Goal: Task Accomplishment & Management: Use online tool/utility

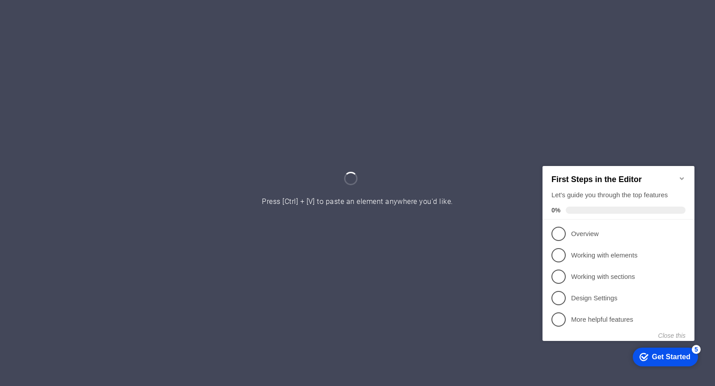
click at [681, 177] on icon "Minimize checklist" at bounding box center [681, 178] width 4 height 3
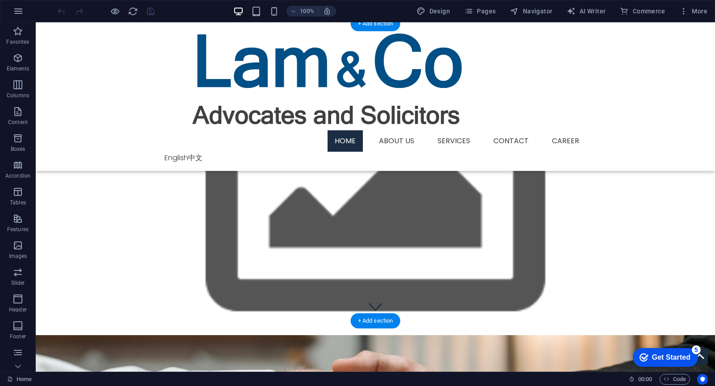
scroll to position [45, 0]
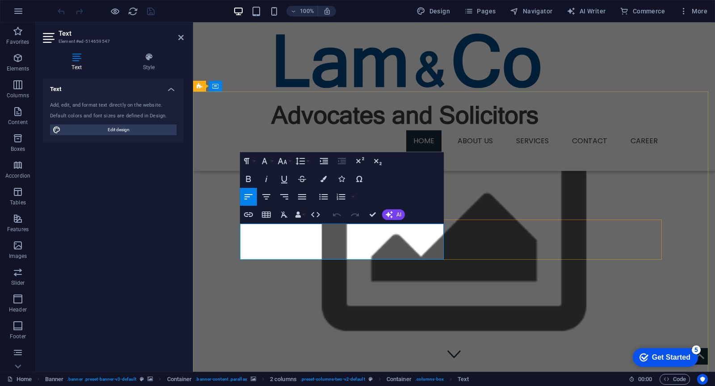
scroll to position [0, 0]
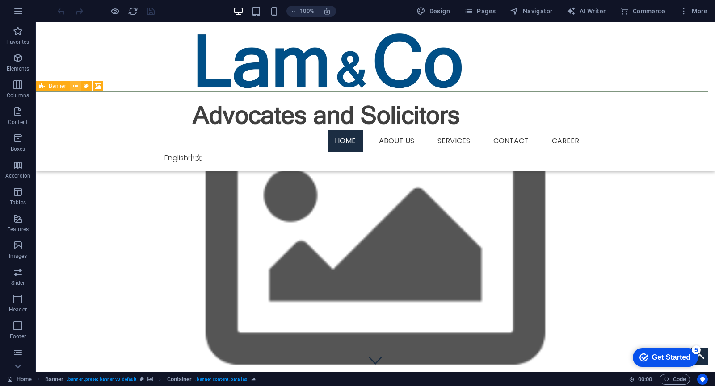
click at [78, 87] on icon at bounding box center [75, 86] width 5 height 9
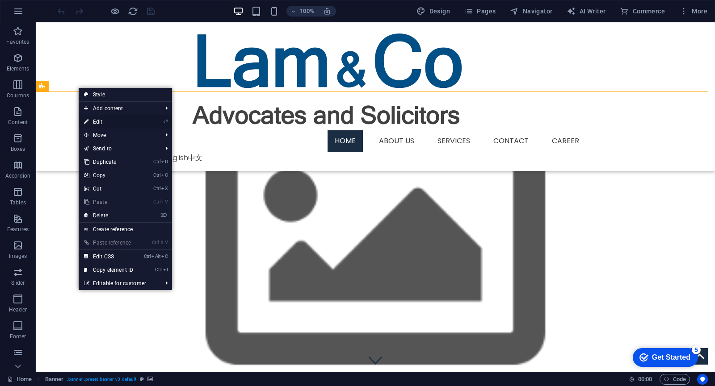
click at [127, 123] on link "⏎ Edit" at bounding box center [109, 121] width 60 height 13
select select "vh"
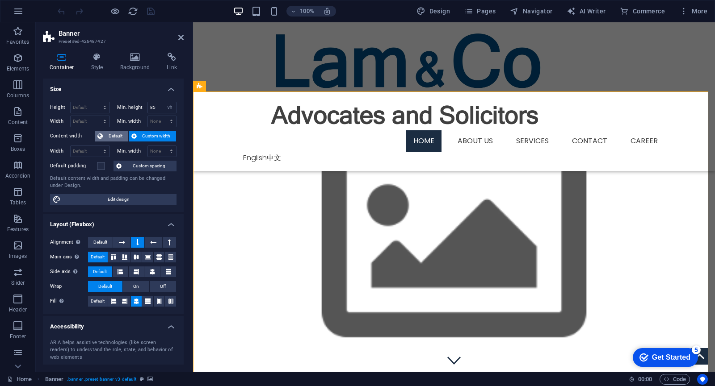
click at [125, 136] on span "Default" at bounding box center [115, 136] width 20 height 11
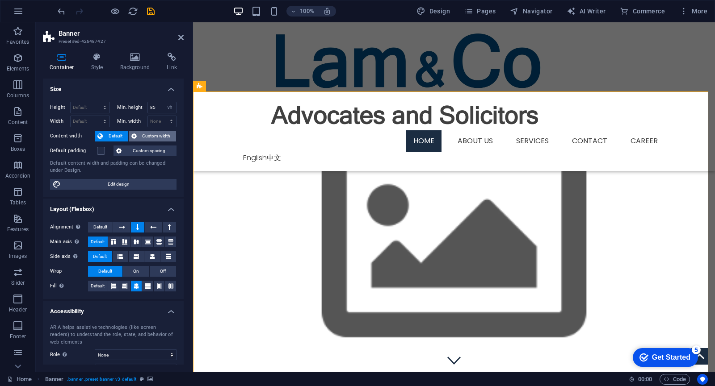
click at [138, 135] on button "Custom width" at bounding box center [153, 136] width 48 height 11
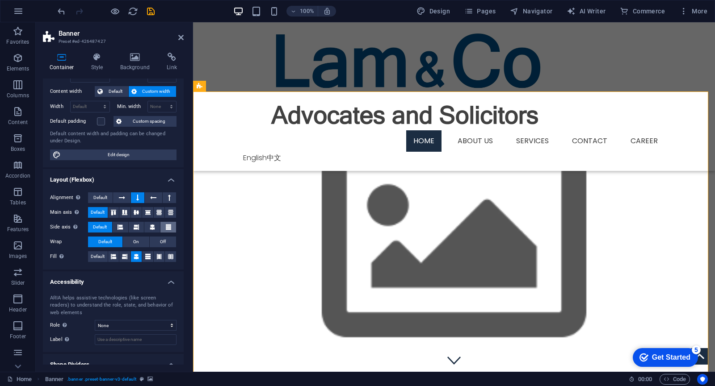
scroll to position [75, 0]
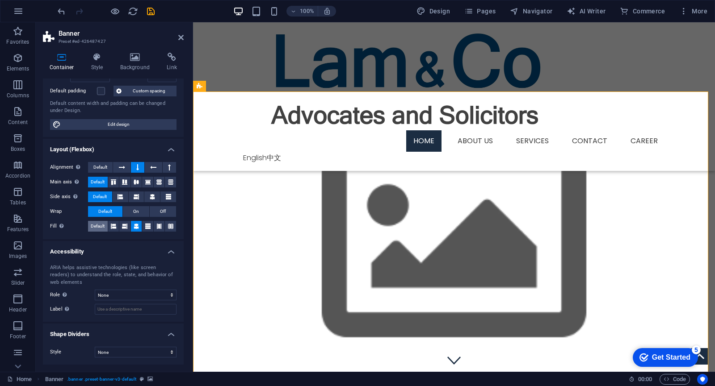
click at [100, 226] on span "Default" at bounding box center [98, 226] width 14 height 11
click at [134, 227] on icon at bounding box center [136, 226] width 5 height 11
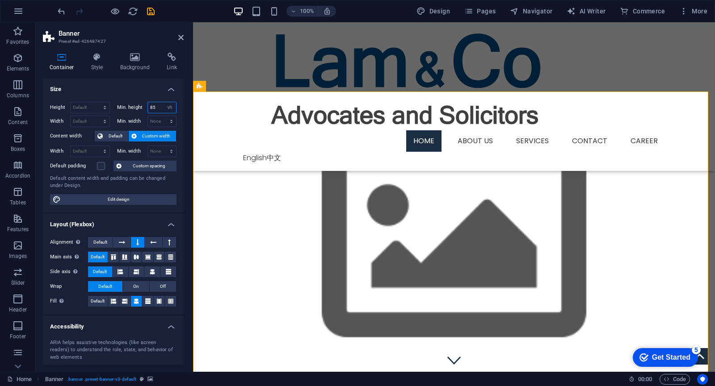
click at [156, 109] on input "85" at bounding box center [162, 107] width 29 height 11
type input "8"
click at [159, 121] on select "None px rem % vh vw" at bounding box center [162, 121] width 29 height 11
click at [126, 105] on label "Min. height" at bounding box center [132, 107] width 30 height 5
click at [155, 121] on select "None px rem % vh vw" at bounding box center [162, 121] width 29 height 11
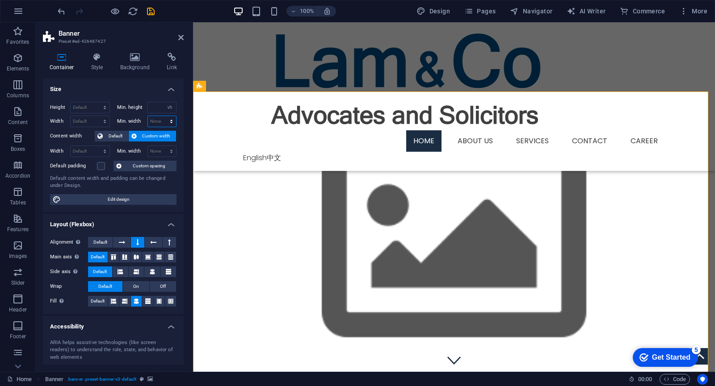
click at [155, 121] on select "None px rem % vh vw" at bounding box center [162, 121] width 29 height 11
click at [127, 135] on button "Default" at bounding box center [112, 136] width 34 height 11
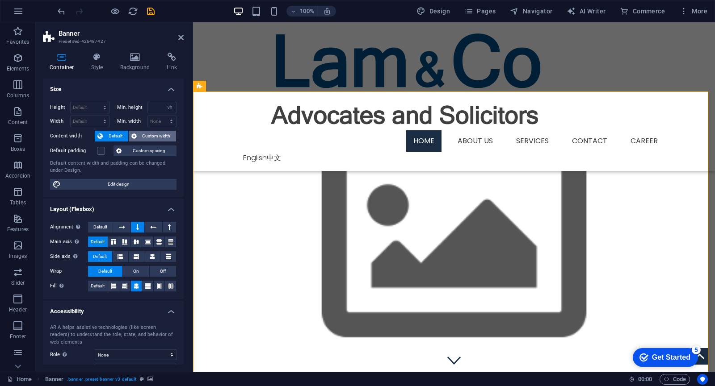
click at [147, 135] on span "Custom width" at bounding box center [156, 136] width 34 height 11
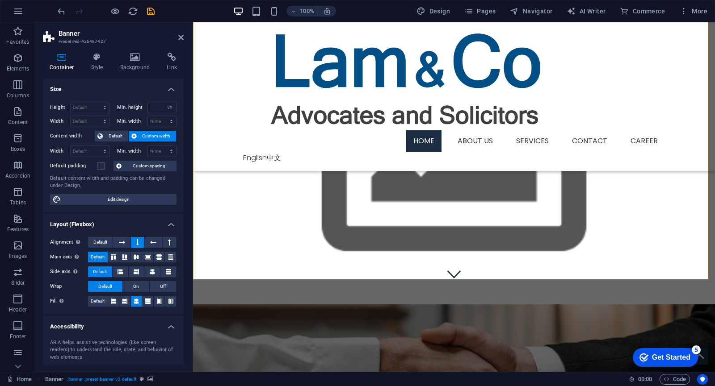
scroll to position [45, 0]
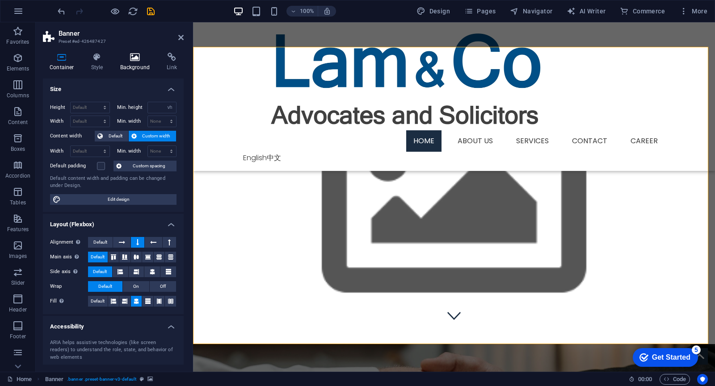
click at [138, 65] on h4 "Background" at bounding box center [136, 62] width 47 height 19
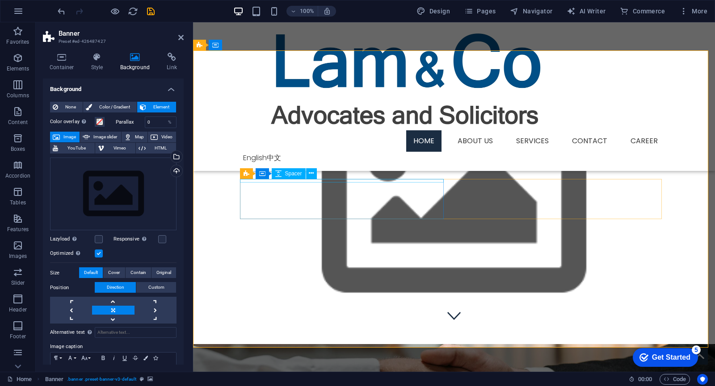
scroll to position [0, 0]
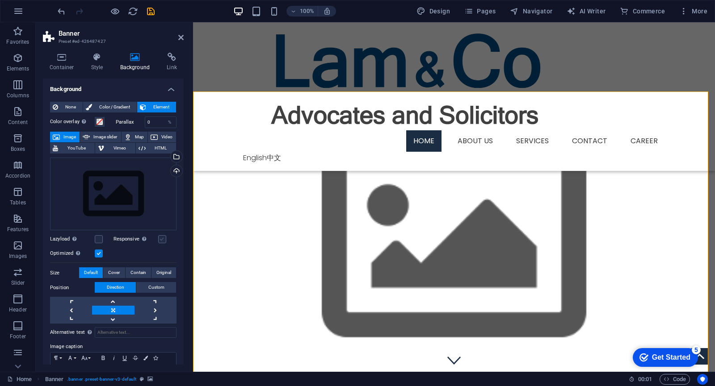
click at [158, 238] on label at bounding box center [162, 239] width 8 height 8
click at [0, 0] on input "Responsive Automatically load retina image and smartphone optimized sizes." at bounding box center [0, 0] width 0 height 0
click at [67, 63] on h4 "Container" at bounding box center [64, 62] width 42 height 19
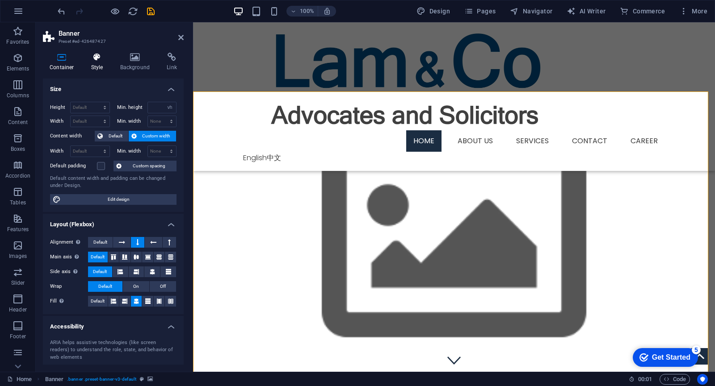
click at [101, 61] on icon at bounding box center [96, 57] width 25 height 9
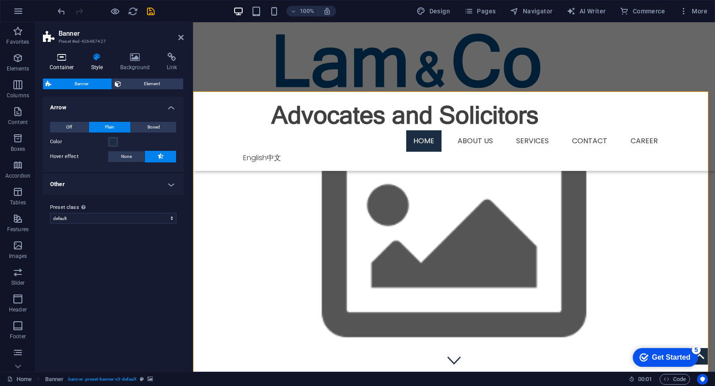
click at [69, 62] on h4 "Container" at bounding box center [64, 62] width 42 height 19
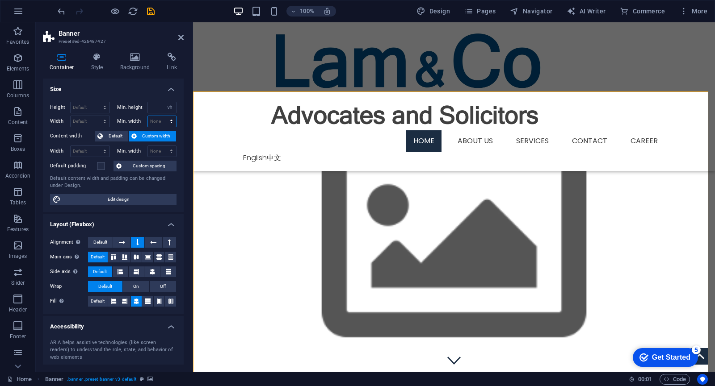
click at [171, 121] on select "None px rem % vh vw" at bounding box center [162, 121] width 29 height 11
click at [146, 92] on h4 "Size" at bounding box center [113, 87] width 141 height 16
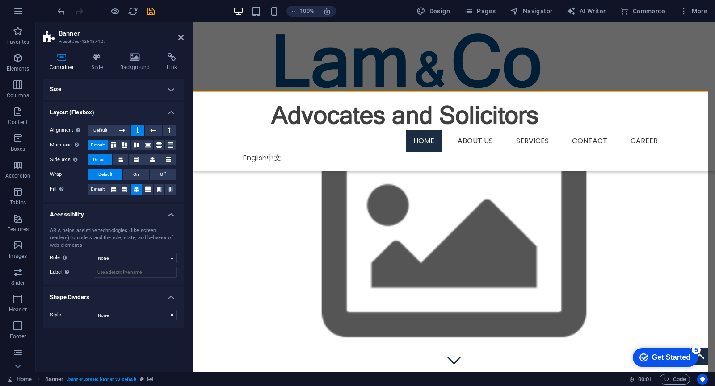
click at [160, 85] on h4 "Size" at bounding box center [113, 89] width 141 height 21
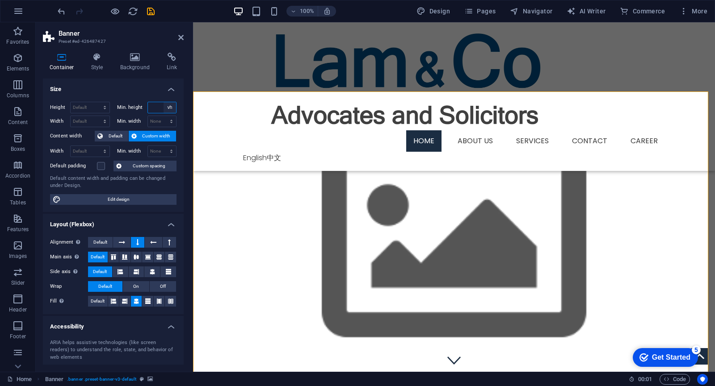
click at [168, 107] on select "None px rem % vh vw" at bounding box center [169, 107] width 13 height 11
click at [163, 102] on select "None px rem % vh vw" at bounding box center [169, 107] width 13 height 11
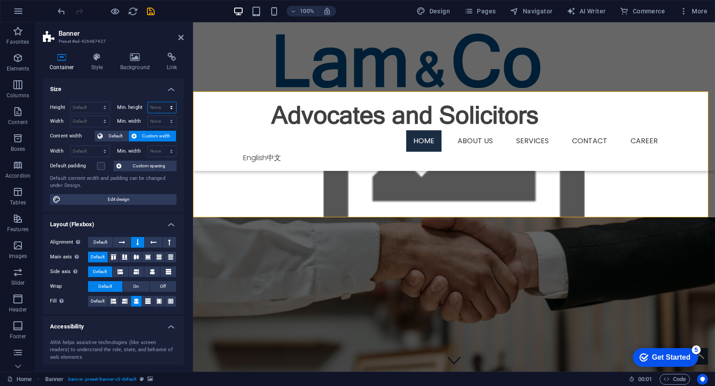
click at [169, 106] on select "None px rem % vh vw" at bounding box center [162, 107] width 29 height 11
select select "px"
click at [162, 102] on select "None px rem % vh vw" at bounding box center [162, 107] width 29 height 11
type input "0"
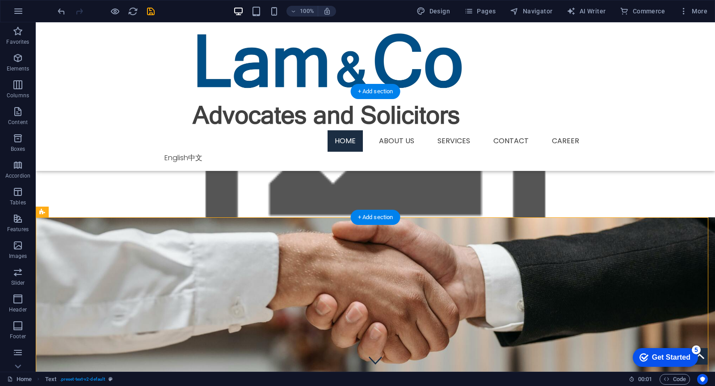
click at [65, 190] on figure at bounding box center [375, 298] width 679 height 216
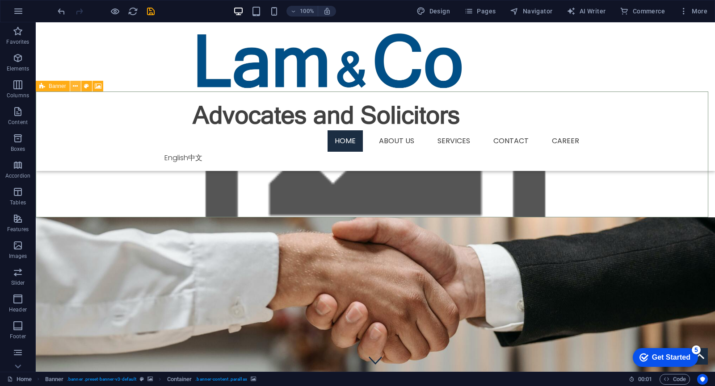
click at [75, 89] on icon at bounding box center [75, 86] width 5 height 9
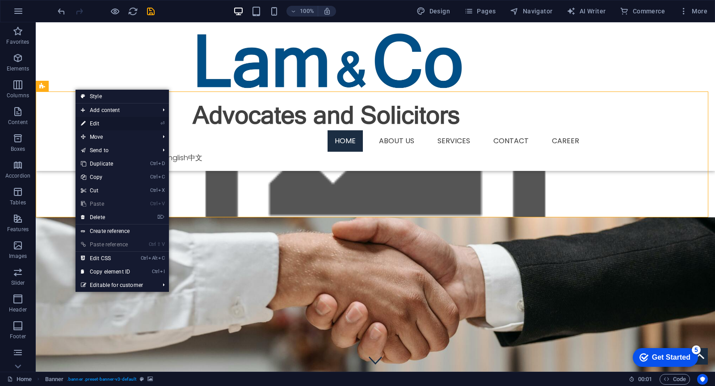
click at [105, 124] on link "⏎ Edit" at bounding box center [105, 123] width 60 height 13
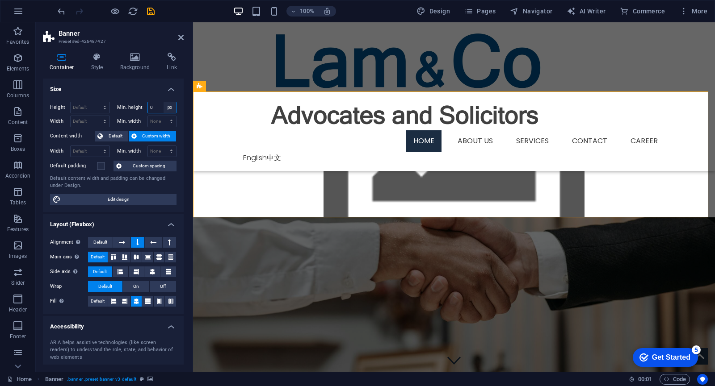
click at [168, 107] on select "None px rem % vh vw" at bounding box center [169, 107] width 13 height 11
select select "hc9paftici"
click at [163, 102] on select "None px rem % vh vw" at bounding box center [169, 107] width 13 height 11
select select "DISABLED_OPTION_VALUE"
click at [127, 100] on div "Height Default px rem % vh vw Min. height None px rem % vh vw Width Default px …" at bounding box center [113, 153] width 141 height 117
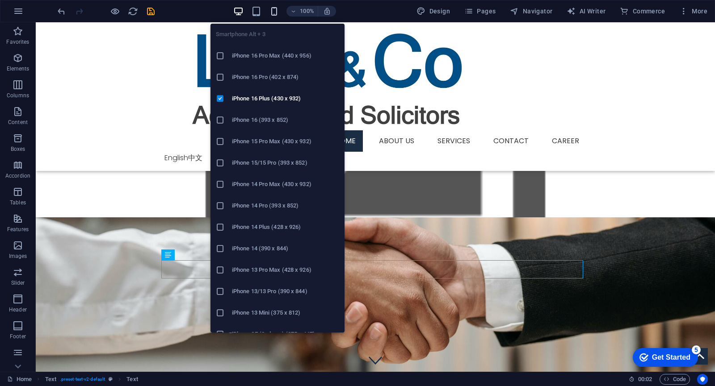
click at [275, 12] on icon "button" at bounding box center [274, 11] width 10 height 10
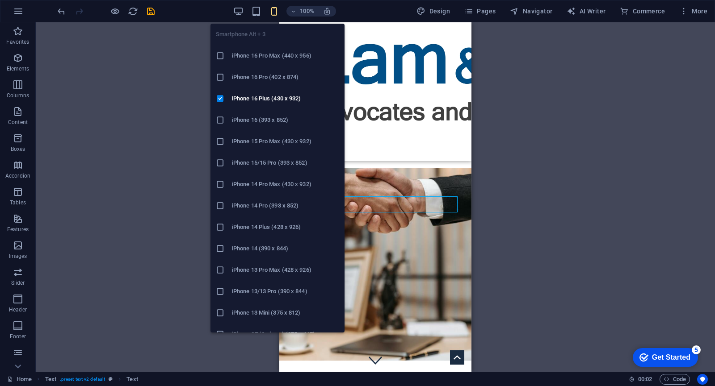
click at [218, 75] on icon at bounding box center [220, 77] width 9 height 9
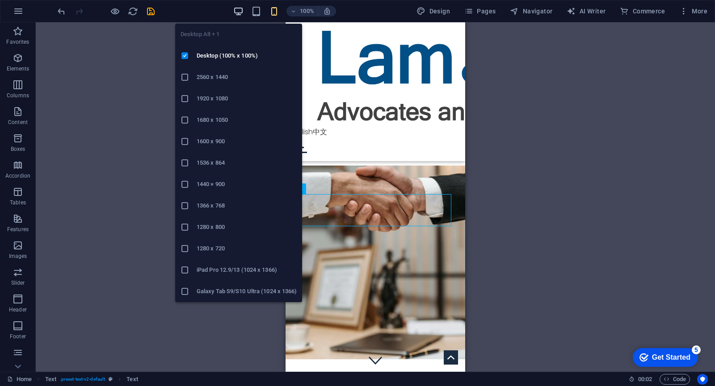
click at [242, 13] on icon "button" at bounding box center [238, 11] width 10 height 10
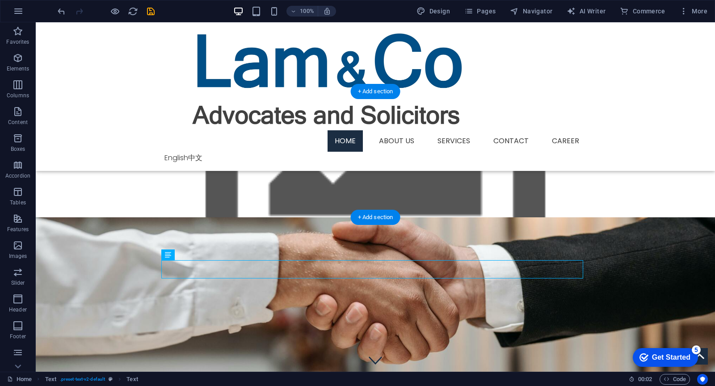
click at [50, 190] on figure at bounding box center [375, 298] width 679 height 216
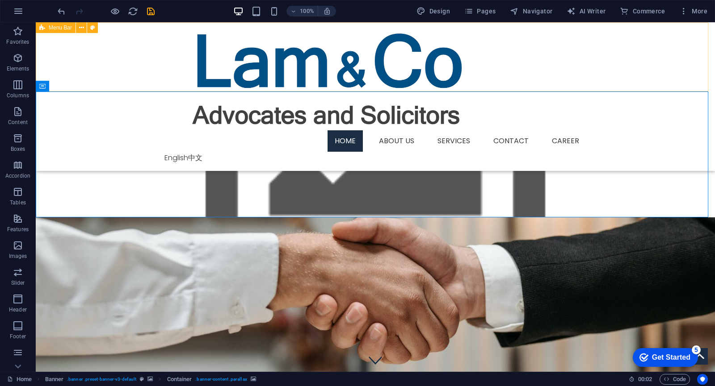
click at [136, 57] on div "Home About us Services Info Contact Career English 中文" at bounding box center [375, 96] width 679 height 149
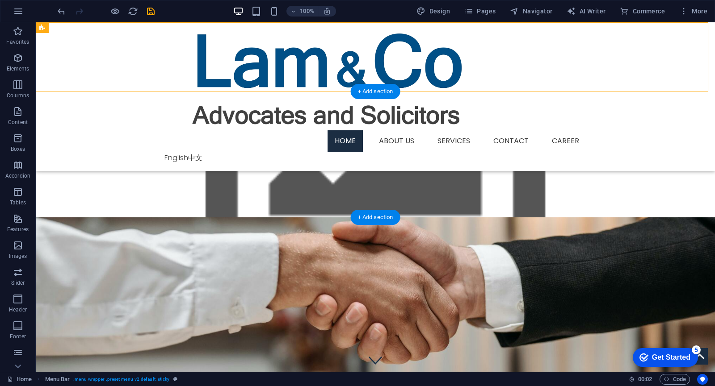
click at [63, 190] on figure at bounding box center [375, 298] width 679 height 216
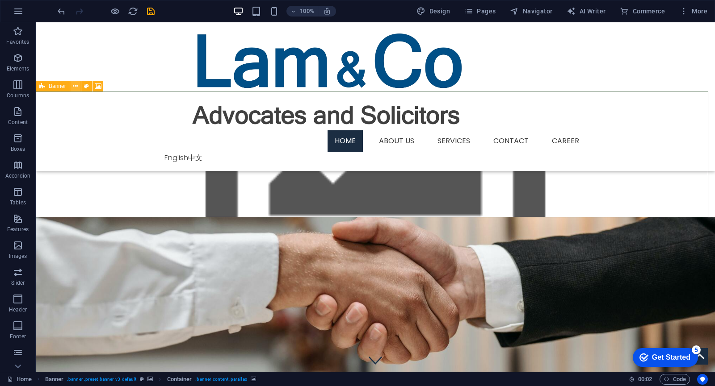
click at [72, 86] on button at bounding box center [75, 86] width 11 height 11
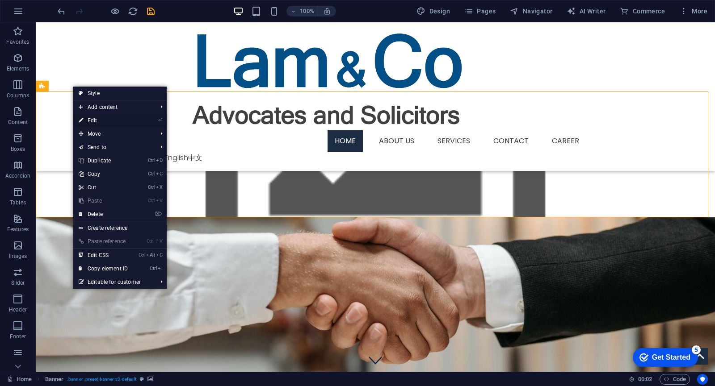
click at [88, 122] on link "⏎ Edit" at bounding box center [103, 120] width 60 height 13
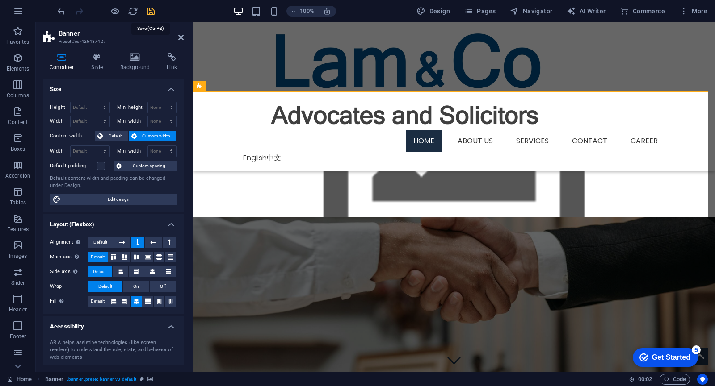
click at [150, 11] on icon "save" at bounding box center [151, 11] width 10 height 10
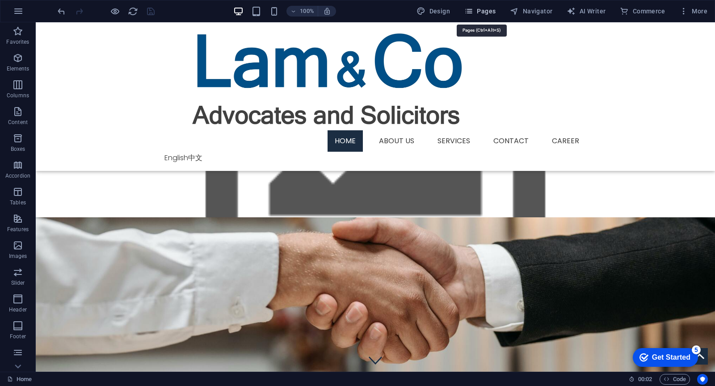
click at [489, 13] on span "Pages" at bounding box center [479, 11] width 31 height 9
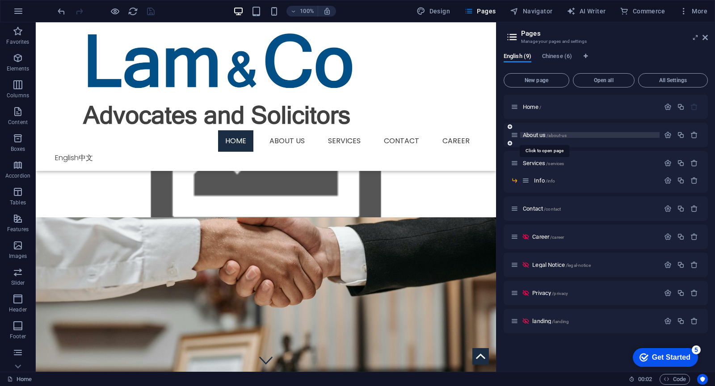
click at [540, 134] on span "About us /about-us" at bounding box center [545, 135] width 44 height 7
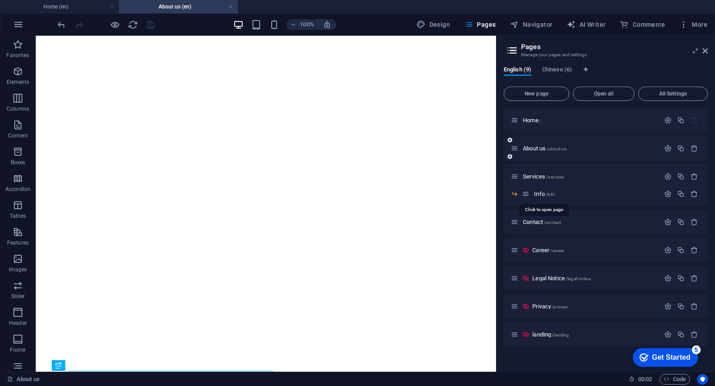
click at [541, 155] on div "About us /about-us" at bounding box center [605, 148] width 204 height 25
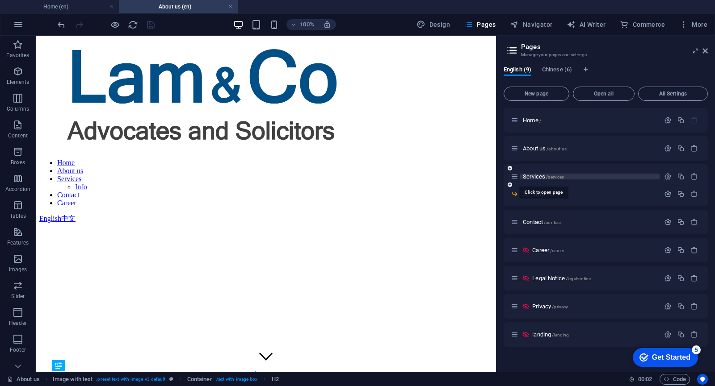
click at [538, 175] on span "Services /services" at bounding box center [543, 176] width 41 height 7
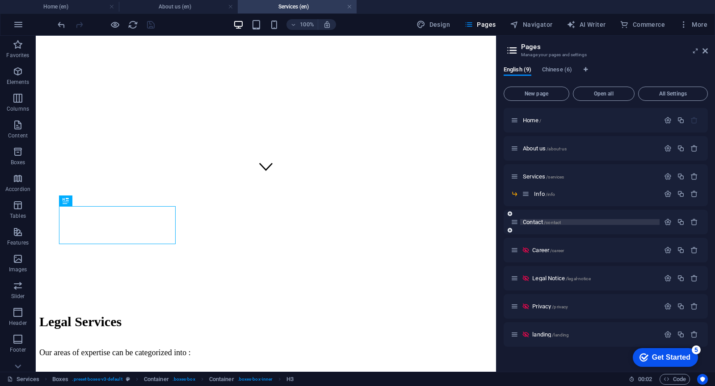
click at [531, 221] on span "Contact /contact" at bounding box center [542, 222] width 38 height 7
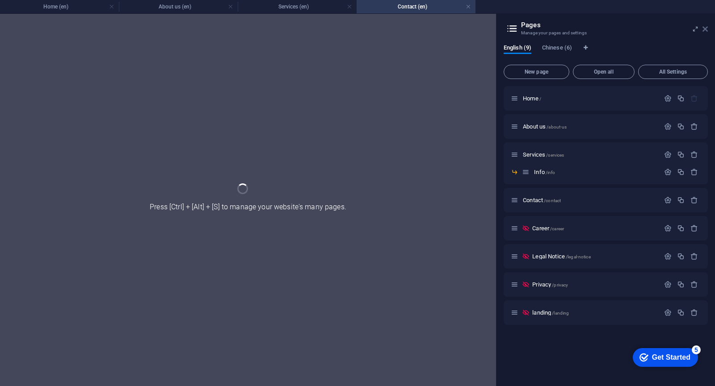
click at [706, 31] on icon at bounding box center [704, 28] width 5 height 7
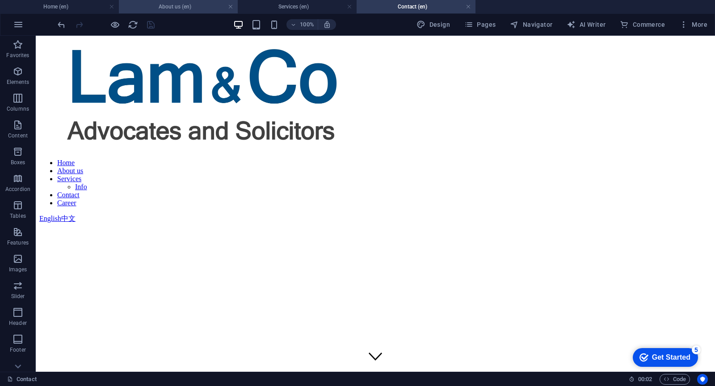
click at [183, 4] on h4 "About us (en)" at bounding box center [178, 7] width 119 height 10
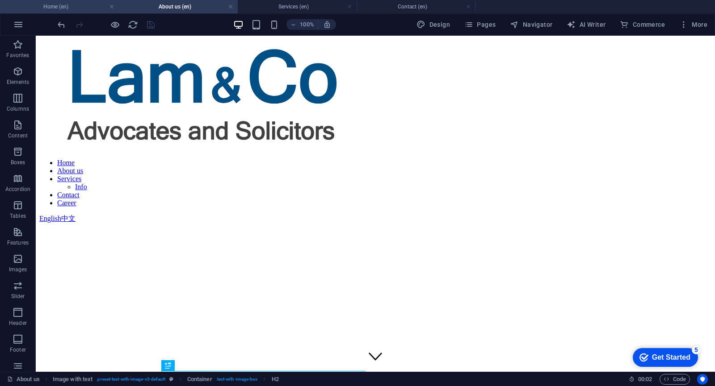
click at [91, 8] on h4 "Home (en)" at bounding box center [59, 7] width 119 height 10
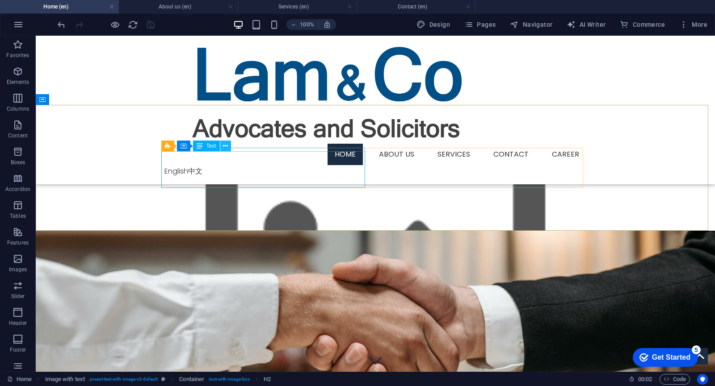
click at [224, 146] on icon at bounding box center [225, 146] width 5 height 9
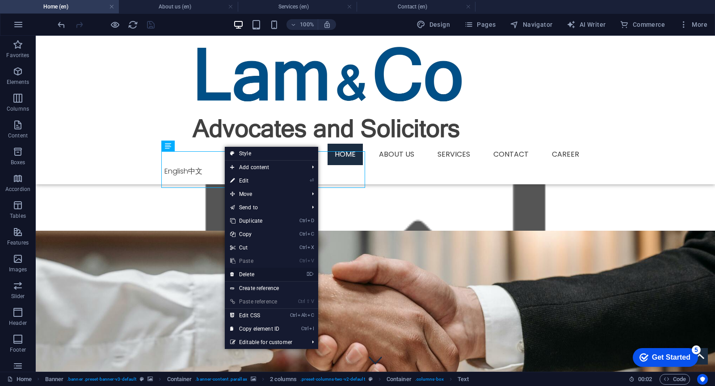
click at [253, 276] on link "⌦ Delete" at bounding box center [255, 274] width 60 height 13
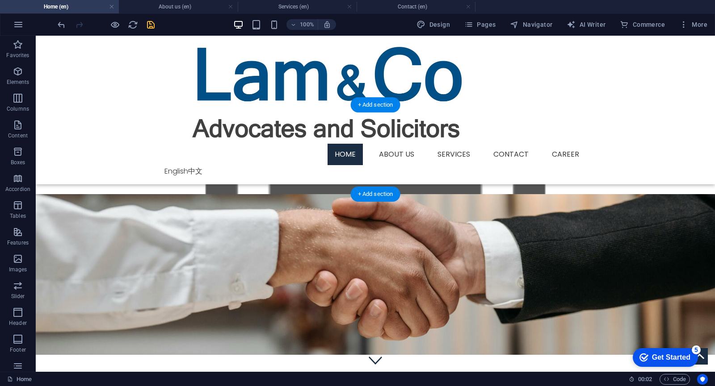
click at [138, 167] on figure at bounding box center [375, 261] width 679 height 188
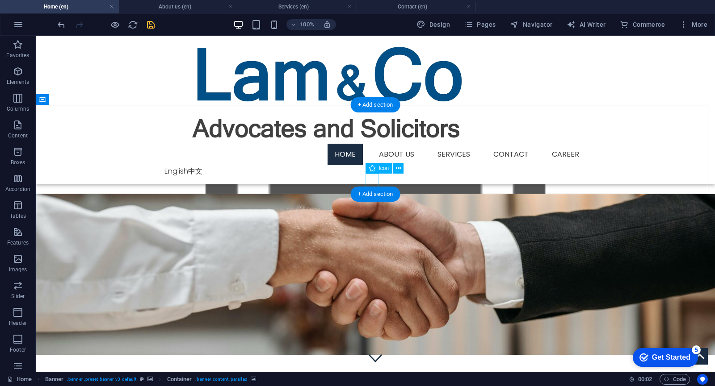
click at [373, 352] on figure at bounding box center [375, 358] width 13 height 13
select select "xMidYMid"
select select "px"
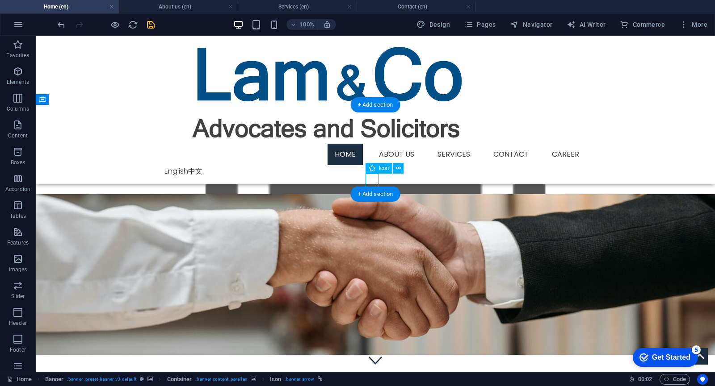
select select "px"
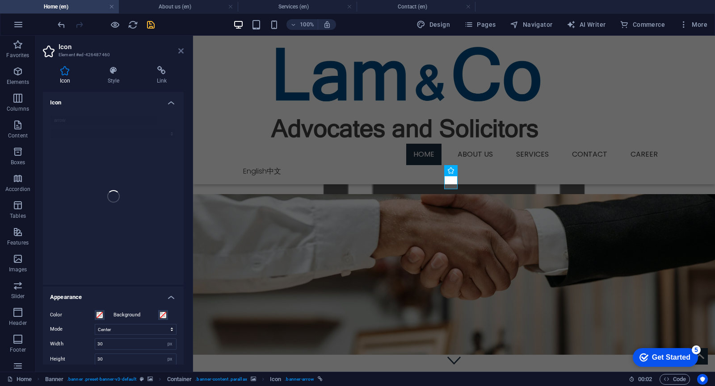
click at [181, 50] on icon at bounding box center [180, 50] width 5 height 7
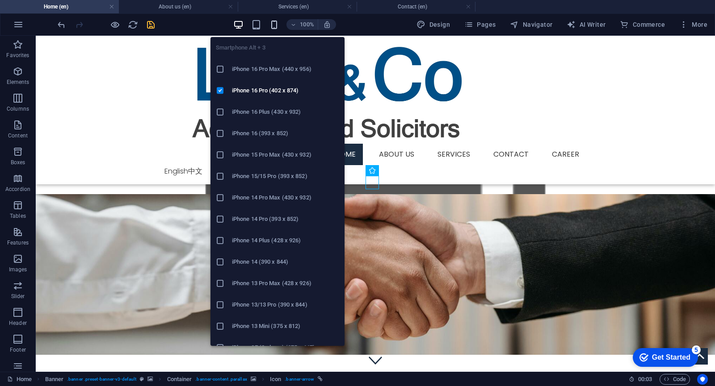
click at [274, 22] on icon "button" at bounding box center [274, 25] width 10 height 10
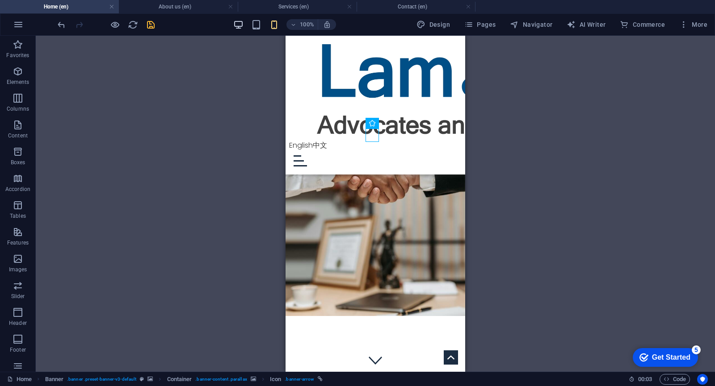
click at [243, 27] on icon "button" at bounding box center [238, 25] width 10 height 10
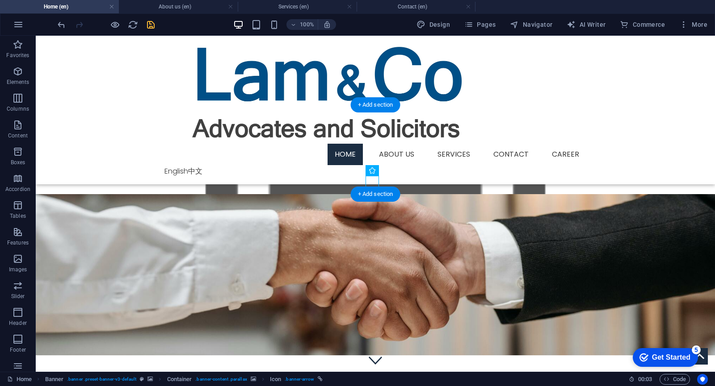
click at [195, 167] on figure at bounding box center [375, 261] width 679 height 188
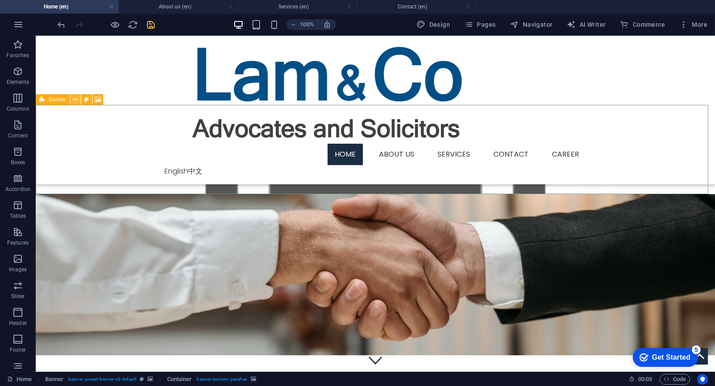
click at [77, 99] on icon at bounding box center [75, 99] width 5 height 9
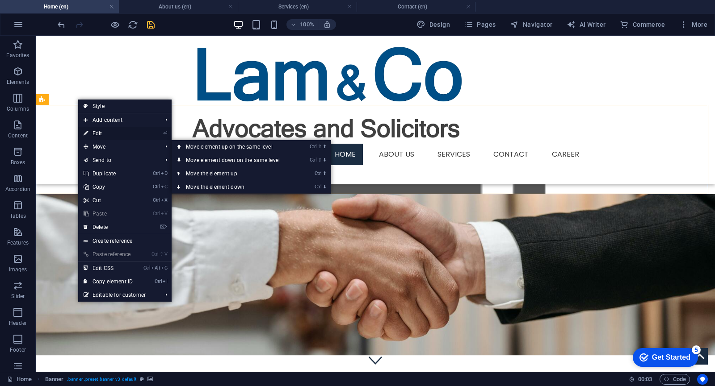
click at [111, 134] on link "⏎ Edit" at bounding box center [108, 133] width 60 height 13
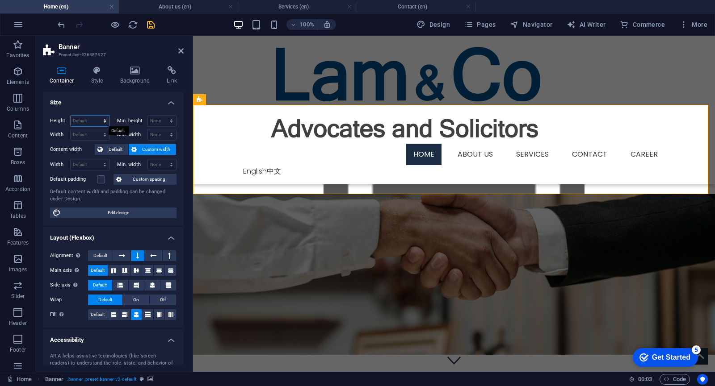
click at [89, 122] on select "Default px rem % vh vw" at bounding box center [90, 121] width 39 height 11
click at [91, 121] on select "Default px rem % vh vw" at bounding box center [90, 121] width 39 height 11
select select "%"
click at [96, 116] on select "Default px rem % vh vw" at bounding box center [90, 121] width 39 height 11
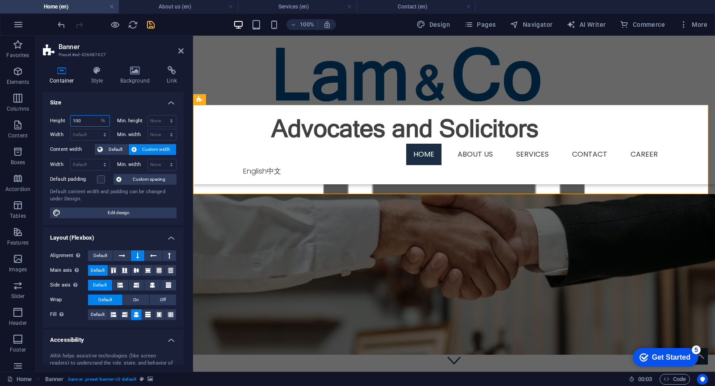
click at [92, 120] on input "100" at bounding box center [90, 121] width 39 height 11
drag, startPoint x: 90, startPoint y: 121, endPoint x: 45, endPoint y: 115, distance: 45.5
click at [45, 115] on div "Height 100 Default px rem % vh vw Min. height None px rem % vh vw Width Default…" at bounding box center [113, 166] width 141 height 117
click at [87, 133] on select "Default px rem % em vh vw" at bounding box center [90, 135] width 39 height 11
click at [87, 123] on input "100" at bounding box center [90, 121] width 39 height 11
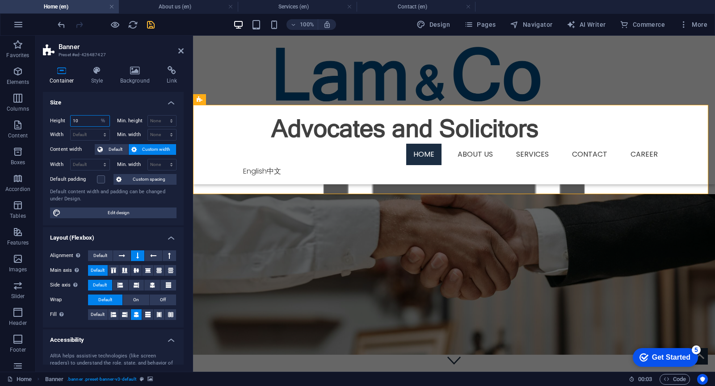
type input "1"
type input "200"
click at [86, 134] on select "Default px rem % em vh vw" at bounding box center [90, 135] width 39 height 11
click at [92, 119] on input "200" at bounding box center [90, 121] width 39 height 11
click at [105, 119] on select "Default px rem % vh vw" at bounding box center [103, 121] width 13 height 11
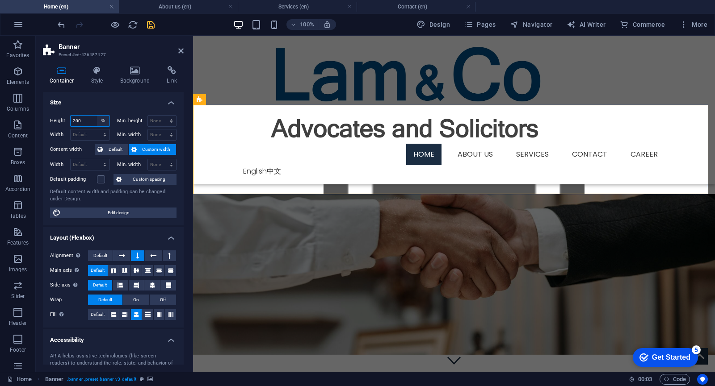
select select "px"
click at [97, 116] on select "Default px rem % vh vw" at bounding box center [103, 121] width 13 height 11
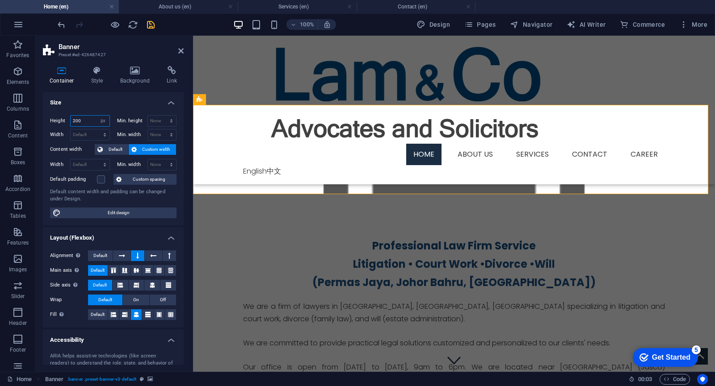
click at [86, 121] on input "200" at bounding box center [90, 121] width 39 height 11
click at [78, 136] on select "Default px rem % em vh vw" at bounding box center [90, 135] width 39 height 11
click at [88, 121] on input "200" at bounding box center [90, 121] width 39 height 11
click at [257, 167] on figure at bounding box center [454, 261] width 522 height 188
click at [265, 238] on div "Professional Law Firm Service" at bounding box center [454, 246] width 422 height 18
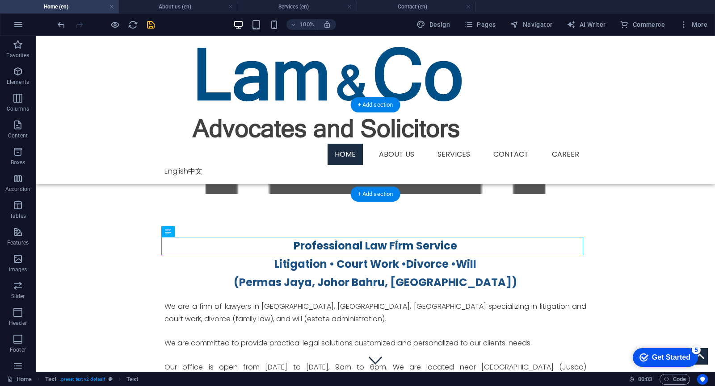
click at [261, 167] on figure at bounding box center [375, 261] width 679 height 188
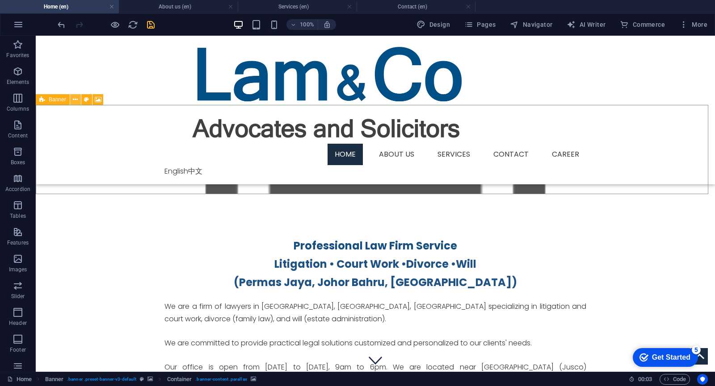
click at [74, 98] on icon at bounding box center [75, 99] width 5 height 9
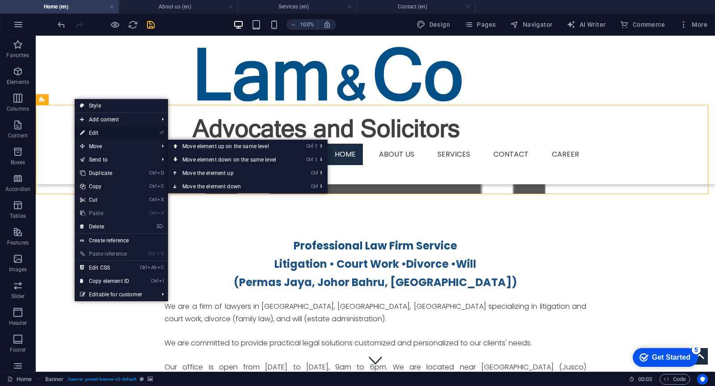
click at [100, 132] on link "⏎ Edit" at bounding box center [105, 132] width 60 height 13
select select "px"
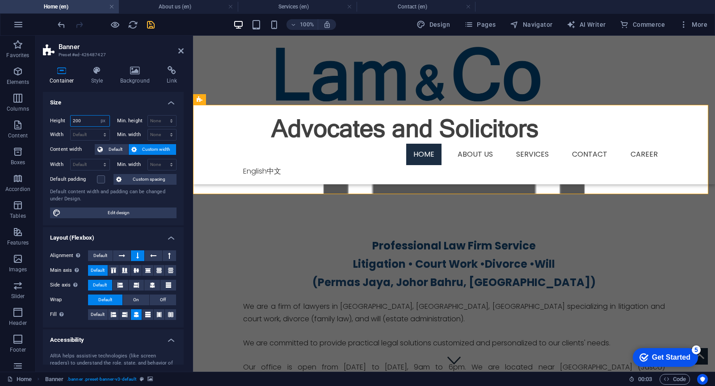
drag, startPoint x: 88, startPoint y: 118, endPoint x: 54, endPoint y: 117, distance: 34.8
click at [54, 117] on div "Height 200 Default px rem % vh vw" at bounding box center [80, 121] width 60 height 12
click at [84, 135] on select "Default px rem % em vh vw" at bounding box center [90, 135] width 39 height 11
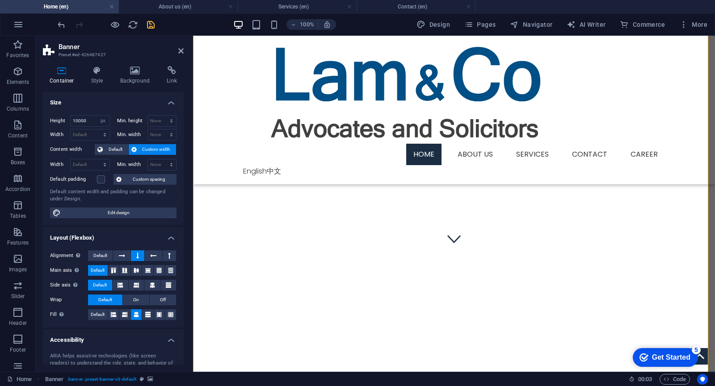
scroll to position [89, 0]
click at [86, 120] on input "10000" at bounding box center [90, 121] width 39 height 11
click at [63, 136] on label "Width" at bounding box center [60, 134] width 20 height 5
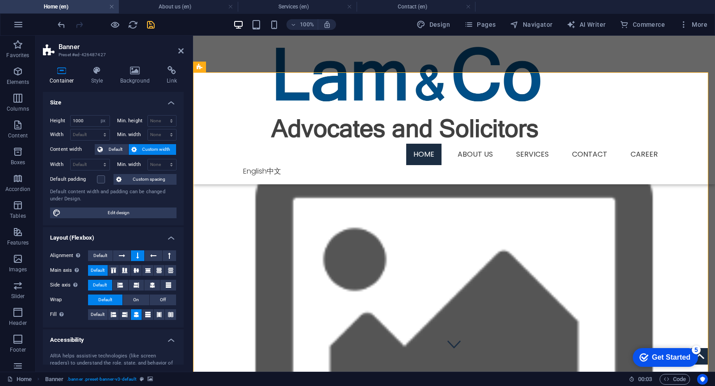
scroll to position [0, 0]
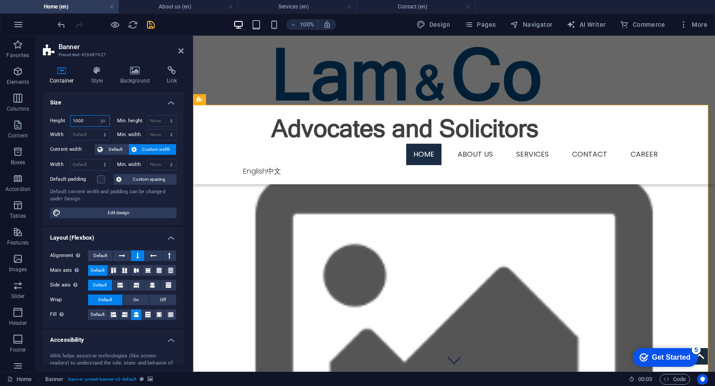
click at [86, 120] on input "1000" at bounding box center [90, 121] width 39 height 11
type input "1"
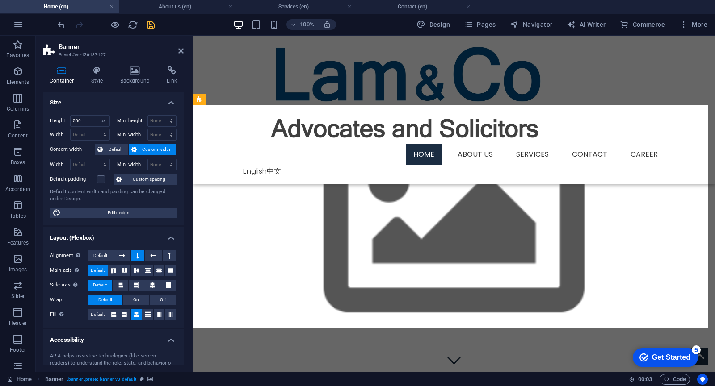
click at [60, 133] on label "Width" at bounding box center [60, 134] width 20 height 5
click at [88, 121] on input "500" at bounding box center [90, 121] width 39 height 11
type input "5"
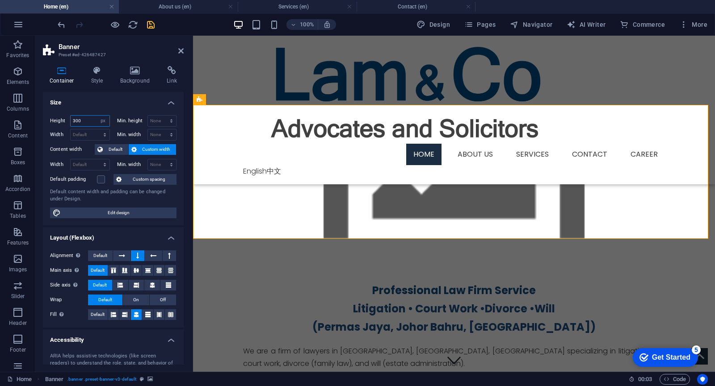
type input "300"
click at [54, 133] on label "Width" at bounding box center [60, 134] width 20 height 5
click at [179, 53] on icon at bounding box center [180, 50] width 5 height 7
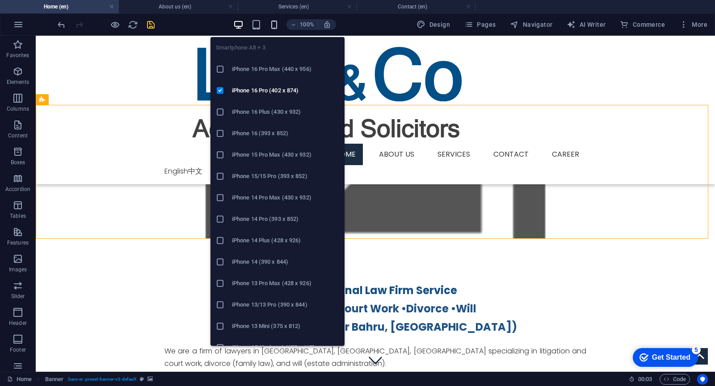
click at [274, 24] on icon "button" at bounding box center [274, 25] width 10 height 10
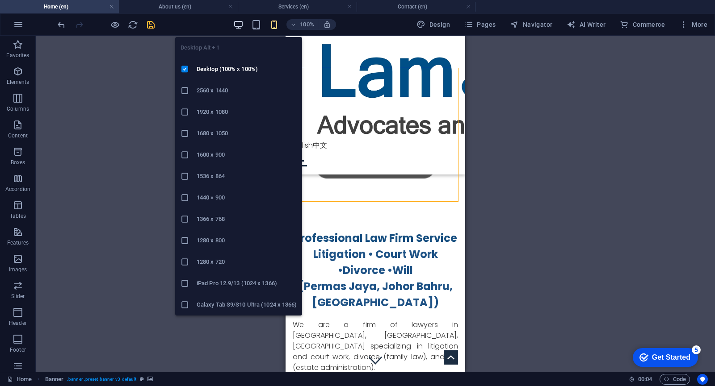
click at [241, 26] on icon "button" at bounding box center [238, 25] width 10 height 10
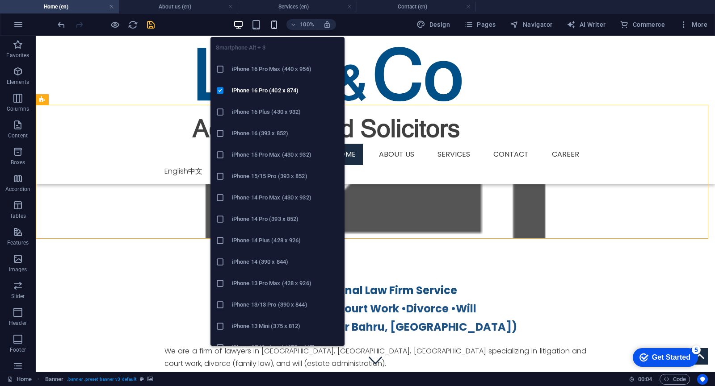
click at [278, 26] on icon "button" at bounding box center [274, 25] width 10 height 10
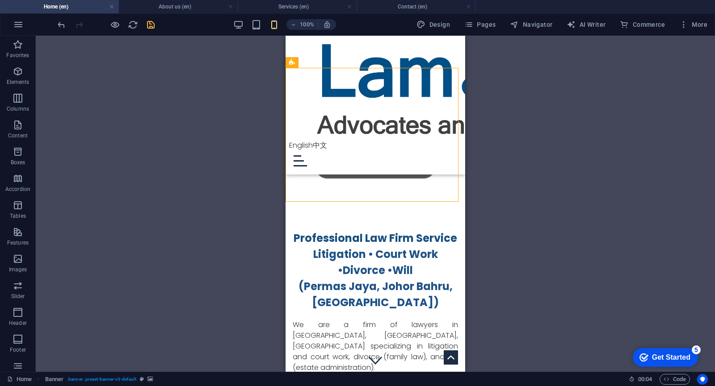
click at [246, 25] on div "100%" at bounding box center [284, 24] width 103 height 14
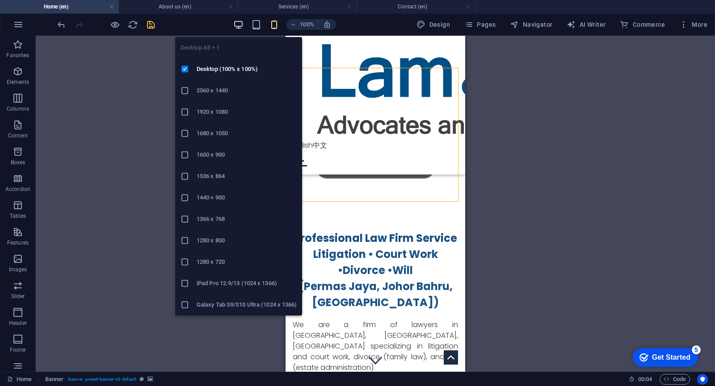
click at [243, 24] on icon "button" at bounding box center [238, 25] width 10 height 10
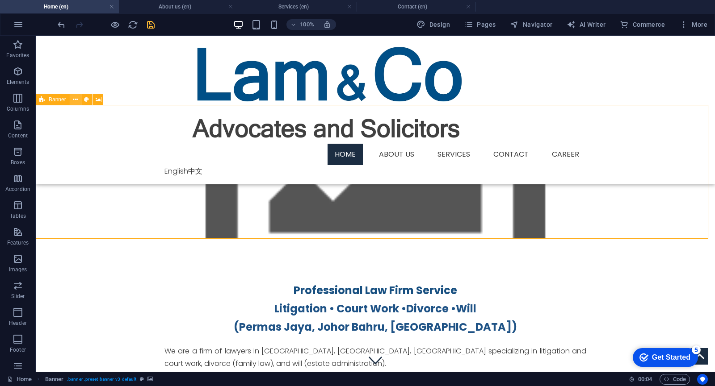
click at [76, 98] on icon at bounding box center [75, 99] width 5 height 9
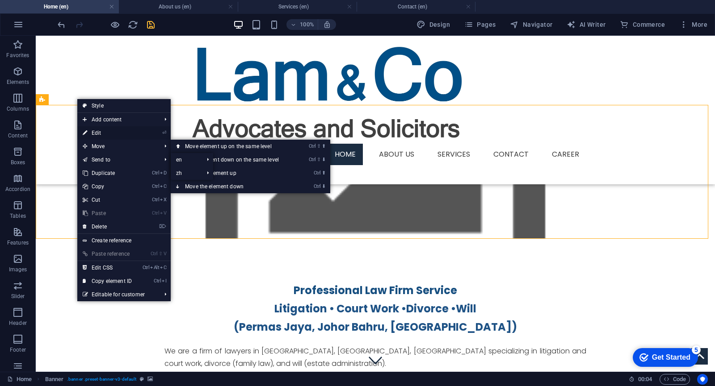
click at [109, 133] on link "⏎ Edit" at bounding box center [107, 132] width 60 height 13
select select "px"
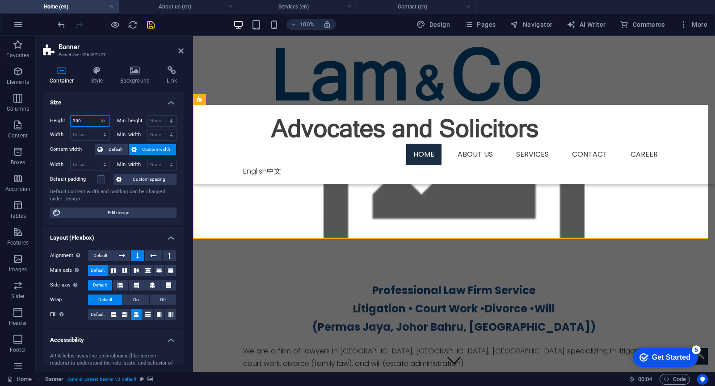
click at [88, 121] on input "300" at bounding box center [90, 121] width 39 height 11
type input "3"
type input "250"
click at [98, 106] on h4 "Size" at bounding box center [113, 100] width 141 height 16
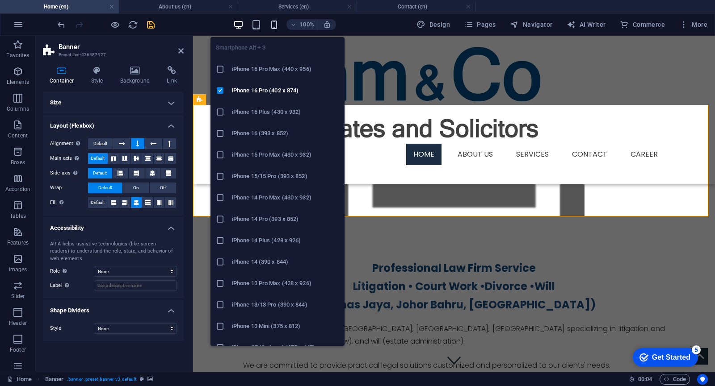
click at [275, 25] on icon "button" at bounding box center [274, 25] width 10 height 10
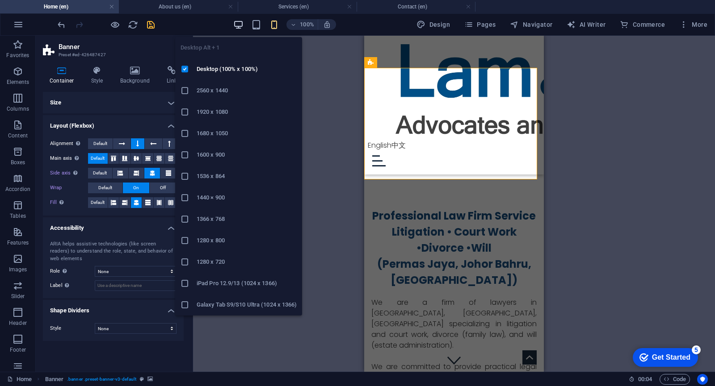
click at [238, 23] on icon "button" at bounding box center [238, 25] width 10 height 10
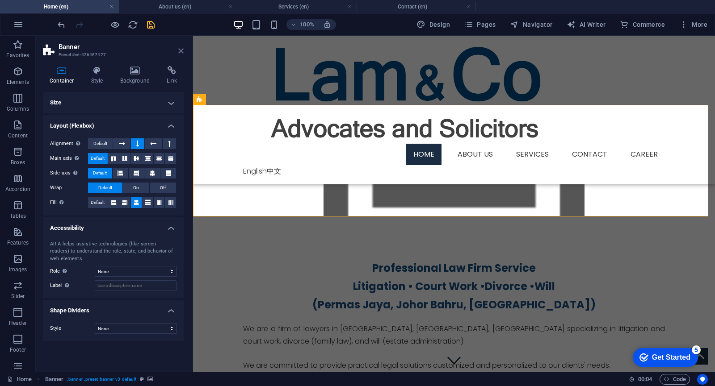
click at [183, 54] on icon at bounding box center [180, 50] width 5 height 7
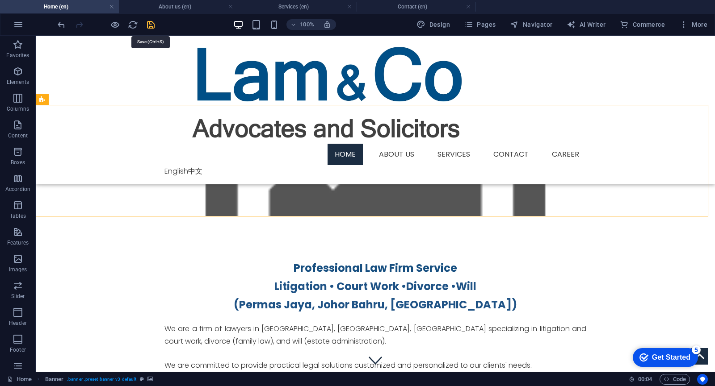
click at [154, 23] on icon "save" at bounding box center [151, 25] width 10 height 10
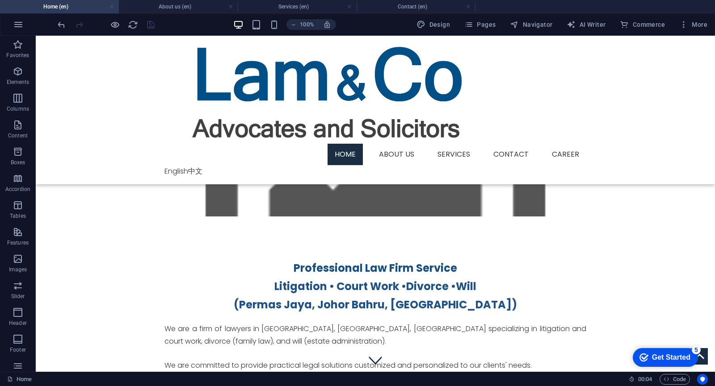
click at [113, 8] on link at bounding box center [111, 7] width 5 height 8
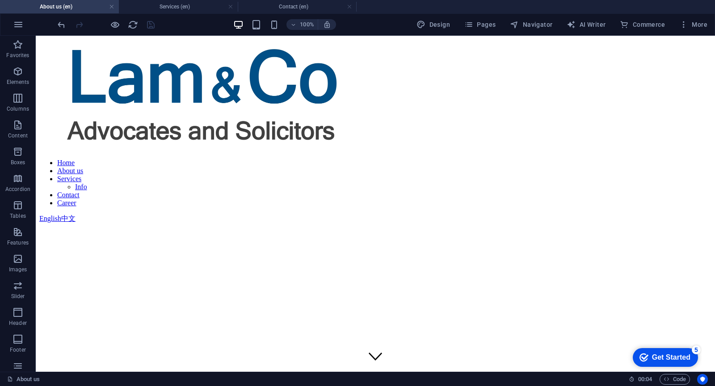
click at [84, 9] on h4 "About us (en)" at bounding box center [59, 7] width 119 height 10
click at [84, 5] on h4 "About us (en)" at bounding box center [59, 7] width 119 height 10
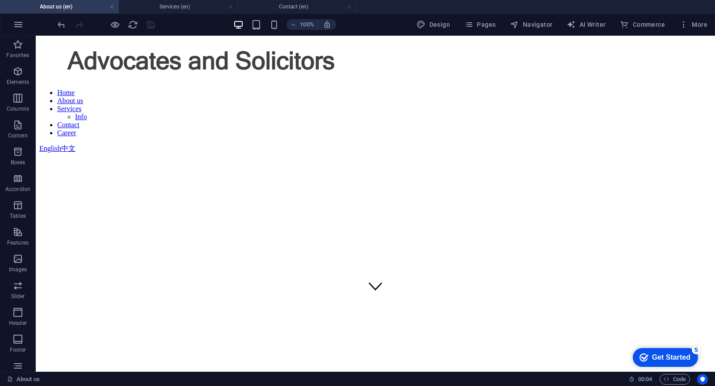
scroll to position [134, 0]
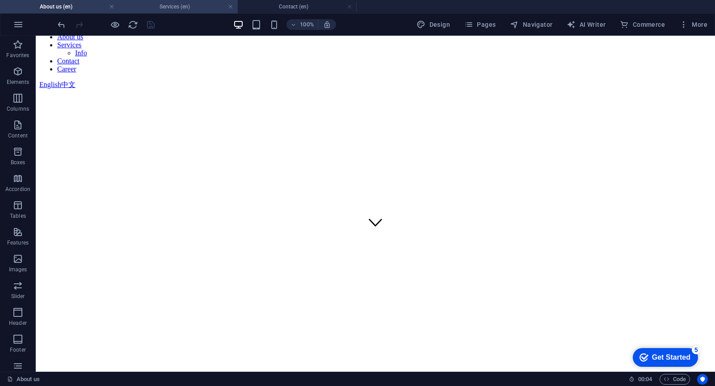
click at [197, 5] on h4 "Services (en)" at bounding box center [178, 7] width 119 height 10
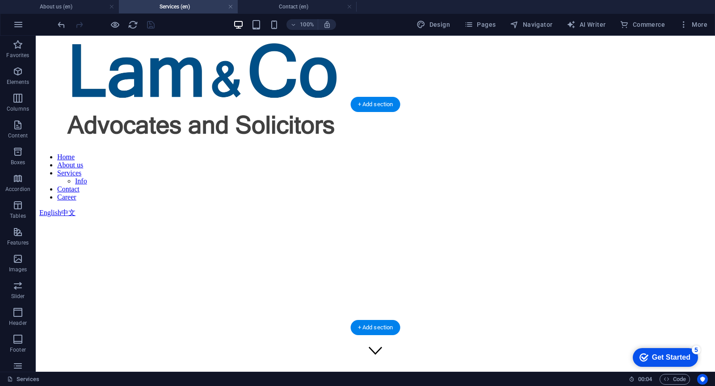
scroll to position [0, 0]
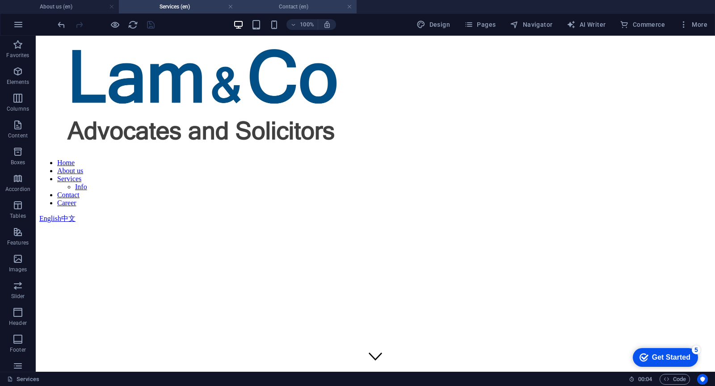
click at [264, 8] on h4 "Contact (en)" at bounding box center [297, 7] width 119 height 10
click at [231, 6] on link at bounding box center [230, 7] width 5 height 8
click at [254, 224] on figure at bounding box center [375, 224] width 672 height 0
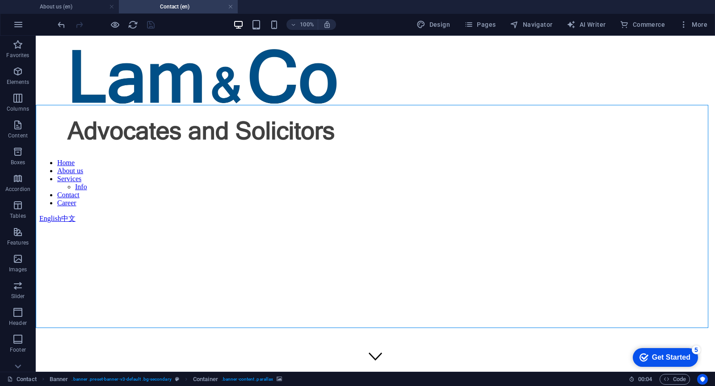
click at [53, 224] on figure at bounding box center [375, 224] width 672 height 0
click at [75, 99] on icon at bounding box center [75, 99] width 5 height 9
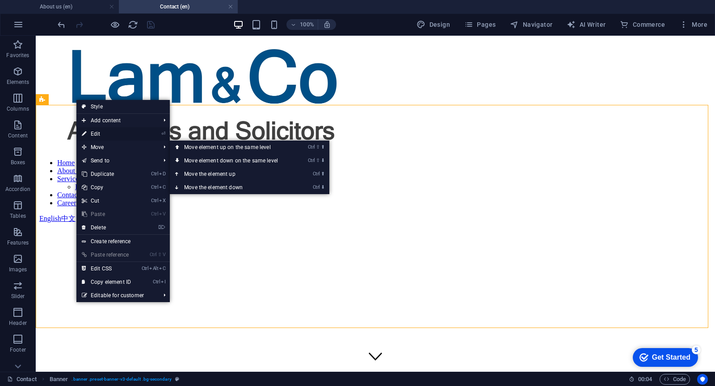
click at [101, 133] on link "⏎ Edit" at bounding box center [106, 133] width 60 height 13
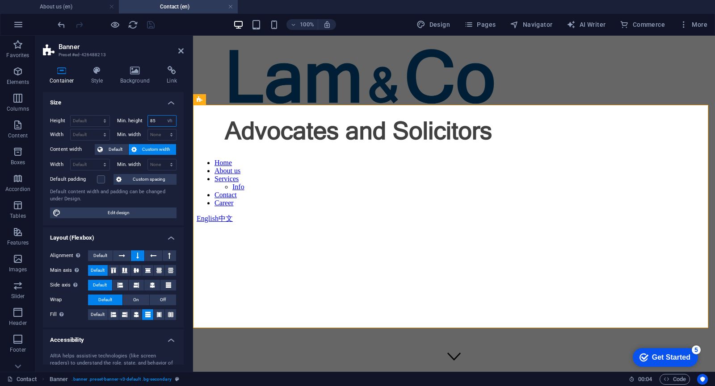
click at [136, 119] on div "Min. height 85 None px rem % vh vw" at bounding box center [147, 121] width 60 height 12
click at [166, 120] on select "None px rem % vh vw" at bounding box center [169, 121] width 13 height 11
select select "tb3f73us80s"
click at [163, 116] on select "None px rem % vh vw" at bounding box center [169, 121] width 13 height 11
select select "DISABLED_OPTION_VALUE"
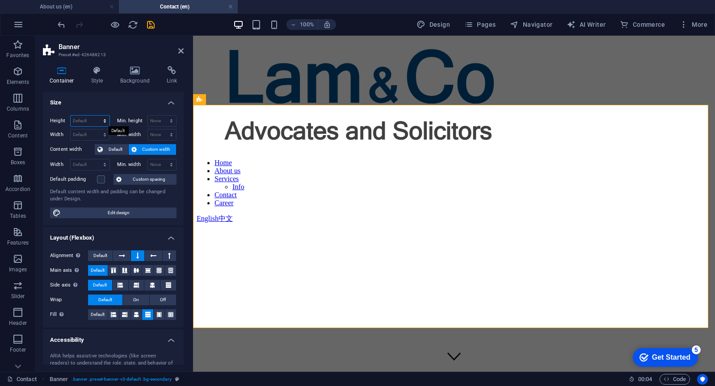
click at [84, 120] on select "Default px rem % vh vw" at bounding box center [90, 121] width 39 height 11
select select "px"
click at [96, 116] on select "Default px rem % vh vw" at bounding box center [90, 121] width 39 height 11
click at [82, 121] on input "500" at bounding box center [90, 121] width 39 height 11
drag, startPoint x: 84, startPoint y: 121, endPoint x: 64, endPoint y: 119, distance: 20.1
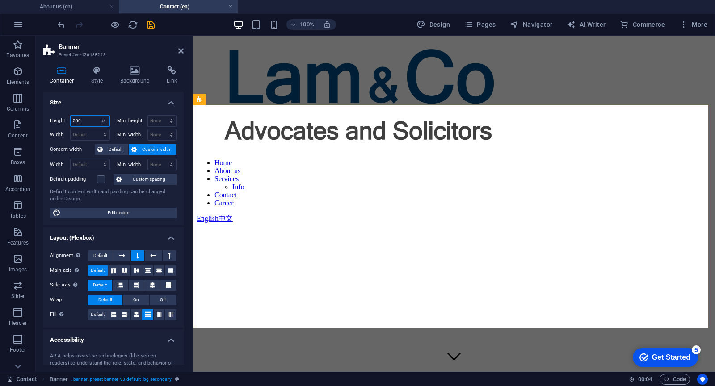
click at [66, 119] on div "Height 500 Default px rem % vh vw" at bounding box center [80, 121] width 60 height 12
type input "250"
click at [80, 109] on div "Height 250 Default px rem % vh vw Min. height None px rem % vh vw Width Default…" at bounding box center [113, 166] width 141 height 117
click at [81, 136] on select "Default px rem % em vh vw" at bounding box center [90, 135] width 39 height 11
click at [83, 133] on select "Default px rem % em vh vw" at bounding box center [90, 135] width 39 height 11
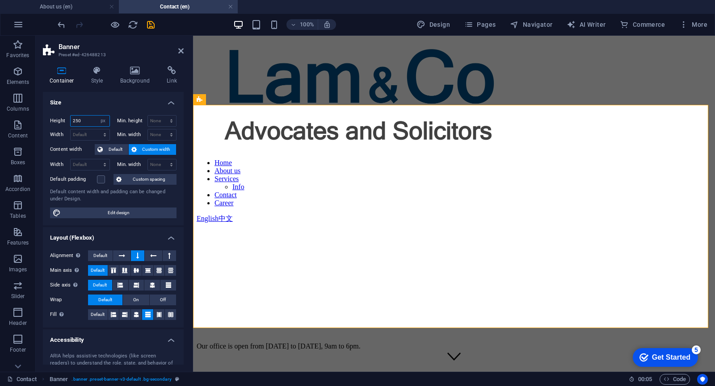
click at [88, 123] on input "250" at bounding box center [90, 121] width 39 height 11
click at [272, 45] on div "Home About us Services Info Contact Career English 中文" at bounding box center [454, 134] width 515 height 179
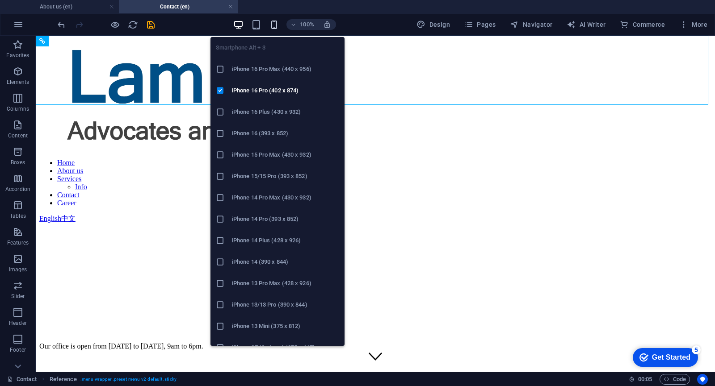
click at [277, 23] on icon "button" at bounding box center [274, 25] width 10 height 10
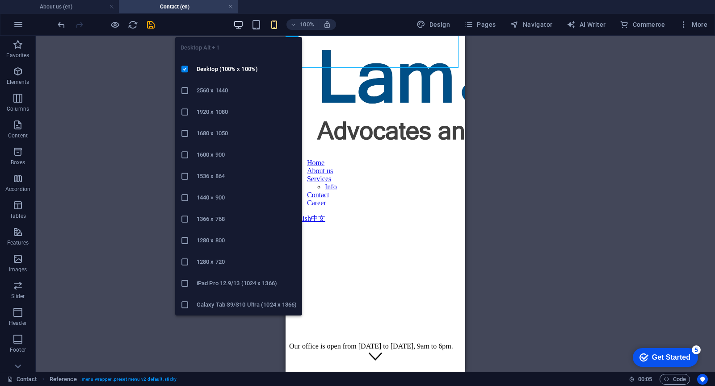
click at [243, 24] on icon "button" at bounding box center [238, 25] width 10 height 10
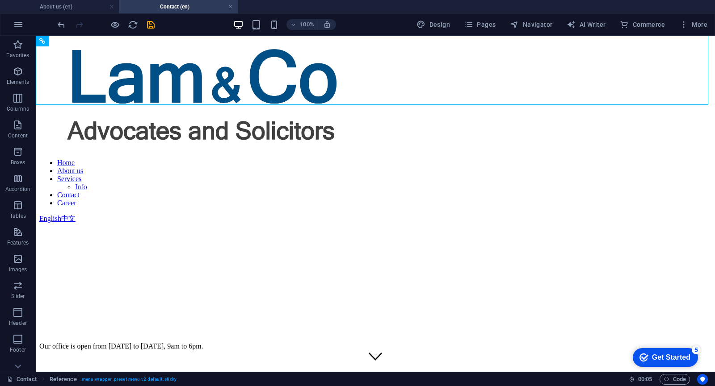
click at [121, 197] on figure at bounding box center [375, 197] width 672 height 0
click at [74, 98] on icon at bounding box center [75, 99] width 5 height 9
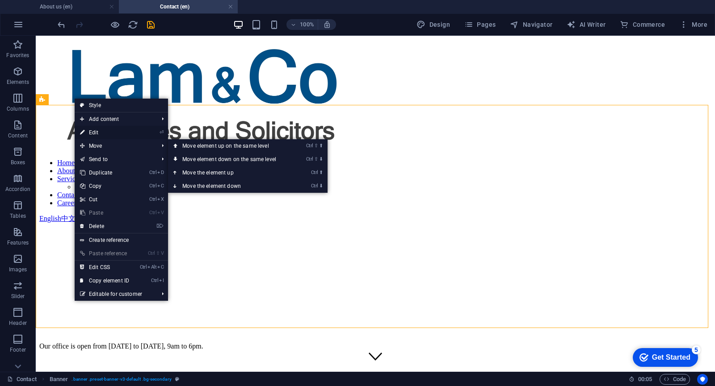
click at [102, 133] on link "⏎ Edit" at bounding box center [105, 132] width 60 height 13
select select "px"
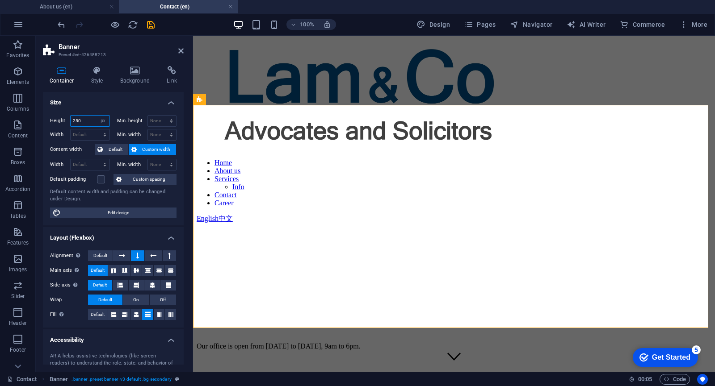
click at [85, 122] on input "250" at bounding box center [90, 121] width 39 height 11
drag, startPoint x: 89, startPoint y: 121, endPoint x: 66, endPoint y: 121, distance: 23.2
click at [67, 121] on div "Height 250 Default px rem % vh vw" at bounding box center [80, 121] width 60 height 12
click at [84, 128] on div "Height 10000 Default px rem % vh vw" at bounding box center [81, 122] width 63 height 14
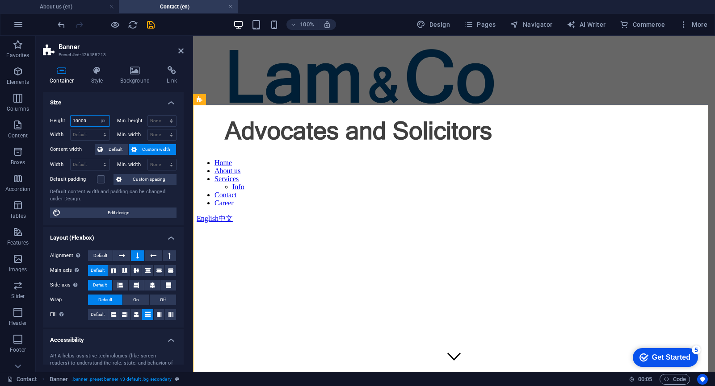
click at [91, 119] on input "10000" at bounding box center [90, 121] width 39 height 11
drag, startPoint x: 91, startPoint y: 120, endPoint x: 65, endPoint y: 119, distance: 25.9
click at [65, 119] on div "Height 10000 Default px rem % vh vw" at bounding box center [80, 121] width 60 height 12
click at [91, 119] on input "10000" at bounding box center [90, 121] width 39 height 11
drag, startPoint x: 92, startPoint y: 119, endPoint x: 63, endPoint y: 118, distance: 29.5
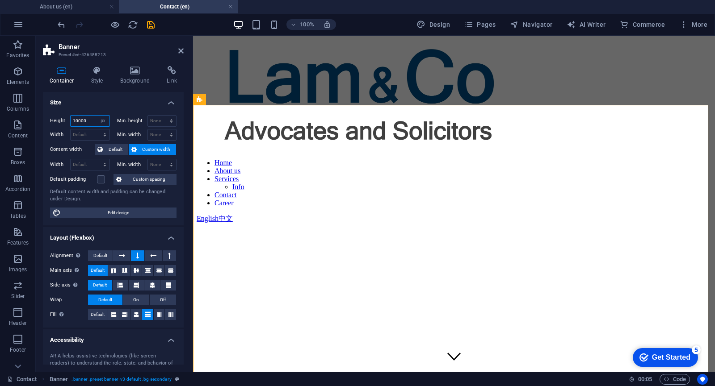
click at [64, 118] on div "Height 10000 Default px rem % vh vw" at bounding box center [80, 121] width 60 height 12
click at [54, 127] on div "Height 250 Default px rem % vh vw" at bounding box center [81, 122] width 63 height 14
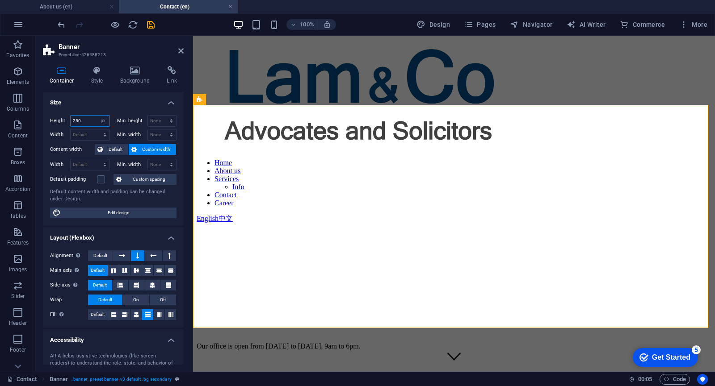
drag, startPoint x: 84, startPoint y: 121, endPoint x: 68, endPoint y: 121, distance: 15.6
click at [68, 121] on div "Height 250 Default px rem % vh vw" at bounding box center [80, 121] width 60 height 12
click at [51, 125] on div "Height 200 Default px rem % vh vw" at bounding box center [80, 121] width 60 height 12
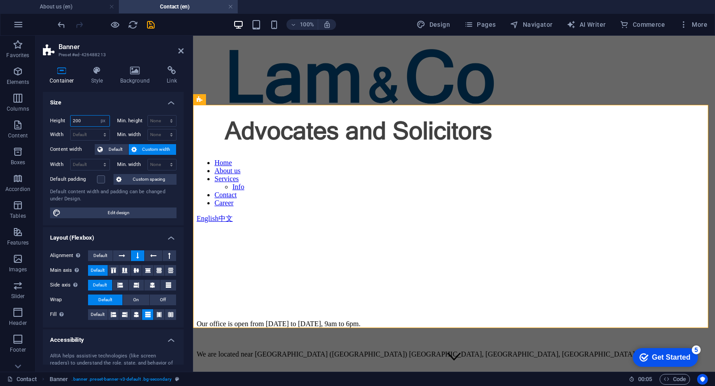
click at [91, 119] on input "200" at bounding box center [90, 121] width 39 height 11
type input "2"
type input "100"
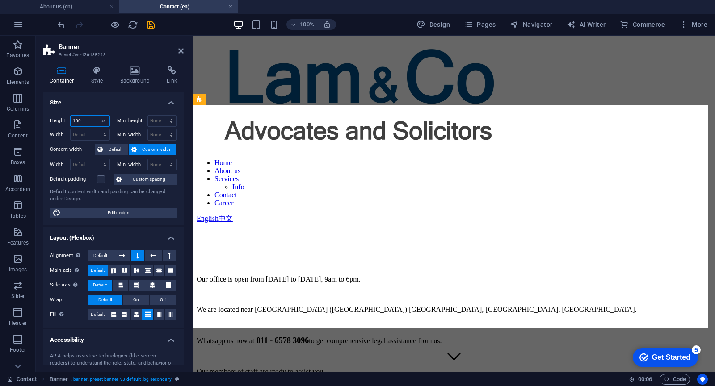
drag, startPoint x: 88, startPoint y: 121, endPoint x: 59, endPoint y: 120, distance: 28.6
click at [59, 120] on div "Height 100 Default px rem % vh vw" at bounding box center [80, 121] width 60 height 12
click at [80, 120] on input "number" at bounding box center [90, 121] width 39 height 11
type input "2"
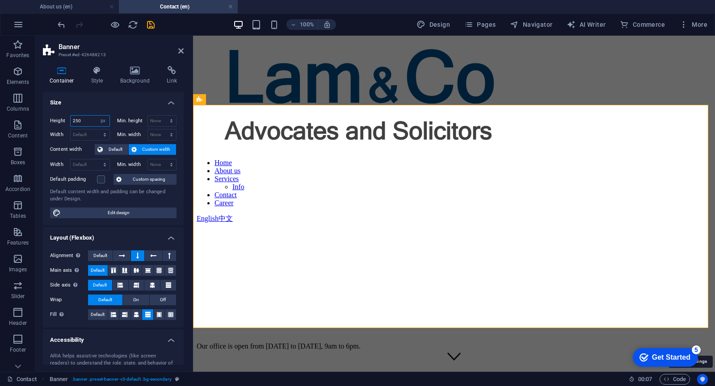
type input "250"
click at [703, 379] on icon "Usercentrics" at bounding box center [702, 380] width 6 height 6
click at [698, 377] on button "Usercentrics" at bounding box center [702, 379] width 11 height 11
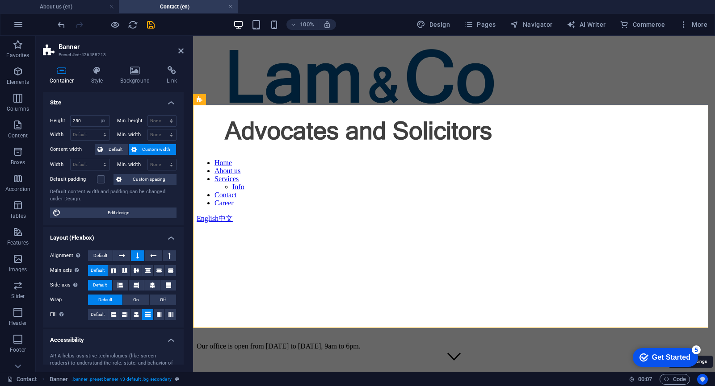
click at [698, 377] on button "Usercentrics" at bounding box center [702, 379] width 11 height 11
drag, startPoint x: 180, startPoint y: 49, endPoint x: 146, endPoint y: 12, distance: 50.9
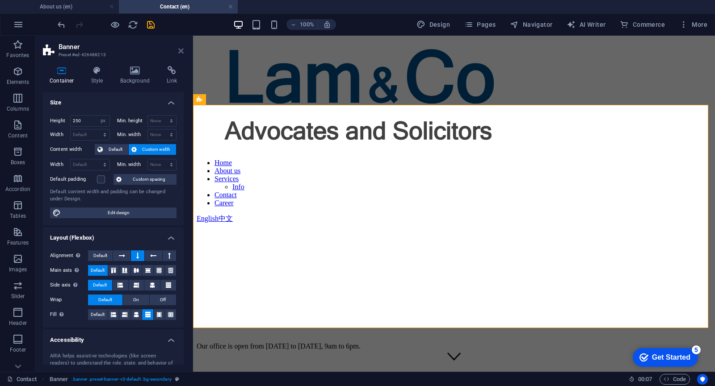
click at [180, 49] on icon at bounding box center [180, 50] width 5 height 7
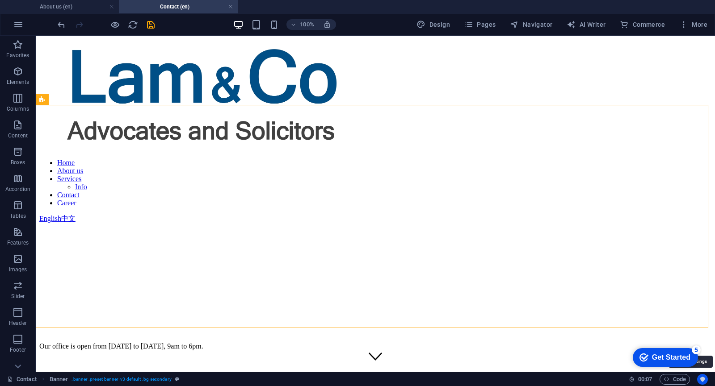
click at [702, 380] on icon "Usercentrics" at bounding box center [702, 380] width 6 height 6
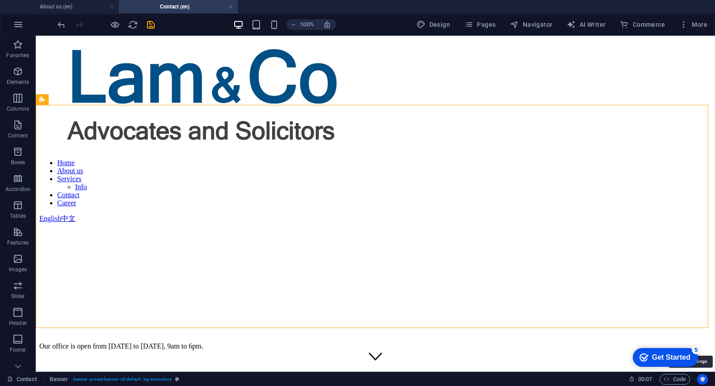
click at [702, 380] on icon "Usercentrics" at bounding box center [702, 380] width 6 height 6
click at [679, 360] on div "Get Started" at bounding box center [671, 358] width 38 height 8
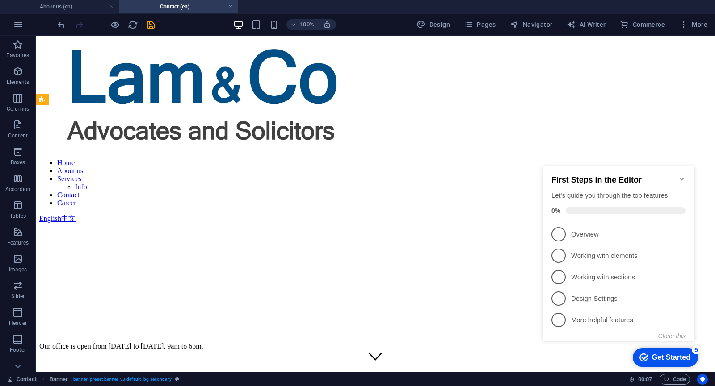
click at [677, 176] on h2 "First Steps in the Editor" at bounding box center [618, 180] width 134 height 9
click at [682, 176] on icon "Minimize checklist" at bounding box center [681, 179] width 7 height 7
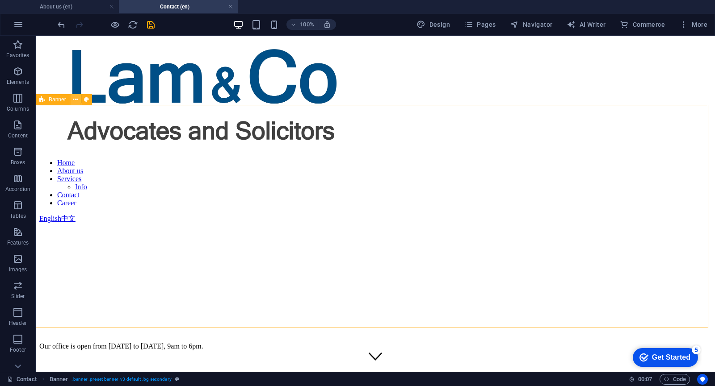
click at [71, 98] on button at bounding box center [75, 99] width 11 height 11
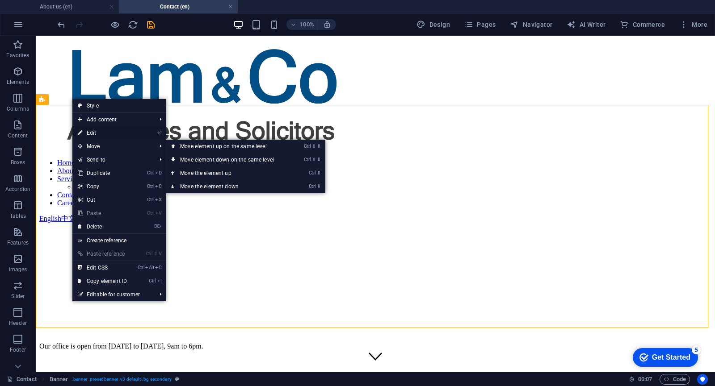
click at [110, 129] on link "⏎ Edit" at bounding box center [102, 132] width 60 height 13
select select "px"
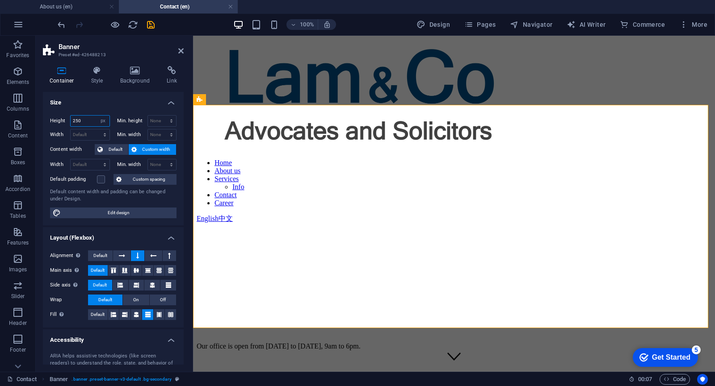
drag, startPoint x: 90, startPoint y: 121, endPoint x: 56, endPoint y: 117, distance: 33.7
click at [56, 117] on div "Height 250 Default px rem % vh vw" at bounding box center [80, 121] width 60 height 12
type input "100"
click at [99, 104] on h4 "Size" at bounding box center [113, 100] width 141 height 16
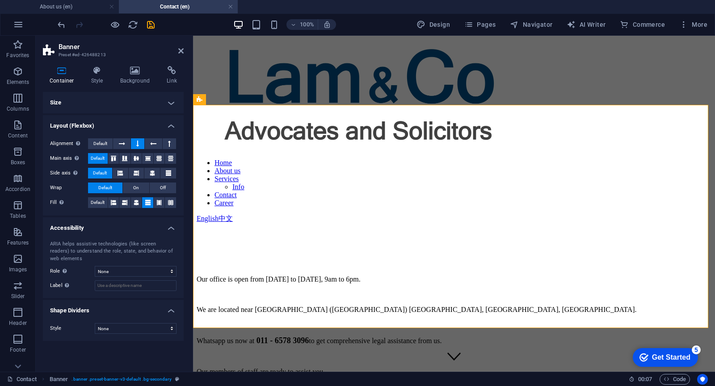
click at [106, 102] on h4 "Size" at bounding box center [113, 102] width 141 height 21
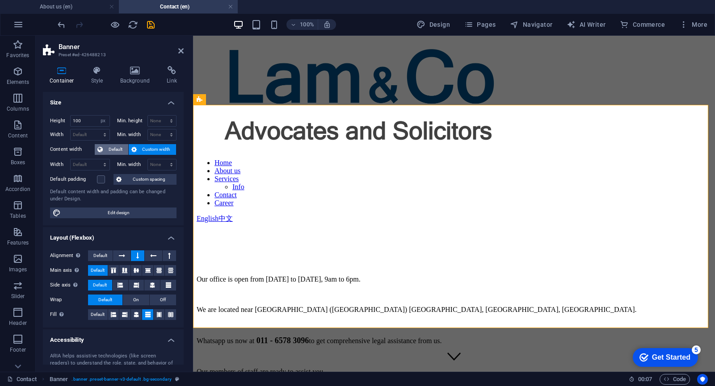
click at [108, 145] on span "Default" at bounding box center [115, 149] width 20 height 11
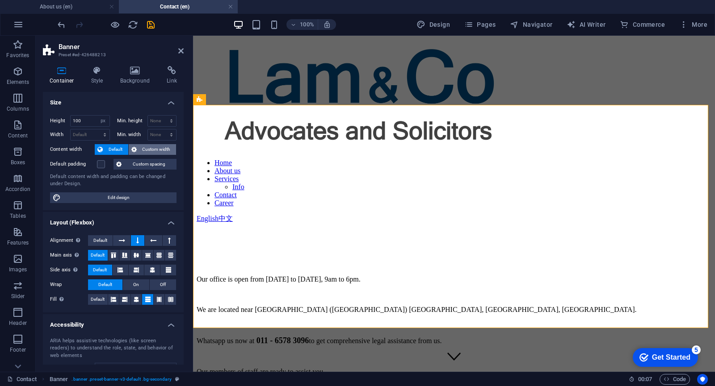
click at [146, 147] on span "Custom width" at bounding box center [156, 149] width 34 height 11
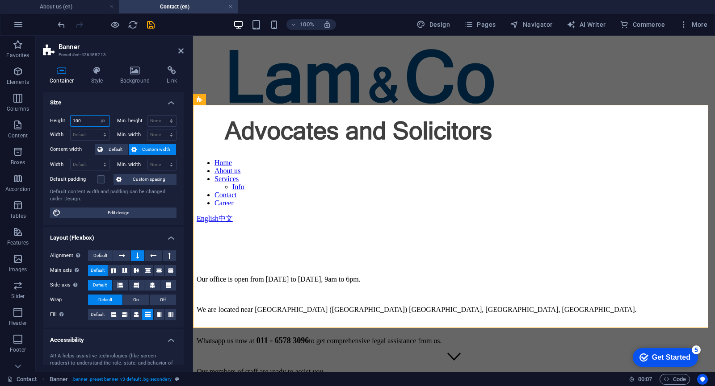
click at [90, 117] on input "100" at bounding box center [90, 121] width 39 height 11
drag, startPoint x: 91, startPoint y: 117, endPoint x: 52, endPoint y: 116, distance: 39.3
click at [52, 116] on div "Height 100 Default px rem % vh vw" at bounding box center [80, 121] width 60 height 12
click at [99, 119] on select "Default px rem % vh vw" at bounding box center [103, 121] width 13 height 11
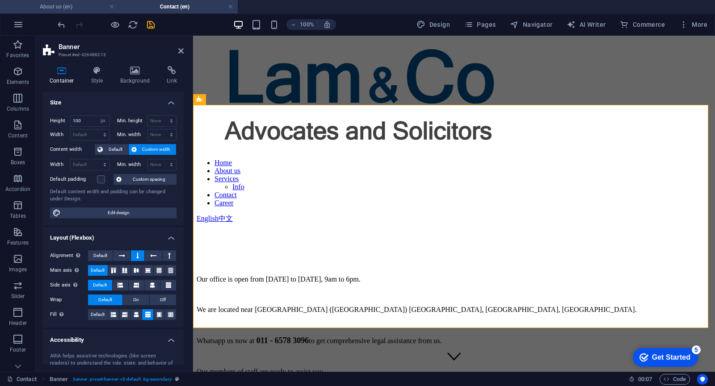
click at [82, 4] on h4 "About us (en)" at bounding box center [59, 7] width 119 height 10
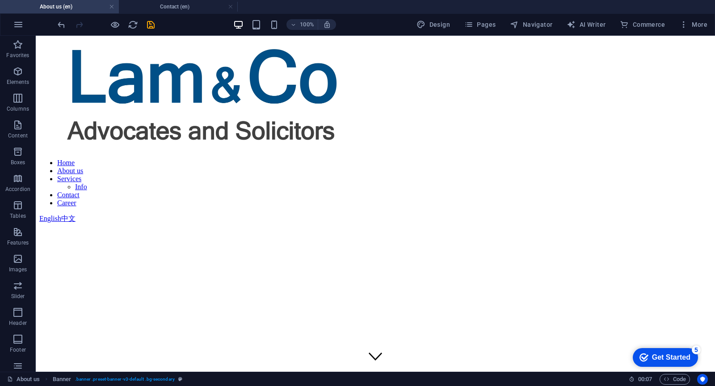
click at [274, 196] on figure at bounding box center [375, 196] width 672 height 0
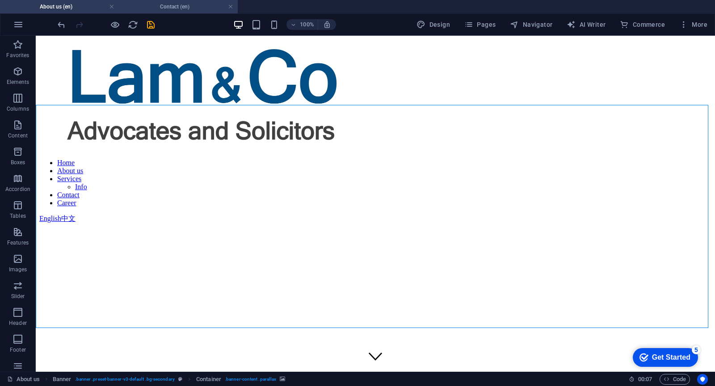
click at [155, 3] on h4 "Contact (en)" at bounding box center [178, 7] width 119 height 10
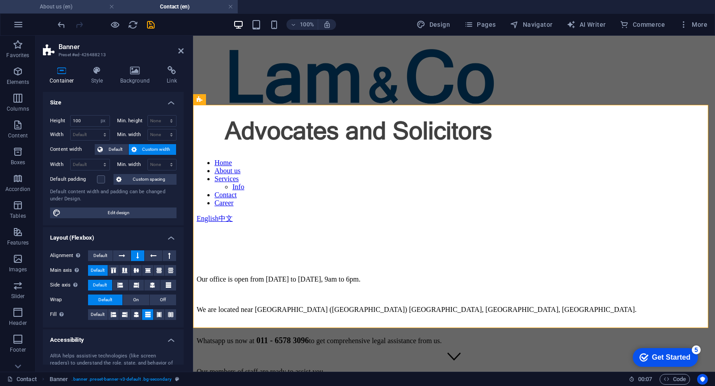
click at [77, 7] on h4 "About us (en)" at bounding box center [59, 7] width 119 height 10
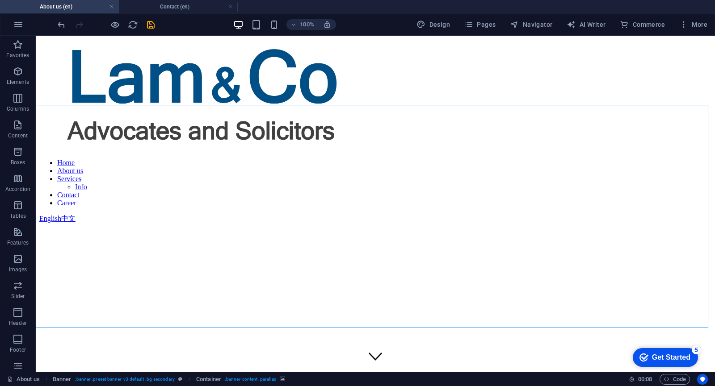
click at [44, 196] on figure at bounding box center [375, 196] width 672 height 0
click at [75, 99] on icon at bounding box center [75, 99] width 5 height 9
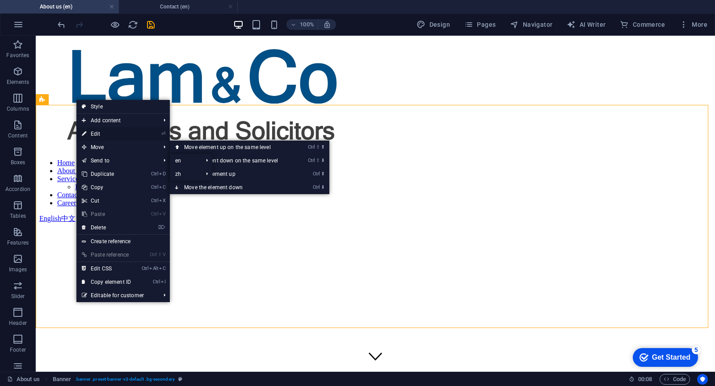
click at [105, 130] on link "⏎ Edit" at bounding box center [106, 133] width 60 height 13
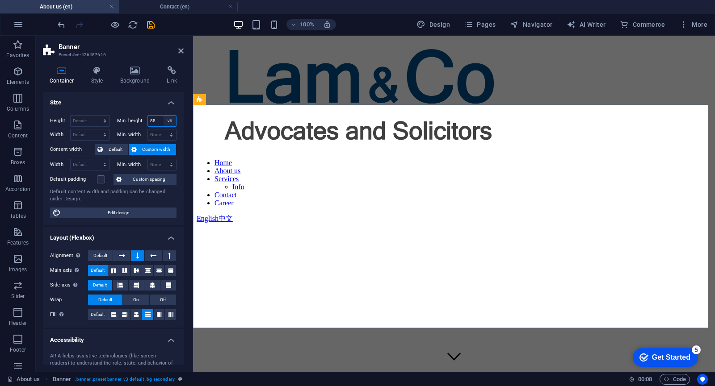
click at [163, 123] on select "None px rem % vh vw" at bounding box center [169, 121] width 13 height 11
select select "cms9gc2na7o"
click at [163, 116] on select "None px rem % vh vw" at bounding box center [169, 121] width 13 height 11
select select "DISABLED_OPTION_VALUE"
drag, startPoint x: 75, startPoint y: 121, endPoint x: 80, endPoint y: 121, distance: 5.8
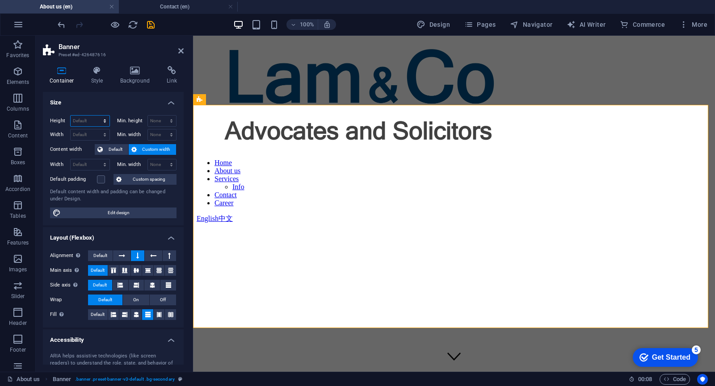
click at [75, 121] on select "Default px rem % vh vw" at bounding box center [90, 121] width 39 height 11
select select "px"
click at [96, 116] on select "Default px rem % vh vw" at bounding box center [90, 121] width 39 height 11
click at [89, 121] on input "500" at bounding box center [90, 121] width 39 height 11
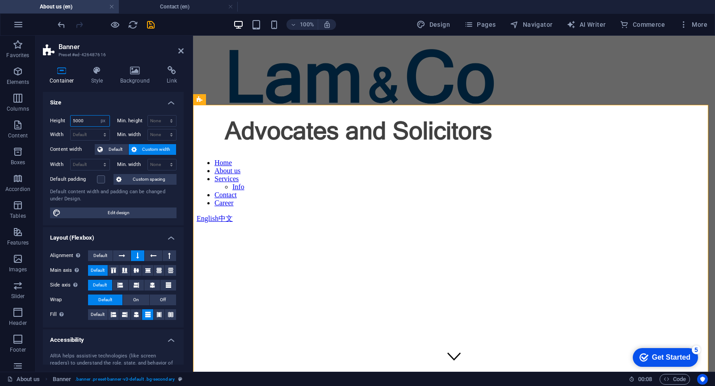
click at [88, 121] on input "5000" at bounding box center [90, 121] width 39 height 11
click at [86, 134] on select "Default px rem % em vh vw" at bounding box center [90, 135] width 39 height 11
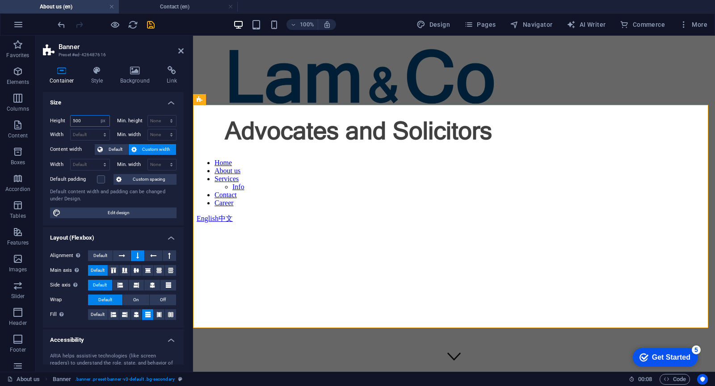
click at [87, 121] on input "500" at bounding box center [90, 121] width 39 height 11
type input "5"
click at [86, 133] on select "Default px rem % em vh vw" at bounding box center [90, 135] width 39 height 11
click at [89, 124] on input "400" at bounding box center [90, 121] width 39 height 11
drag, startPoint x: 90, startPoint y: 121, endPoint x: 59, endPoint y: 117, distance: 31.1
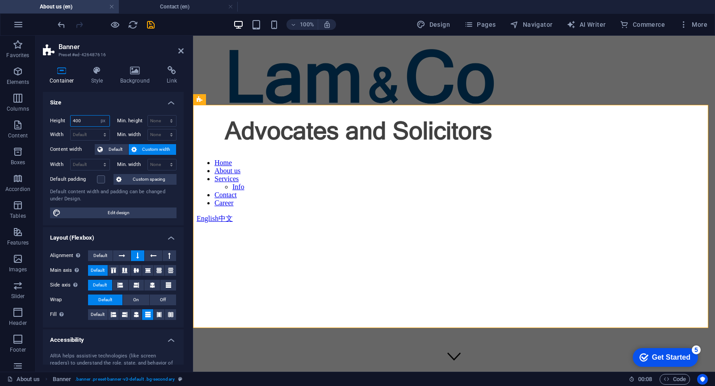
click at [59, 117] on div "Height 400 Default px rem % vh vw" at bounding box center [80, 121] width 60 height 12
type input "300"
click at [61, 131] on div "Width Default px rem % em vh vw" at bounding box center [80, 135] width 60 height 12
click at [91, 121] on input "300" at bounding box center [90, 121] width 39 height 11
drag, startPoint x: 180, startPoint y: 50, endPoint x: 145, endPoint y: 13, distance: 50.9
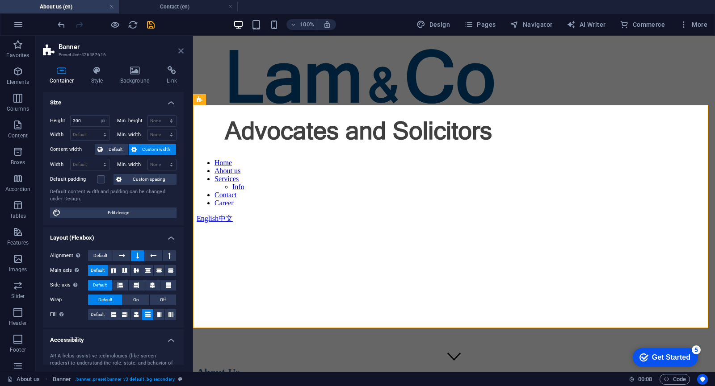
click at [180, 49] on icon at bounding box center [180, 50] width 5 height 7
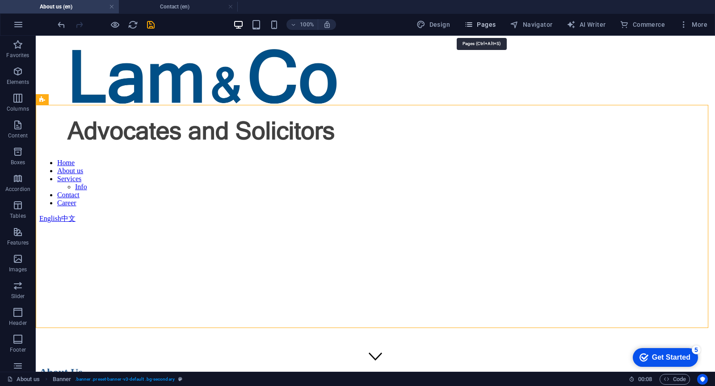
click at [473, 23] on icon "button" at bounding box center [468, 24] width 9 height 9
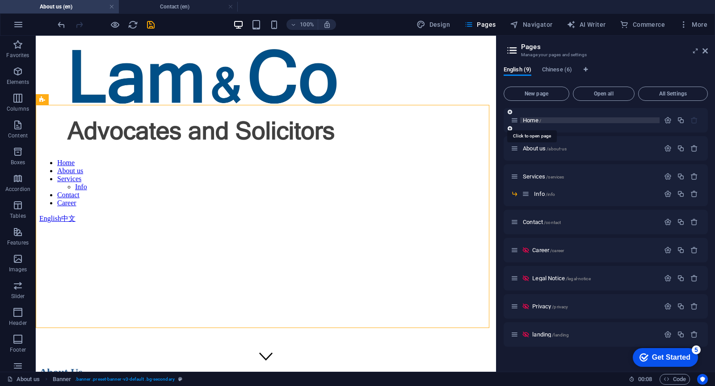
click at [533, 118] on span "Home /" at bounding box center [532, 120] width 18 height 7
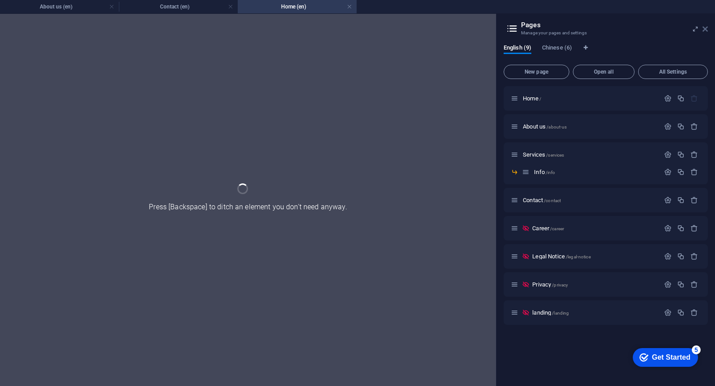
click at [705, 29] on icon at bounding box center [704, 28] width 5 height 7
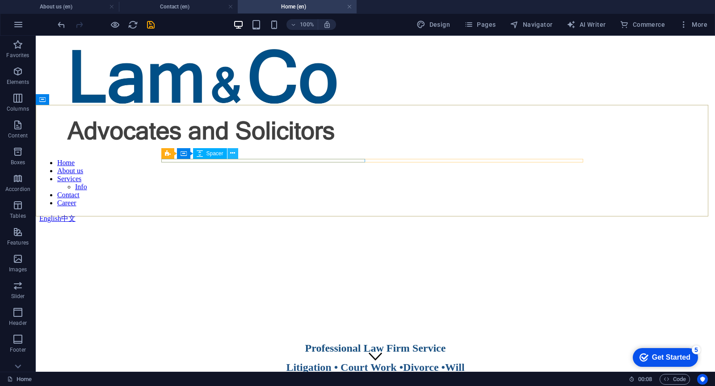
click at [231, 154] on icon at bounding box center [232, 153] width 5 height 9
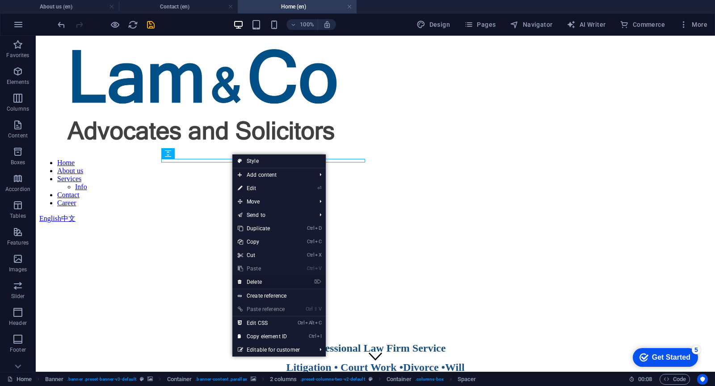
click at [255, 280] on link "⌦ Delete" at bounding box center [262, 282] width 60 height 13
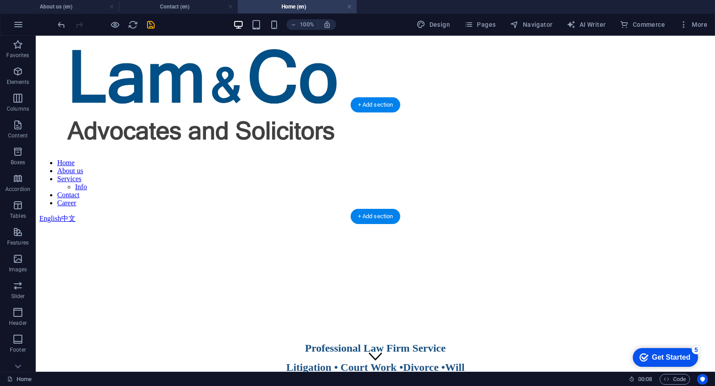
click at [62, 308] on figure at bounding box center [375, 308] width 672 height 0
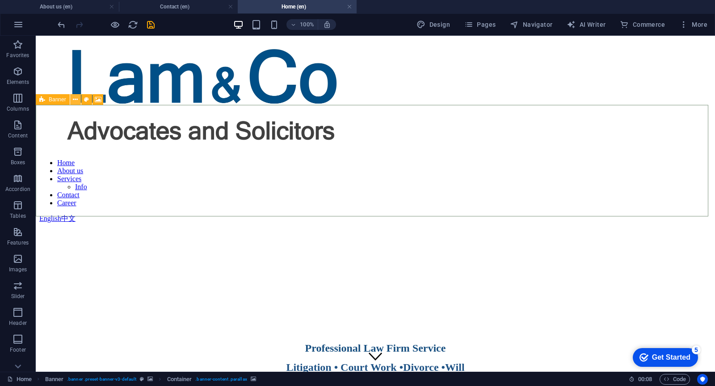
click at [72, 99] on button at bounding box center [75, 99] width 11 height 11
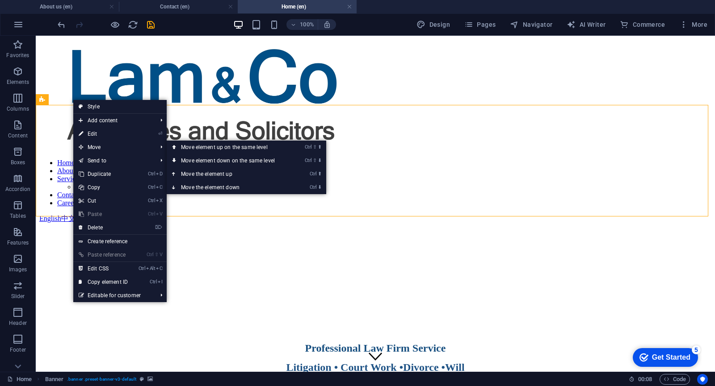
click at [107, 134] on link "⏎ Edit" at bounding box center [103, 133] width 60 height 13
select select "px"
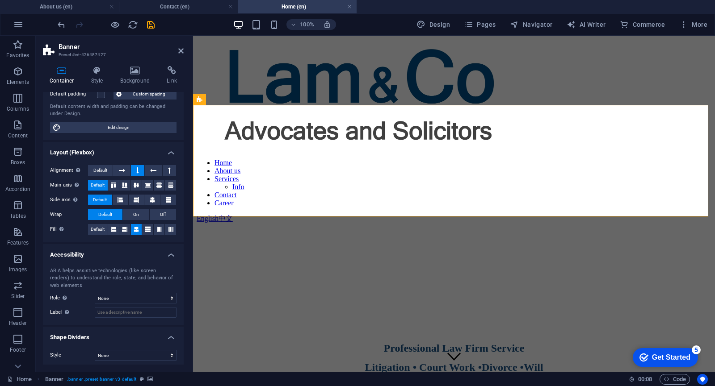
scroll to position [88, 0]
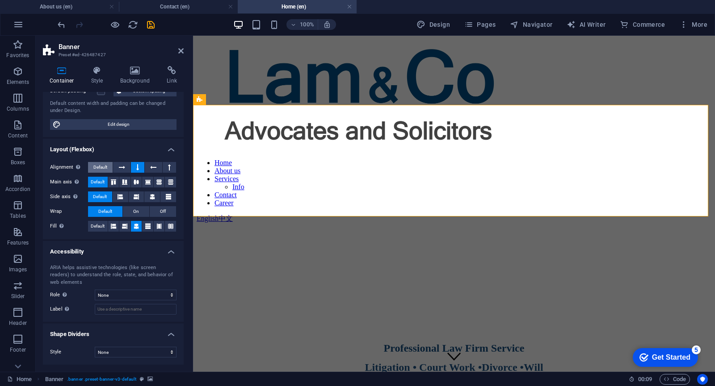
click at [106, 168] on span "Default" at bounding box center [100, 167] width 14 height 11
click at [120, 168] on icon at bounding box center [122, 167] width 6 height 11
click at [137, 166] on icon at bounding box center [137, 167] width 3 height 11
click at [125, 166] on icon at bounding box center [122, 167] width 6 height 11
click at [137, 167] on icon at bounding box center [137, 167] width 3 height 11
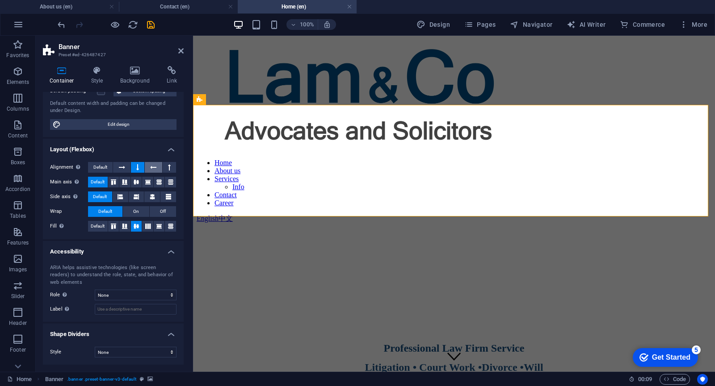
click at [153, 167] on icon at bounding box center [153, 167] width 6 height 11
click at [168, 166] on icon at bounding box center [169, 167] width 3 height 11
click at [138, 167] on button at bounding box center [137, 167] width 13 height 11
click at [98, 225] on span "Default" at bounding box center [98, 226] width 14 height 11
click at [135, 226] on icon at bounding box center [136, 226] width 11 height 5
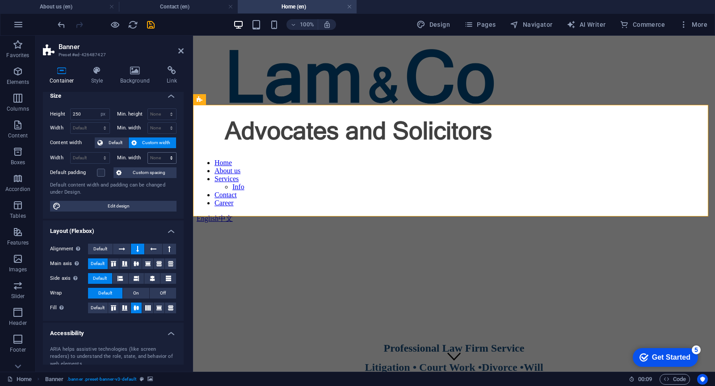
scroll to position [0, 0]
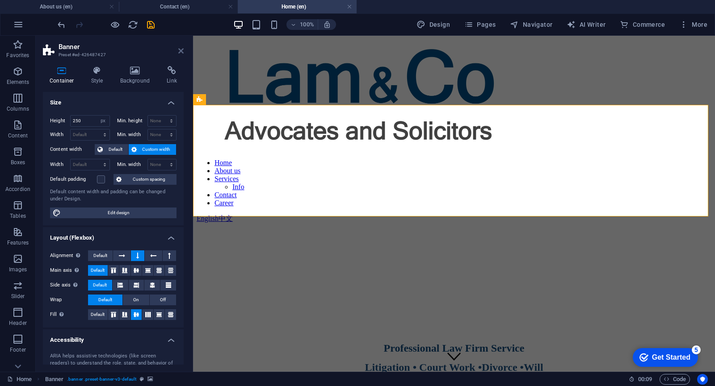
click at [180, 50] on icon at bounding box center [180, 50] width 5 height 7
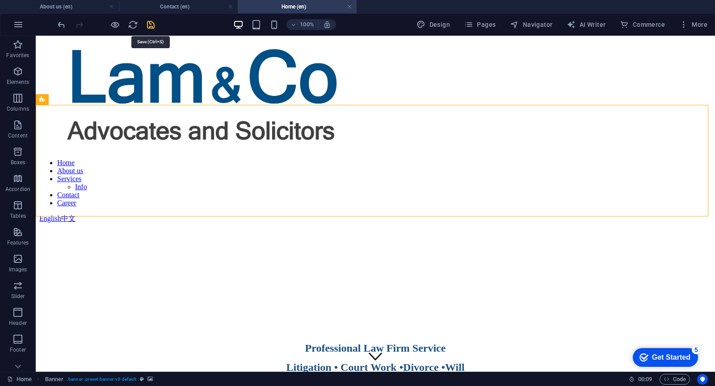
click at [150, 25] on icon "save" at bounding box center [151, 25] width 10 height 10
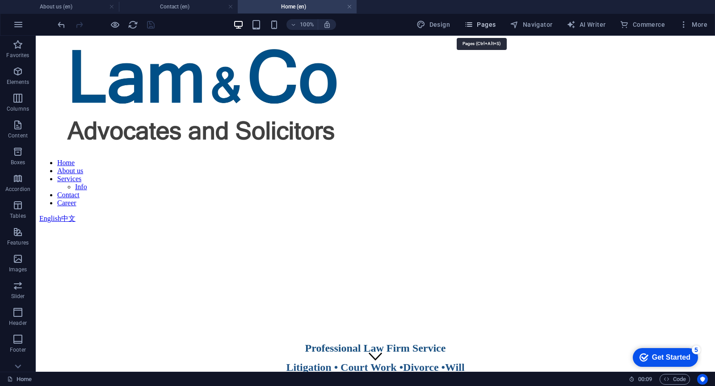
click at [491, 24] on span "Pages" at bounding box center [479, 24] width 31 height 9
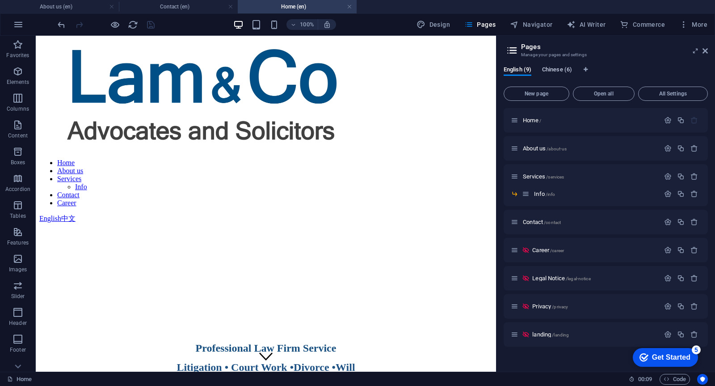
click at [568, 68] on span "Chinese (6)" at bounding box center [557, 70] width 30 height 13
click at [533, 119] on span "主页 /" at bounding box center [530, 120] width 14 height 7
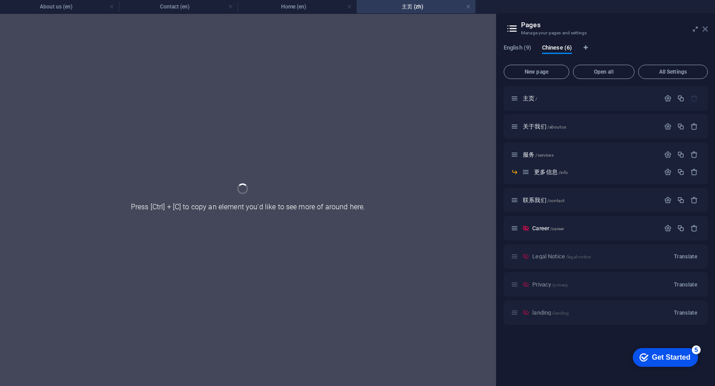
click at [706, 29] on icon at bounding box center [704, 28] width 5 height 7
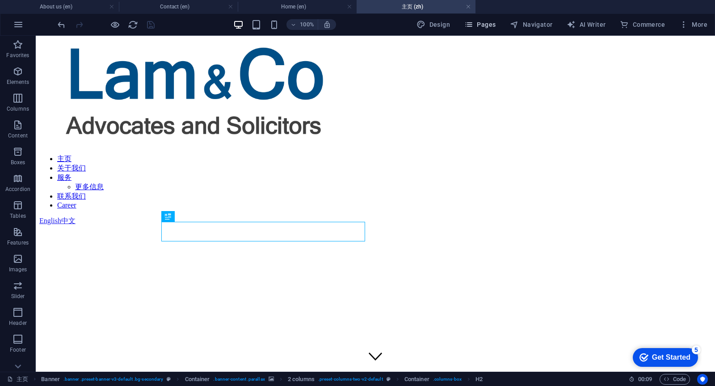
click at [483, 24] on span "Pages" at bounding box center [479, 24] width 31 height 9
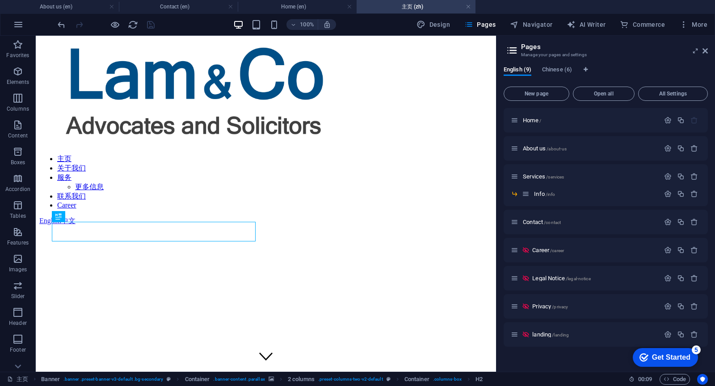
click at [559, 65] on div "English (9) Chinese (6) New page Open all All Settings Home / About us /about-u…" at bounding box center [605, 215] width 218 height 313
click at [558, 67] on span "Chinese (6)" at bounding box center [557, 70] width 30 height 13
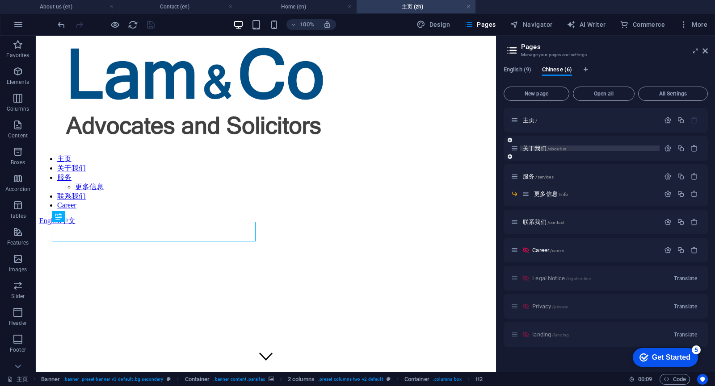
click at [536, 150] on span "关于我们 /aboutus" at bounding box center [544, 148] width 43 height 7
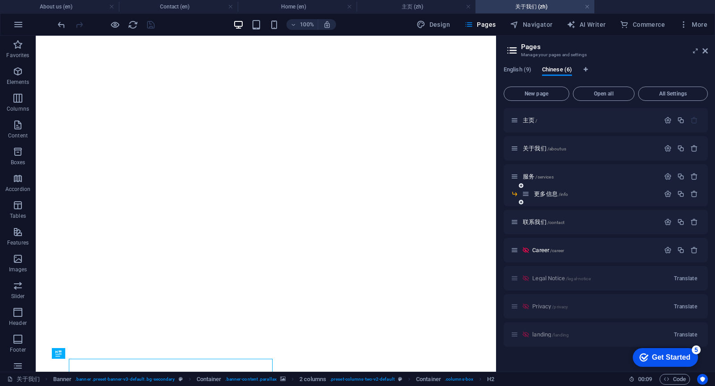
click at [539, 200] on div "更多信息 /info" at bounding box center [605, 197] width 204 height 17
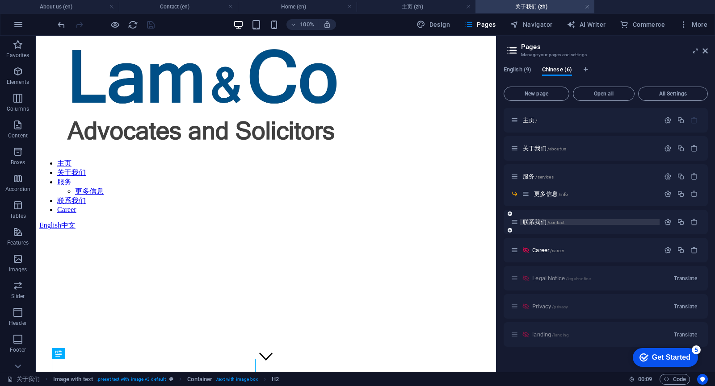
click at [536, 222] on span "联系我们 /contact" at bounding box center [544, 222] width 42 height 7
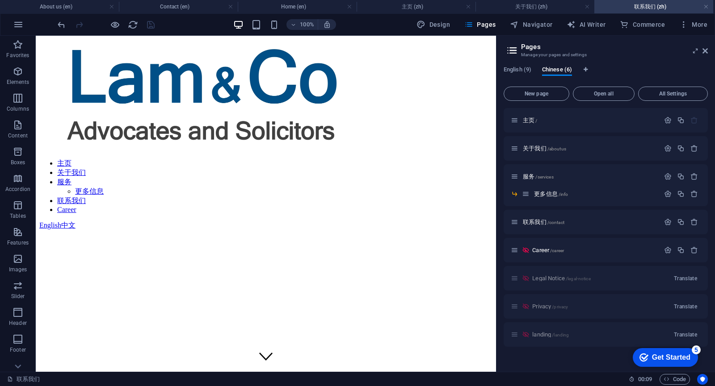
click at [556, 7] on h4 "关于我们 (zh)" at bounding box center [534, 7] width 119 height 10
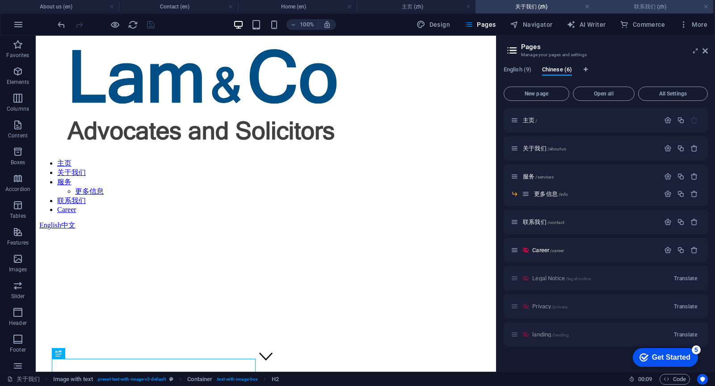
click at [663, 11] on h4 "联系我们 (zh)" at bounding box center [653, 7] width 119 height 10
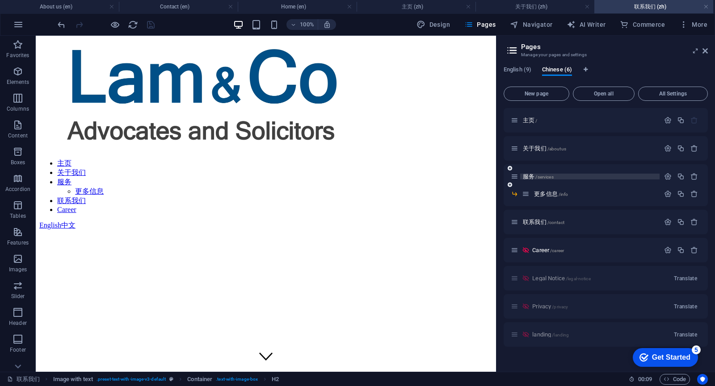
click at [528, 176] on span "服务 /services" at bounding box center [538, 176] width 31 height 7
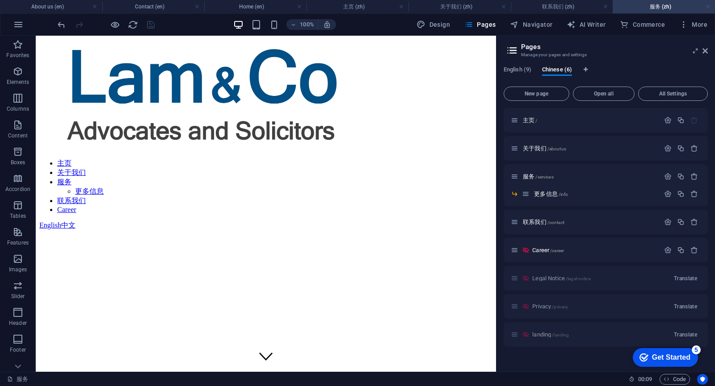
drag, startPoint x: 709, startPoint y: 7, endPoint x: 670, endPoint y: 17, distance: 40.0
click at [709, 7] on link at bounding box center [707, 7] width 5 height 8
click at [706, 48] on icon at bounding box center [704, 50] width 5 height 7
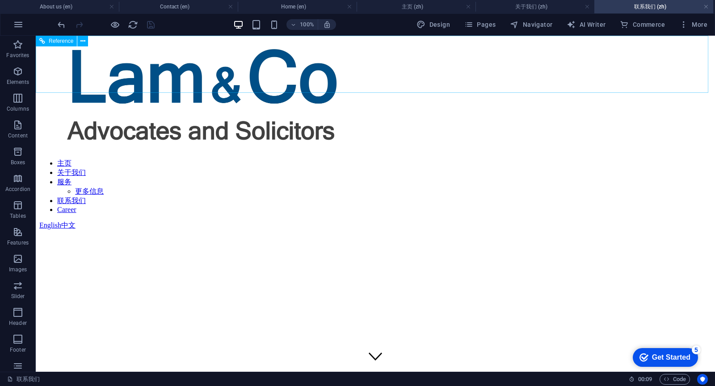
click at [706, 50] on div "主页 关于我们 服务 更多信息 联系我们 Career English 中文" at bounding box center [375, 137] width 672 height 185
click at [671, 7] on h4 "联系我们 (zh)" at bounding box center [653, 7] width 119 height 10
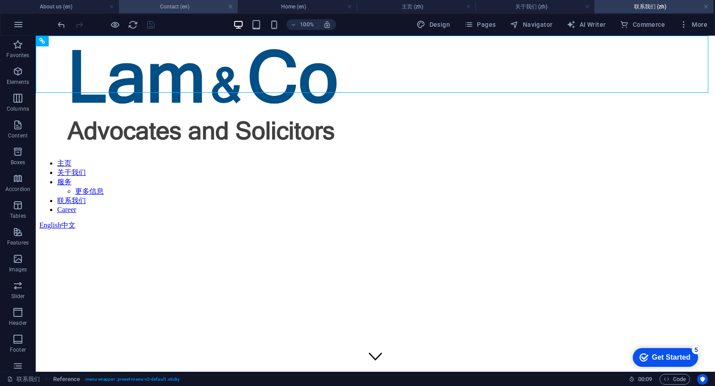
click at [188, 6] on h4 "Contact (en)" at bounding box center [178, 7] width 119 height 10
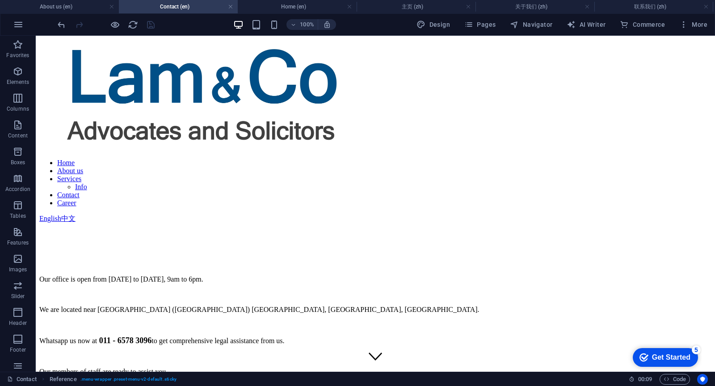
click at [650, 8] on h4 "联系我们 (zh)" at bounding box center [653, 7] width 119 height 10
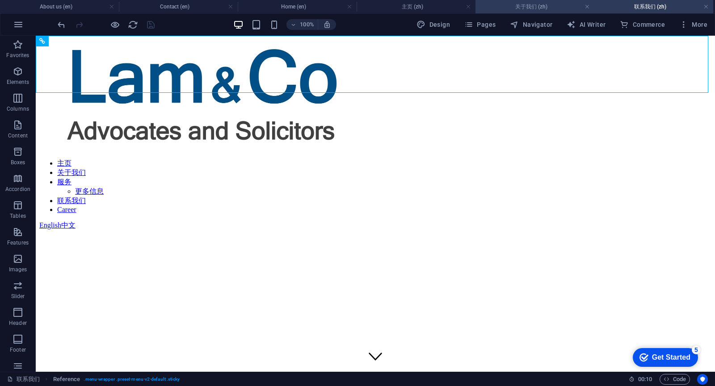
click at [538, 5] on h4 "关于我们 (zh)" at bounding box center [534, 7] width 119 height 10
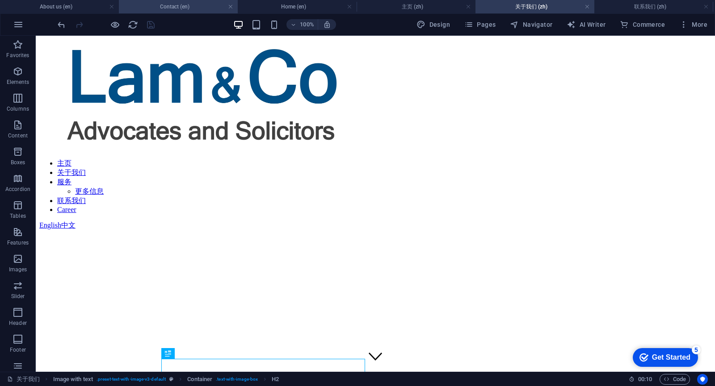
click at [195, 5] on h4 "Contact (en)" at bounding box center [178, 7] width 119 height 10
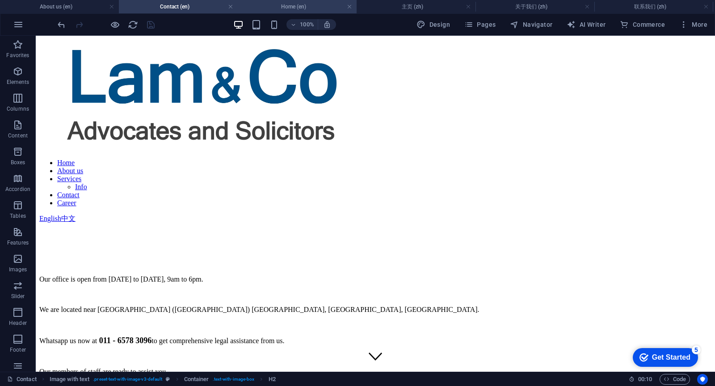
click at [284, 8] on h4 "Home (en)" at bounding box center [297, 7] width 119 height 10
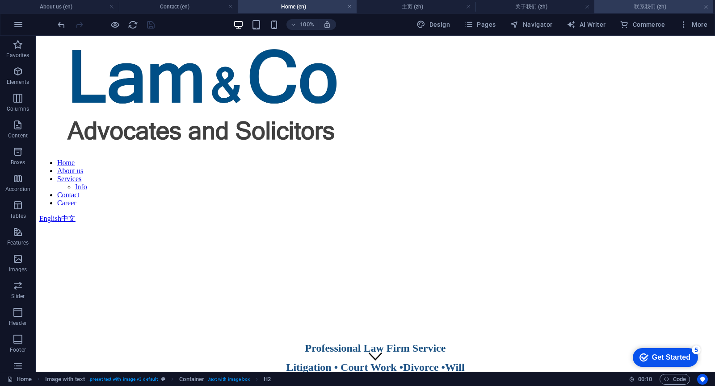
click at [649, 5] on h4 "联系我们 (zh)" at bounding box center [653, 7] width 119 height 10
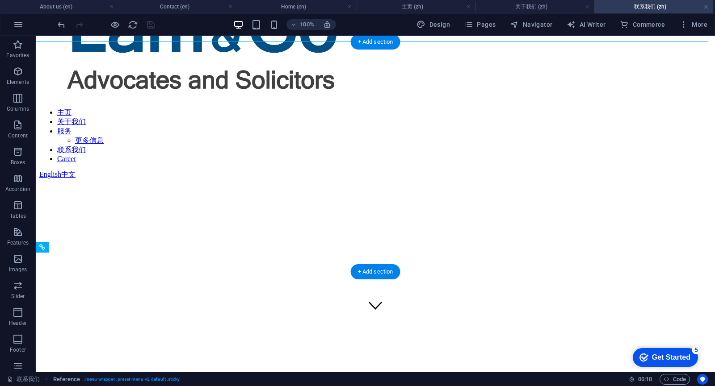
scroll to position [45, 0]
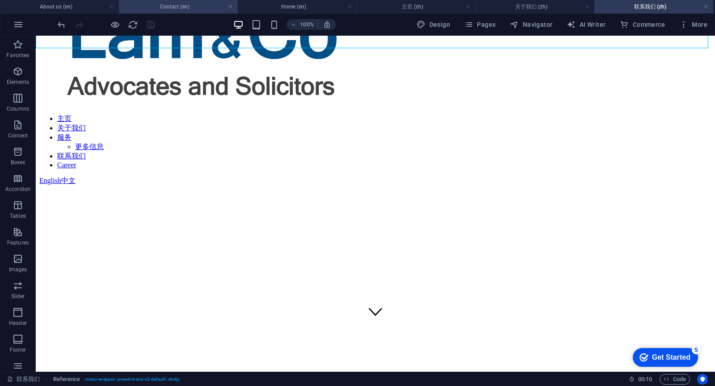
click at [191, 5] on h4 "Contact (en)" at bounding box center [178, 7] width 119 height 10
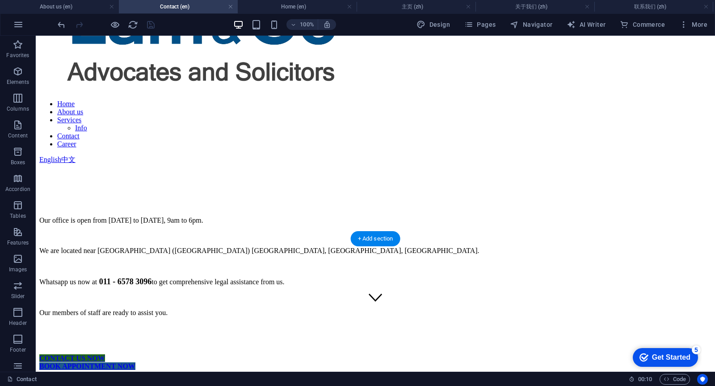
scroll to position [0, 0]
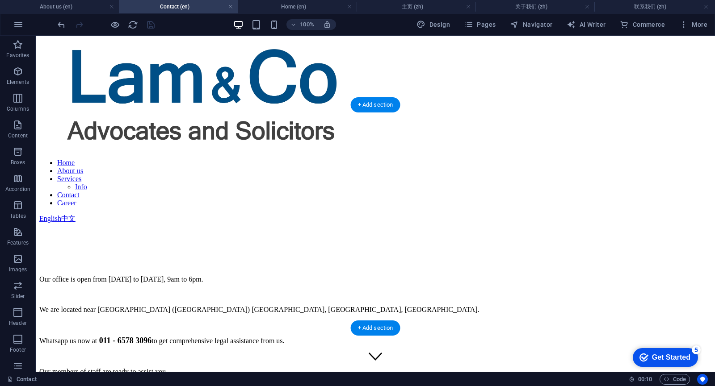
click at [275, 196] on figure at bounding box center [375, 196] width 672 height 0
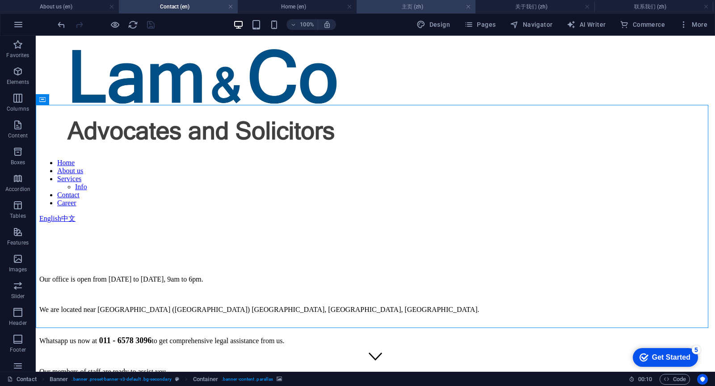
click at [419, 3] on h4 "主页 (zh)" at bounding box center [415, 7] width 119 height 10
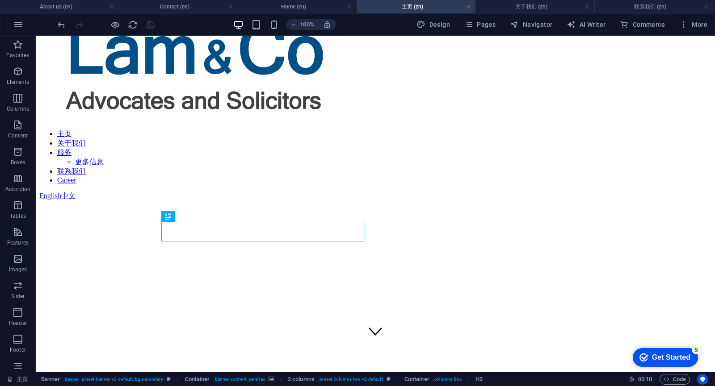
scroll to position [45, 0]
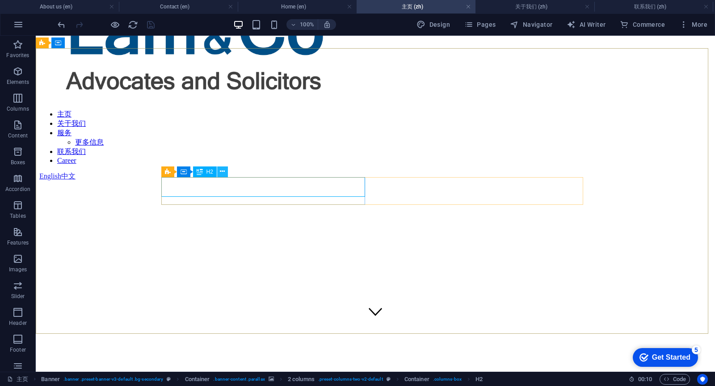
click at [222, 172] on icon at bounding box center [222, 171] width 5 height 9
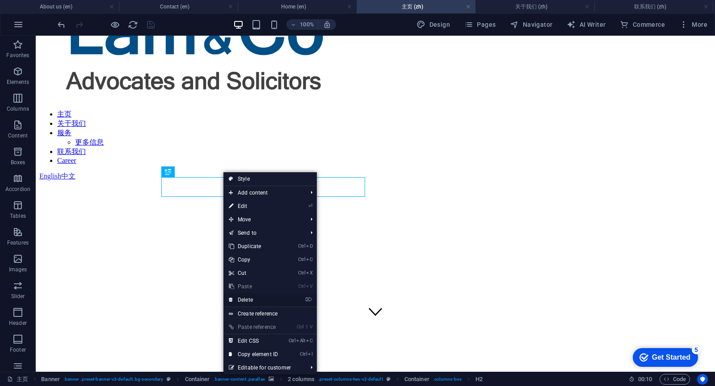
click at [248, 301] on link "⌦ Delete" at bounding box center [253, 299] width 60 height 13
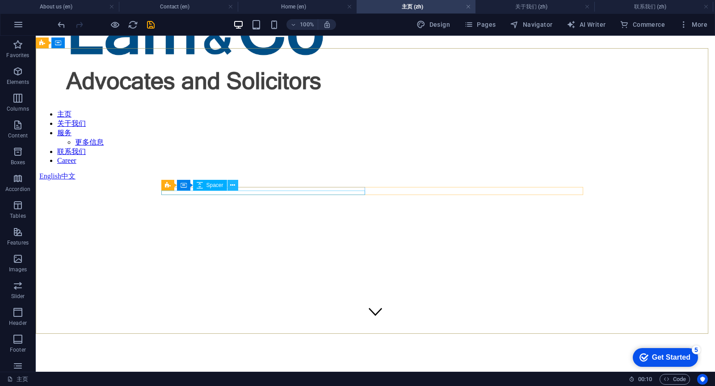
click at [232, 186] on icon at bounding box center [232, 185] width 5 height 9
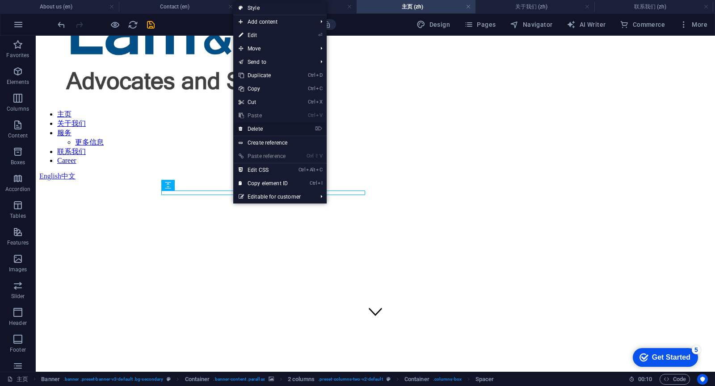
click at [260, 130] on link "⌦ Delete" at bounding box center [263, 128] width 60 height 13
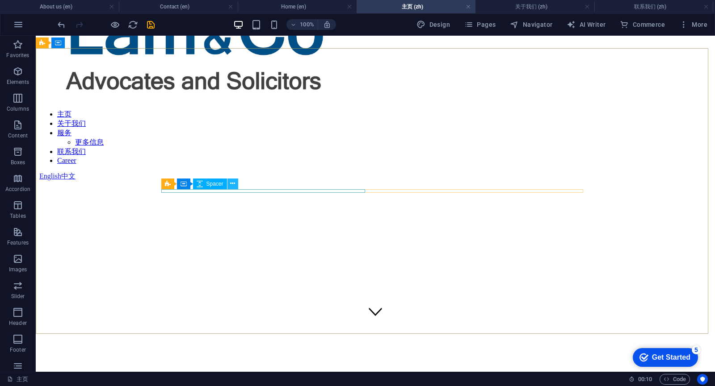
click at [232, 181] on icon at bounding box center [232, 183] width 5 height 9
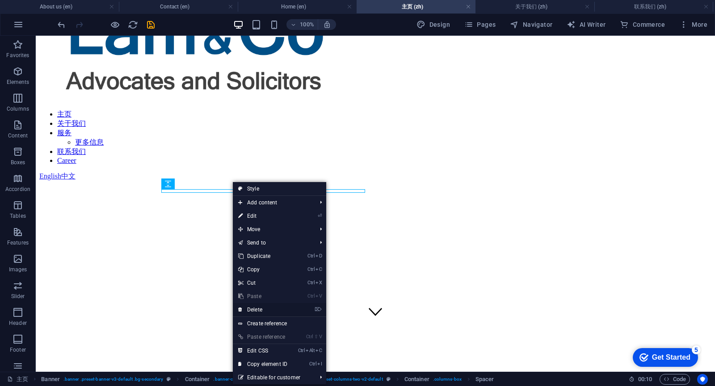
click at [264, 309] on link "⌦ Delete" at bounding box center [263, 309] width 60 height 13
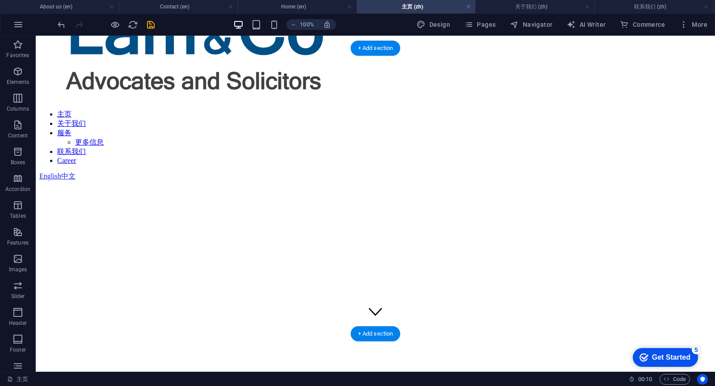
click at [51, 176] on figure at bounding box center [375, 176] width 672 height 0
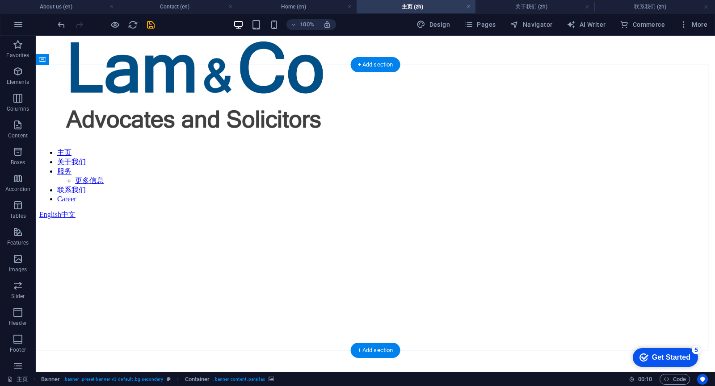
scroll to position [0, 0]
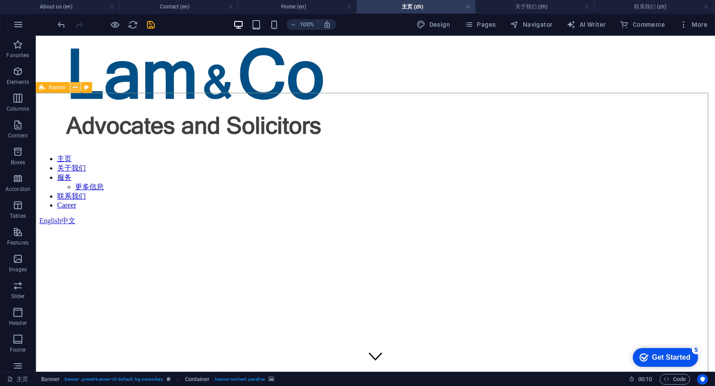
click at [73, 87] on icon at bounding box center [75, 87] width 5 height 9
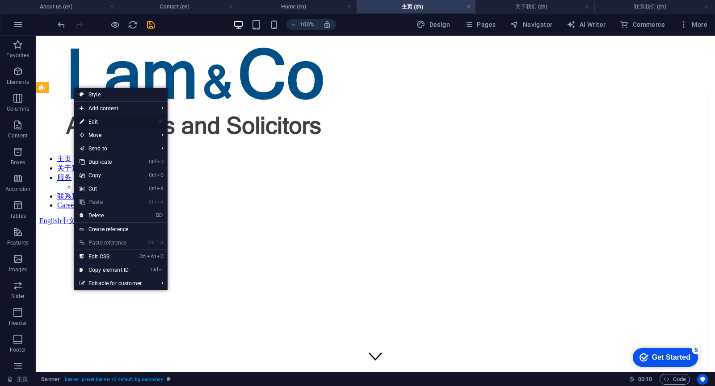
click at [103, 121] on link "⏎ Edit" at bounding box center [104, 121] width 60 height 13
select select "vh"
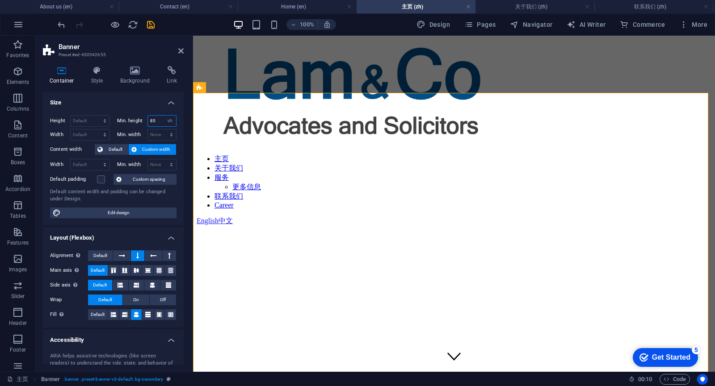
click at [156, 121] on input "85" at bounding box center [162, 121] width 29 height 11
drag, startPoint x: 160, startPoint y: 120, endPoint x: 142, endPoint y: 117, distance: 18.0
click at [144, 117] on div "Min. height 85 None px rem % vh vw" at bounding box center [147, 121] width 60 height 12
type input "0"
click at [163, 109] on div "Height Default px rem % vh vw Min. height 0 None px rem % vh vw Width Default p…" at bounding box center [113, 166] width 141 height 117
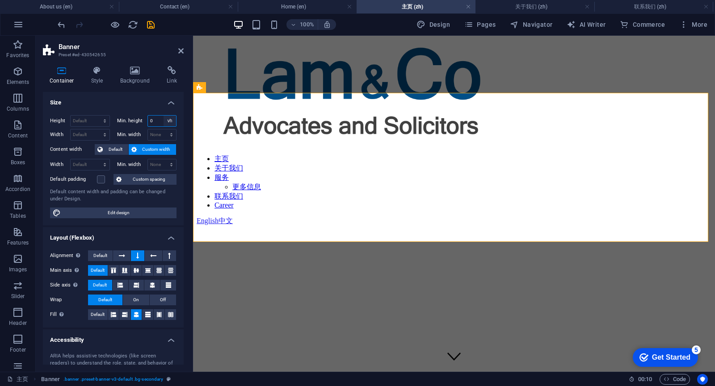
click at [168, 119] on select "None px rem % vh vw" at bounding box center [169, 121] width 13 height 11
select select "oks7cjffdos"
click at [163, 116] on select "None px rem % vh vw" at bounding box center [169, 121] width 13 height 11
select select "DISABLED_OPTION_VALUE"
click at [131, 110] on div "Height Default px rem % vh vw Min. height None px rem % vh vw Width Default px …" at bounding box center [113, 166] width 141 height 117
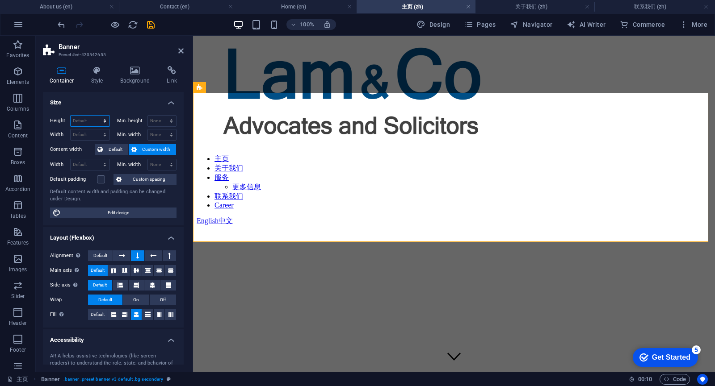
click at [93, 121] on select "Default px rem % vh vw" at bounding box center [90, 121] width 39 height 11
select select "px"
click at [96, 116] on select "Default px rem % vh vw" at bounding box center [90, 121] width 39 height 11
click at [86, 120] on input "334" at bounding box center [90, 121] width 39 height 11
drag, startPoint x: 87, startPoint y: 119, endPoint x: 55, endPoint y: 117, distance: 31.8
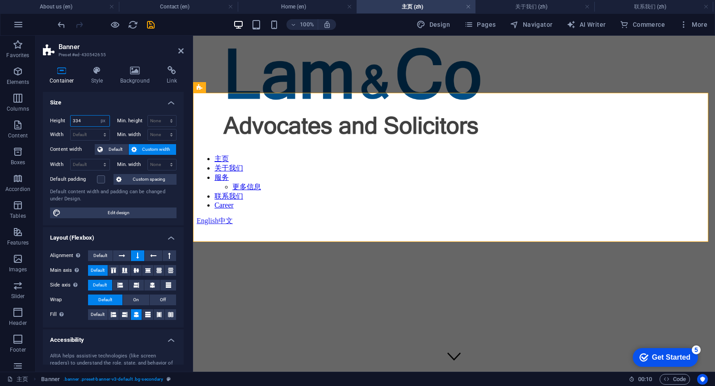
click at [55, 117] on div "Height 334 Default px rem % vh vw" at bounding box center [80, 121] width 60 height 12
type input "250"
click at [93, 102] on h4 "Size" at bounding box center [113, 100] width 141 height 16
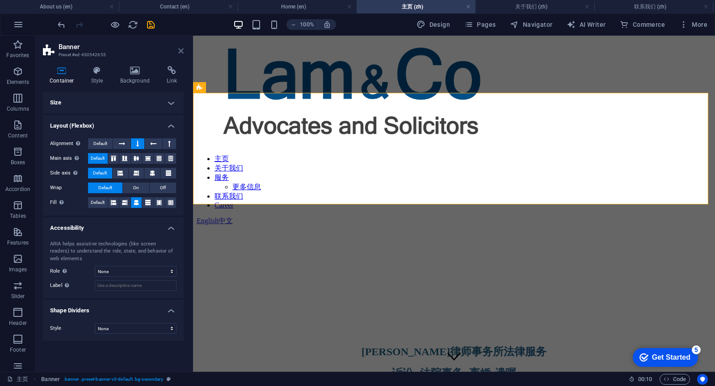
click at [180, 52] on icon at bounding box center [180, 50] width 5 height 7
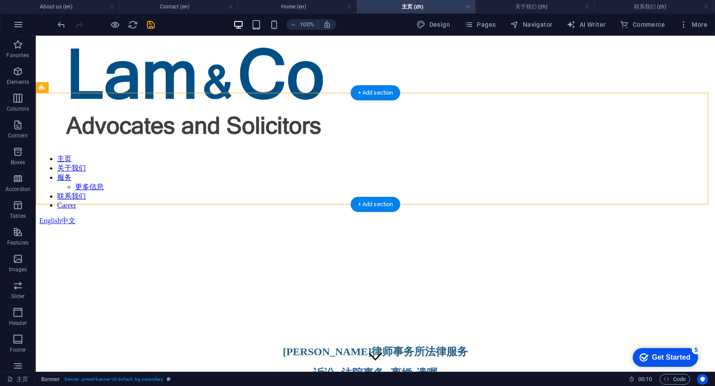
click at [419, 203] on figure at bounding box center [375, 203] width 672 height 0
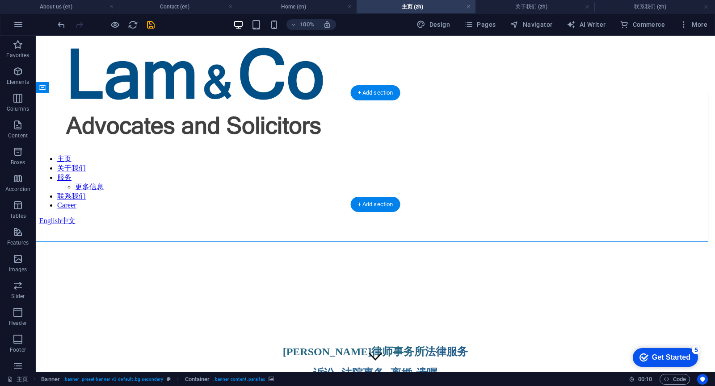
click at [419, 203] on figure at bounding box center [375, 203] width 672 height 0
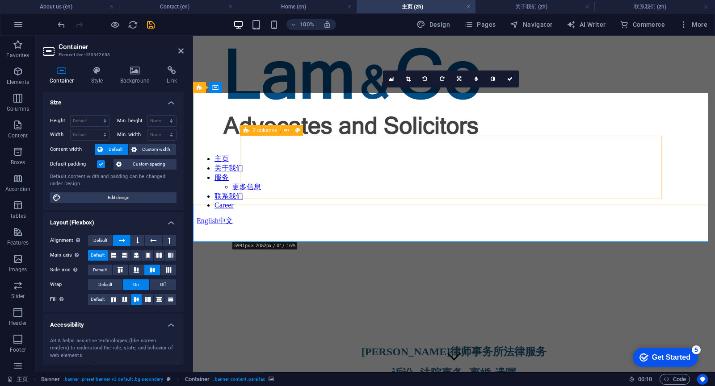
drag, startPoint x: 473, startPoint y: 122, endPoint x: 470, endPoint y: 142, distance: 19.4
click at [473, 226] on div "Drop content here or Add elements Paste clipboard" at bounding box center [454, 370] width 515 height 288
click at [459, 81] on icon at bounding box center [458, 78] width 4 height 5
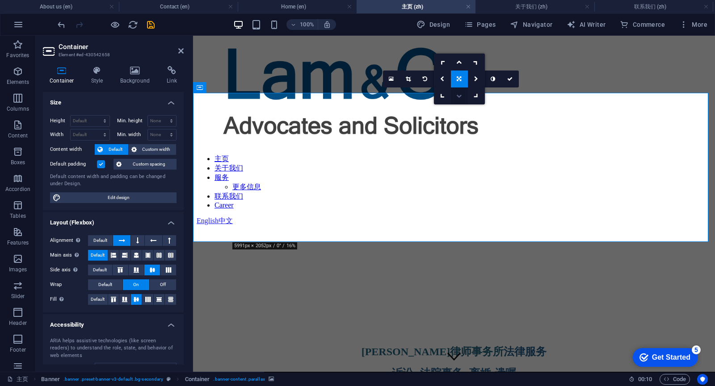
click at [462, 96] on link at bounding box center [459, 96] width 17 height 17
click at [464, 79] on link at bounding box center [459, 79] width 17 height 17
click at [461, 78] on icon at bounding box center [458, 78] width 4 height 5
click at [458, 76] on link at bounding box center [459, 79] width 17 height 17
click at [460, 62] on icon at bounding box center [458, 61] width 5 height 5
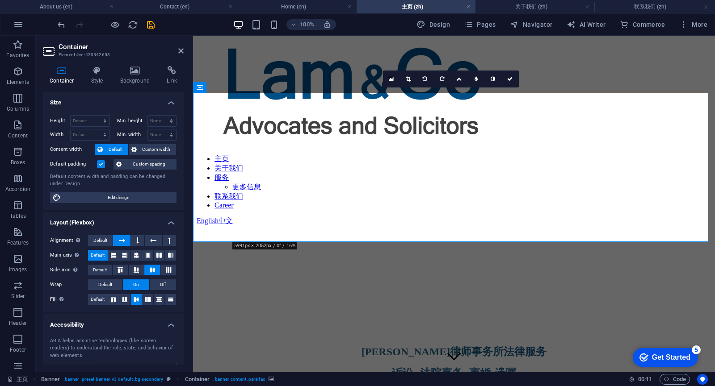
click at [483, 203] on figure at bounding box center [454, 203] width 515 height 0
click at [507, 78] on icon at bounding box center [509, 78] width 5 height 5
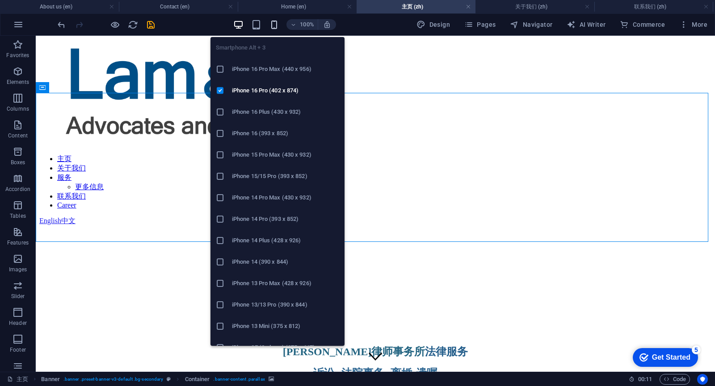
click at [273, 25] on icon "button" at bounding box center [274, 25] width 10 height 10
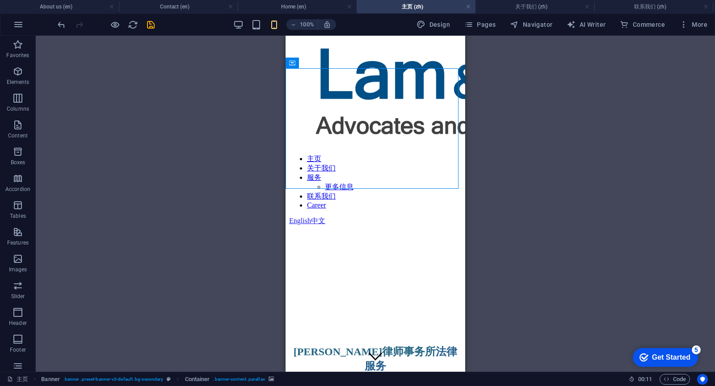
click at [409, 7] on h4 "主页 (zh)" at bounding box center [415, 7] width 119 height 10
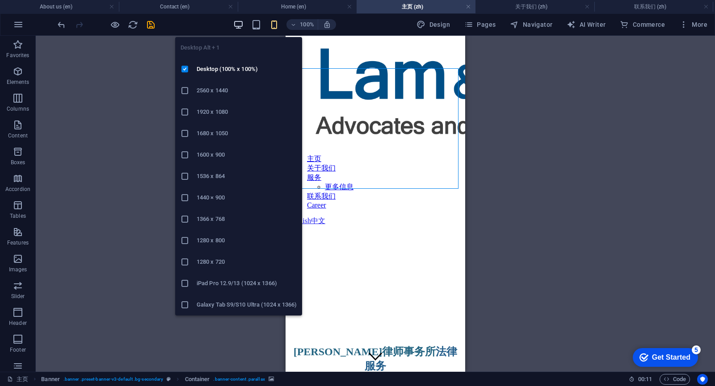
click at [240, 25] on icon "button" at bounding box center [238, 25] width 10 height 10
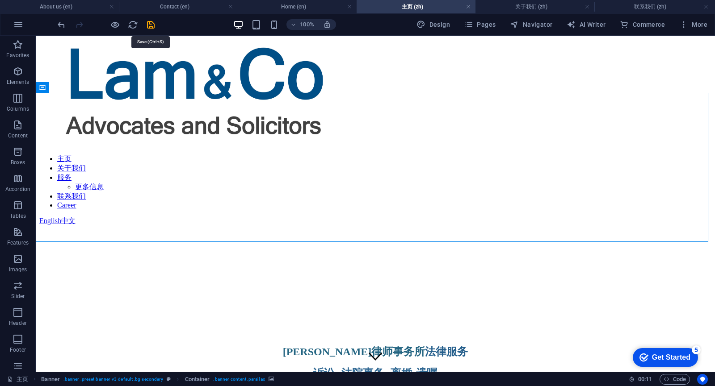
drag, startPoint x: 150, startPoint y: 23, endPoint x: 151, endPoint y: 29, distance: 6.3
click at [150, 23] on icon "save" at bounding box center [151, 25] width 10 height 10
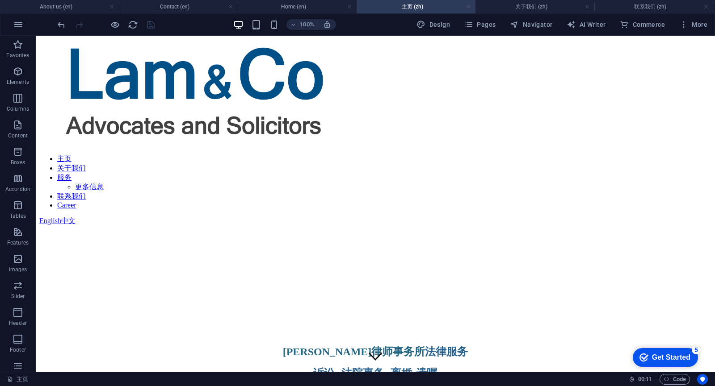
click at [469, 6] on link at bounding box center [467, 7] width 5 height 8
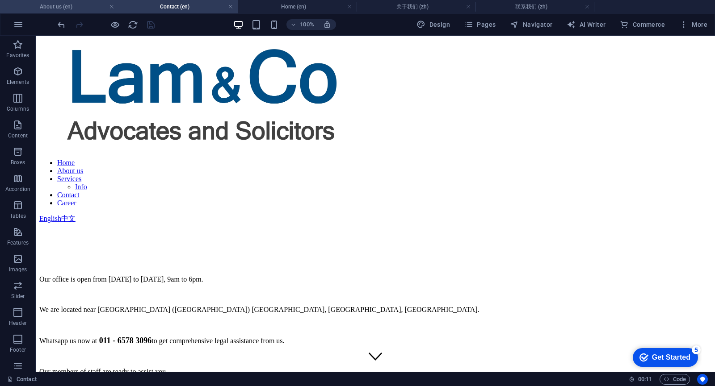
click at [75, 6] on h4 "About us (en)" at bounding box center [59, 7] width 119 height 10
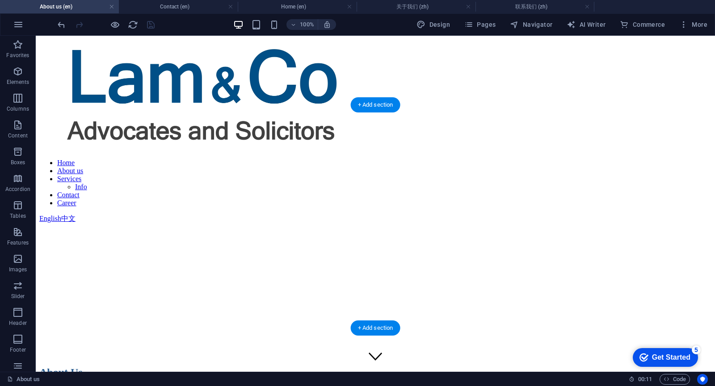
click at [159, 224] on figure at bounding box center [375, 224] width 672 height 0
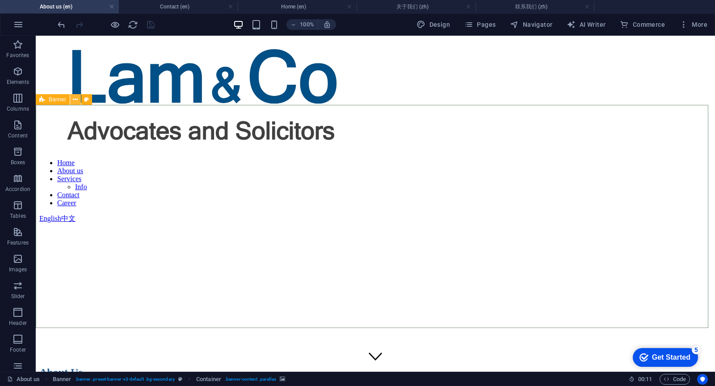
click at [74, 99] on icon at bounding box center [75, 99] width 5 height 9
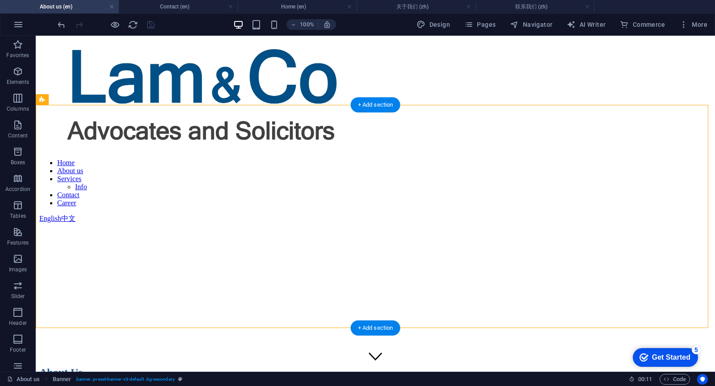
click at [271, 224] on figure at bounding box center [375, 224] width 672 height 0
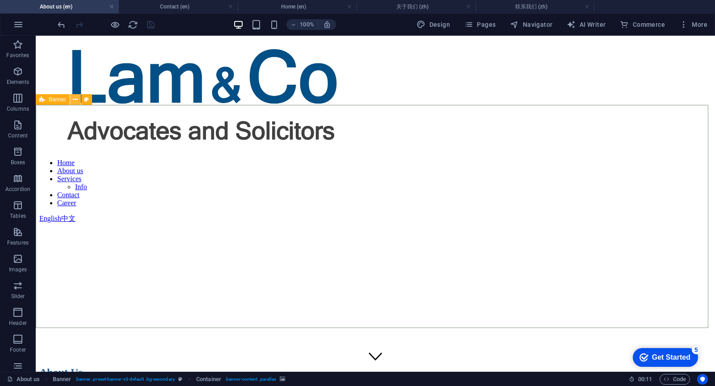
click at [75, 97] on icon at bounding box center [75, 99] width 5 height 9
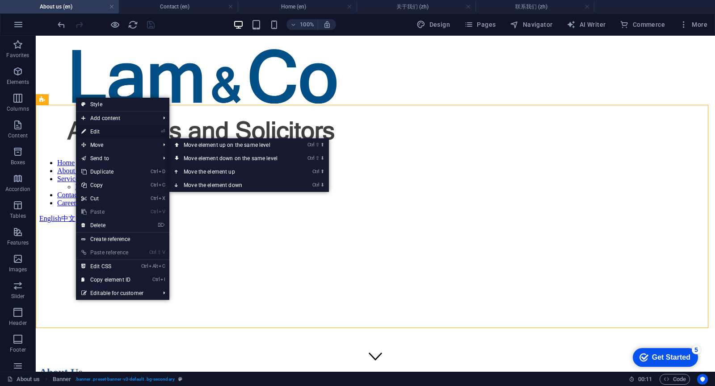
click at [105, 133] on link "⏎ Edit" at bounding box center [106, 131] width 60 height 13
select select "px"
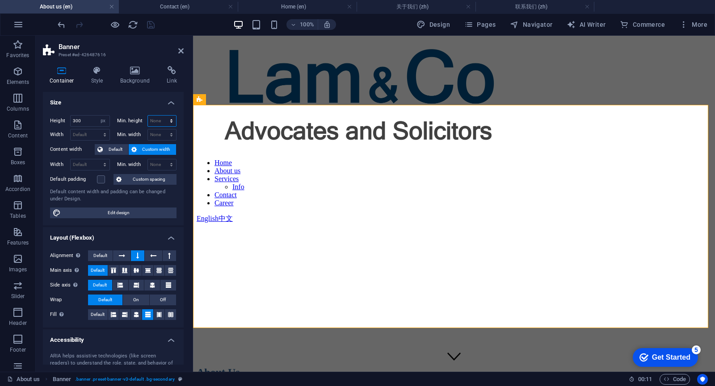
click at [159, 121] on select "None px rem % vh vw" at bounding box center [162, 121] width 29 height 11
select select "px"
click at [162, 116] on select "None px rem % vh vw" at bounding box center [162, 121] width 29 height 11
type input "0"
click at [158, 126] on input "0" at bounding box center [162, 121] width 29 height 11
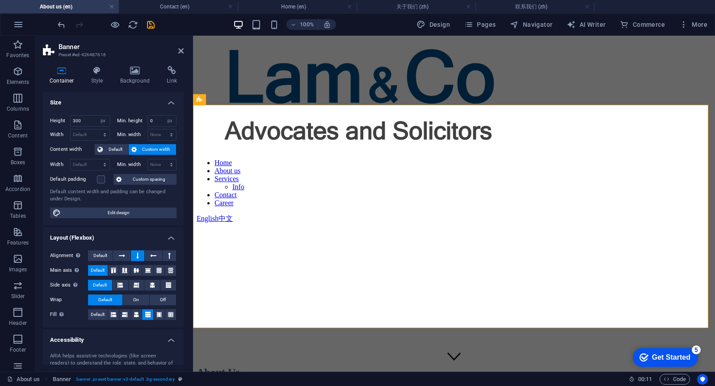
click at [132, 124] on div "Min. height 0 None px rem % vh vw" at bounding box center [147, 121] width 60 height 12
drag, startPoint x: 151, startPoint y: 120, endPoint x: 137, endPoint y: 119, distance: 13.9
click at [137, 119] on div "Min. height 0 None px rem % vh vw" at bounding box center [147, 121] width 60 height 12
click at [171, 121] on select "None px rem % vh vw" at bounding box center [169, 121] width 13 height 11
select select "cms9gc2na7o"
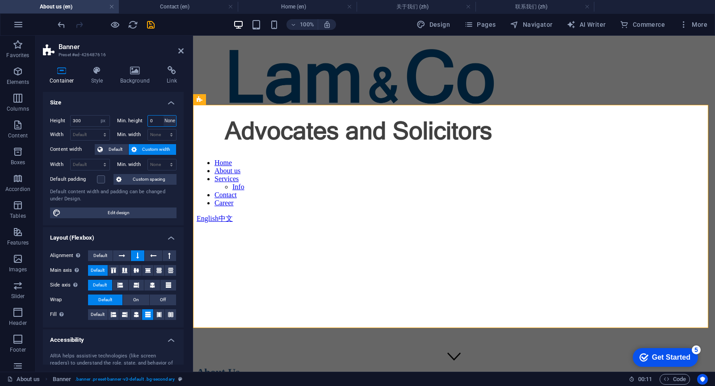
click at [163, 116] on select "None px rem % vh vw" at bounding box center [169, 121] width 13 height 11
select select "DISABLED_OPTION_VALUE"
drag, startPoint x: 86, startPoint y: 119, endPoint x: 69, endPoint y: 120, distance: 17.0
click at [69, 120] on div "Height 300 Default px rem % vh vw" at bounding box center [80, 121] width 60 height 12
click at [133, 119] on label "Min. height" at bounding box center [132, 120] width 30 height 5
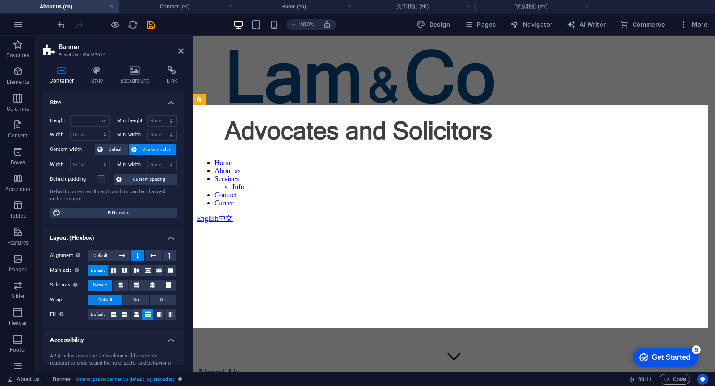
click at [145, 123] on label "Min. height" at bounding box center [132, 120] width 30 height 5
click at [104, 120] on select "Default px rem % vh vw" at bounding box center [103, 121] width 13 height 11
click at [97, 116] on select "Default px rem % vh vw" at bounding box center [103, 121] width 13 height 11
select select "DISABLED_OPTION_VALUE"
click at [89, 121] on select "Default px rem % vh vw" at bounding box center [90, 121] width 39 height 11
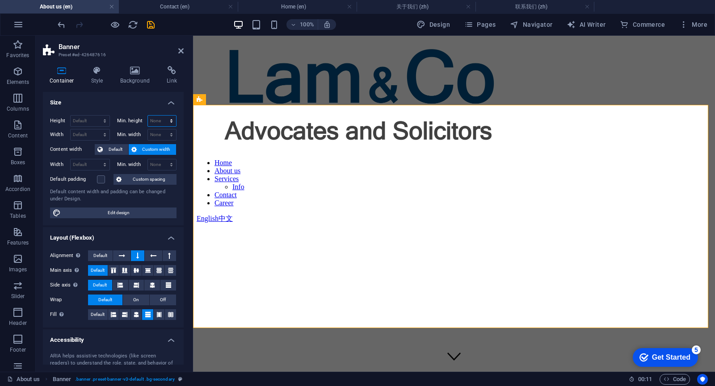
click at [153, 117] on select "None px rem % vh vw" at bounding box center [162, 121] width 29 height 11
select select "vh"
click at [162, 116] on select "None px rem % vh vw" at bounding box center [162, 121] width 29 height 11
click at [160, 119] on input "0" at bounding box center [162, 121] width 29 height 11
click at [133, 123] on label "Min. height" at bounding box center [132, 120] width 30 height 5
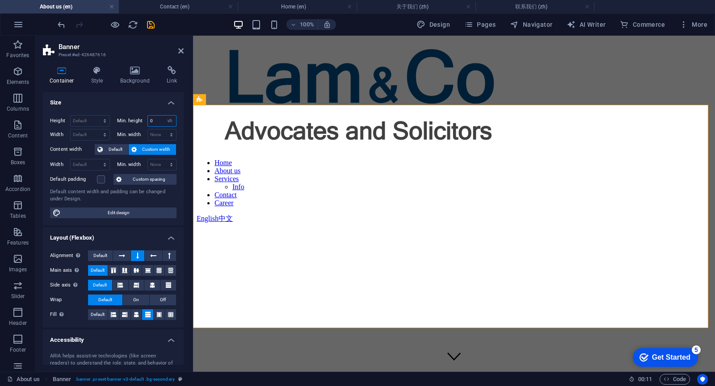
drag, startPoint x: 163, startPoint y: 120, endPoint x: 157, endPoint y: 119, distance: 5.4
click at [157, 119] on div "0 None px rem % vh vw" at bounding box center [161, 121] width 29 height 12
drag, startPoint x: 151, startPoint y: 119, endPoint x: 145, endPoint y: 121, distance: 6.2
click at [148, 119] on input "0" at bounding box center [162, 121] width 29 height 11
click at [130, 122] on label "Min. height" at bounding box center [132, 120] width 30 height 5
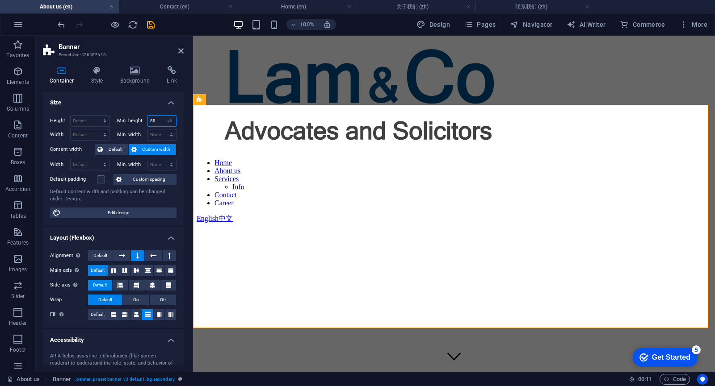
click at [155, 120] on input "85" at bounding box center [162, 121] width 29 height 11
click at [158, 121] on input "850" at bounding box center [162, 121] width 29 height 11
type input "1000"
click at [128, 126] on div "Min. height 1000 None px rem % vh vw" at bounding box center [147, 121] width 60 height 12
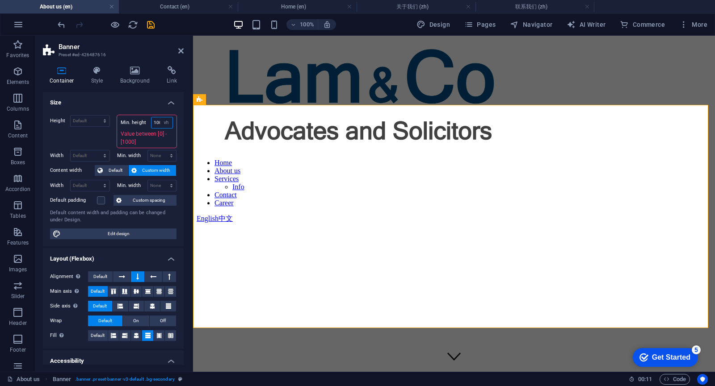
click at [155, 121] on input "1000" at bounding box center [161, 122] width 21 height 11
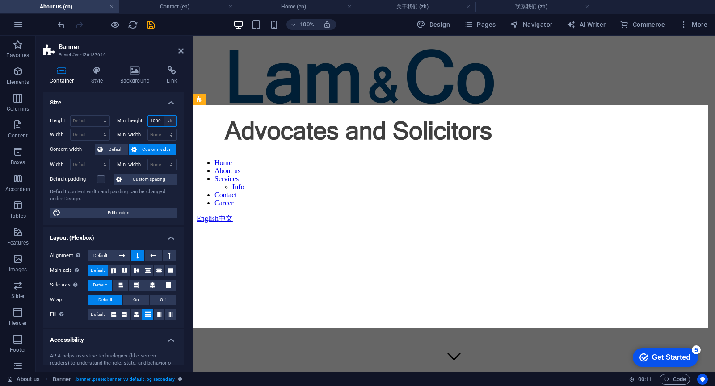
drag, startPoint x: 151, startPoint y: 124, endPoint x: 163, endPoint y: 123, distance: 11.2
click at [163, 123] on div "1000 None px rem % vh vw" at bounding box center [161, 121] width 29 height 12
click at [134, 120] on label "Min. height" at bounding box center [132, 120] width 30 height 5
click at [129, 127] on div "Min. height 1000 None px rem % vh vw" at bounding box center [144, 122] width 63 height 14
click at [178, 50] on header "Banner Preset #ed-426487616" at bounding box center [113, 47] width 141 height 23
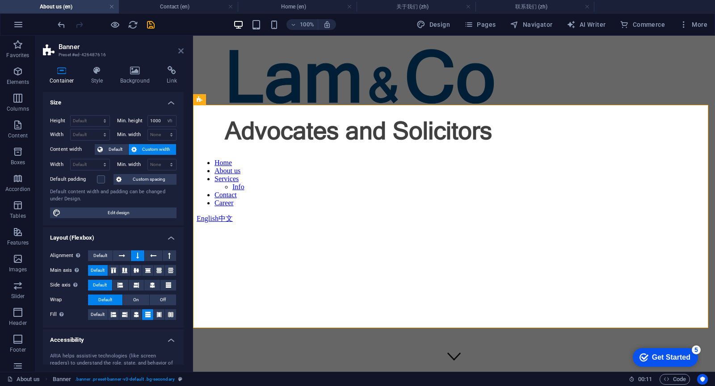
click at [179, 51] on icon at bounding box center [180, 50] width 5 height 7
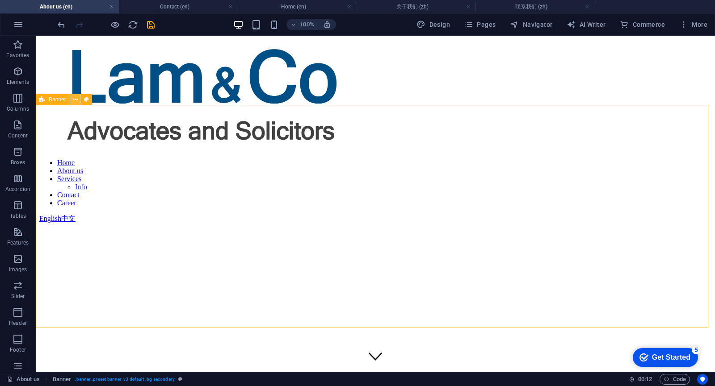
click at [76, 98] on icon at bounding box center [75, 99] width 5 height 9
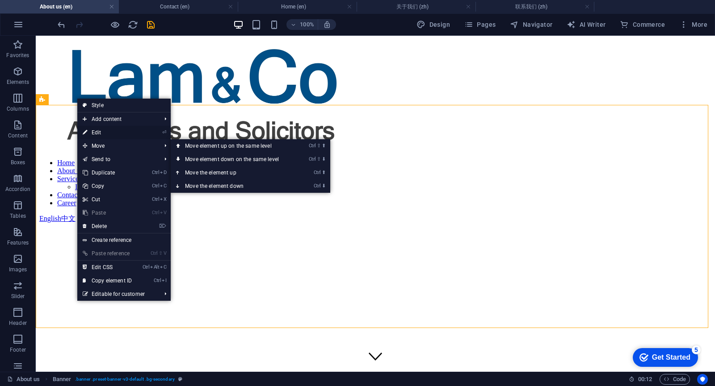
click at [113, 132] on link "⏎ Edit" at bounding box center [107, 132] width 60 height 13
select select "vh"
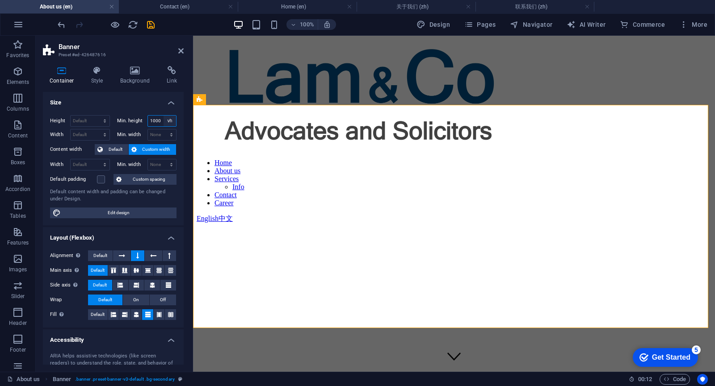
drag, startPoint x: 155, startPoint y: 120, endPoint x: 163, endPoint y: 121, distance: 7.2
click at [163, 121] on div "1000 None px rem % vh vw" at bounding box center [161, 121] width 29 height 12
type input "0"
click at [125, 126] on div "Min. height 0 None px rem % vh vw" at bounding box center [147, 121] width 60 height 12
click at [169, 121] on select "None px rem % vh vw" at bounding box center [169, 121] width 13 height 11
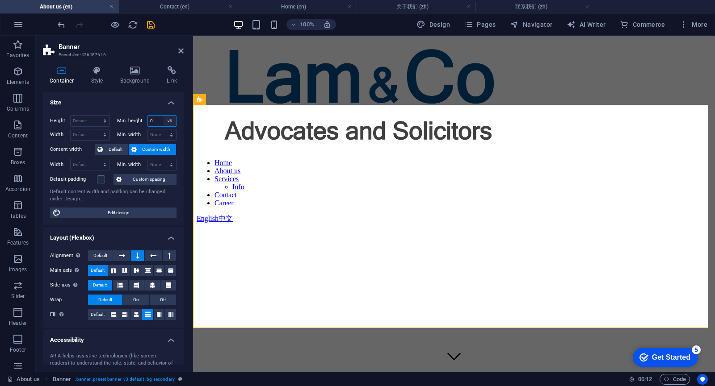
select select "cms9gc2na7o"
click at [163, 116] on select "None px rem % vh vw" at bounding box center [169, 121] width 13 height 11
select select "DISABLED_OPTION_VALUE"
click at [155, 121] on select "None px rem % vh vw" at bounding box center [162, 121] width 29 height 11
click at [89, 121] on select "Default px rem % vh vw" at bounding box center [90, 121] width 39 height 11
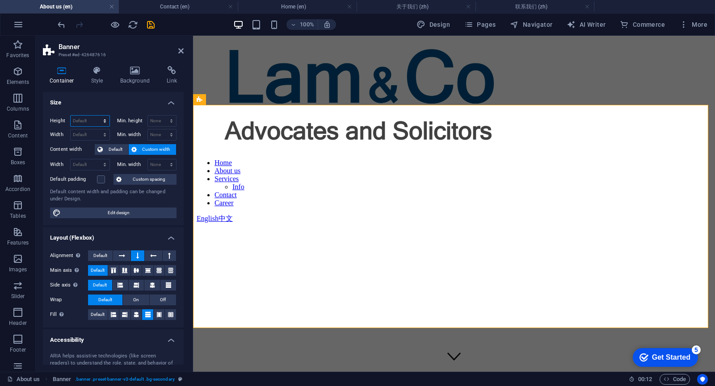
select select "px"
click at [96, 116] on select "Default px rem % vh vw" at bounding box center [90, 121] width 39 height 11
type input "250"
click at [103, 105] on h4 "Size" at bounding box center [113, 100] width 141 height 16
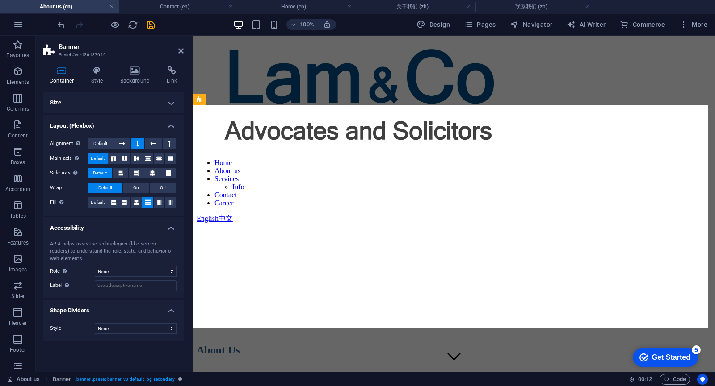
click at [119, 101] on h4 "Size" at bounding box center [113, 102] width 141 height 21
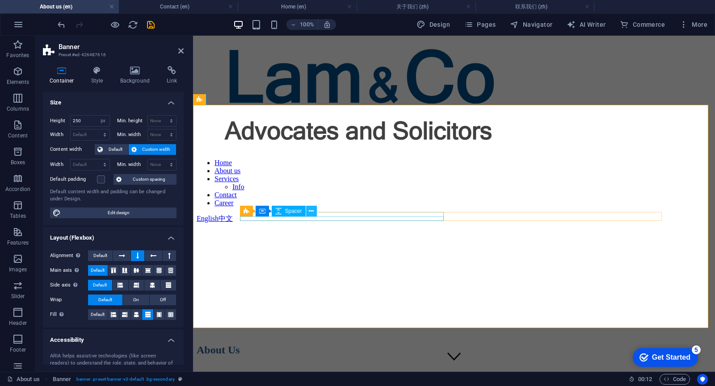
click at [313, 211] on icon at bounding box center [311, 211] width 5 height 9
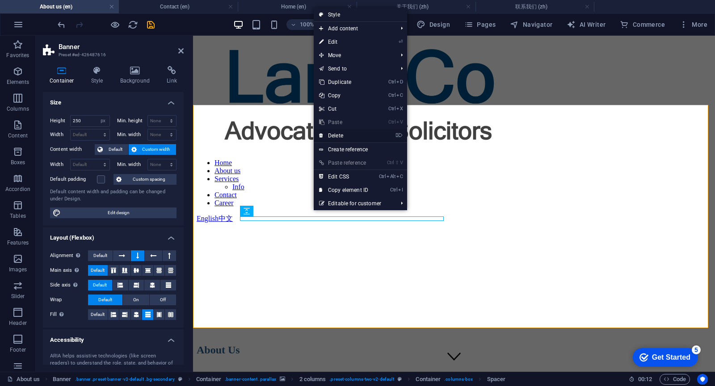
click at [341, 132] on link "⌦ Delete" at bounding box center [344, 135] width 60 height 13
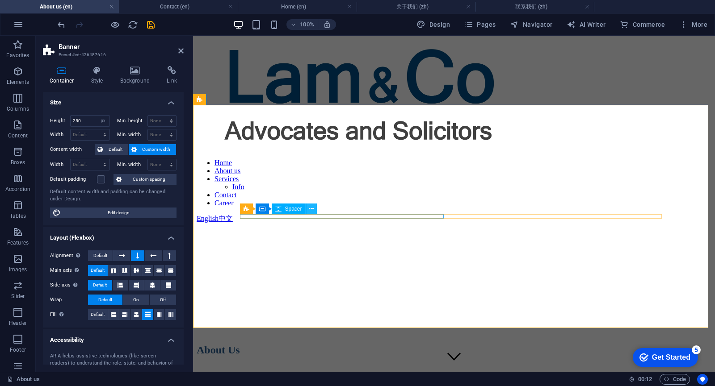
click at [309, 209] on icon at bounding box center [311, 209] width 5 height 9
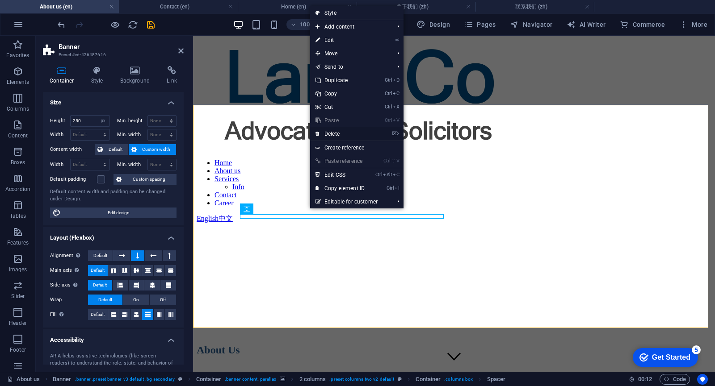
click at [333, 132] on link "⌦ Delete" at bounding box center [340, 133] width 60 height 13
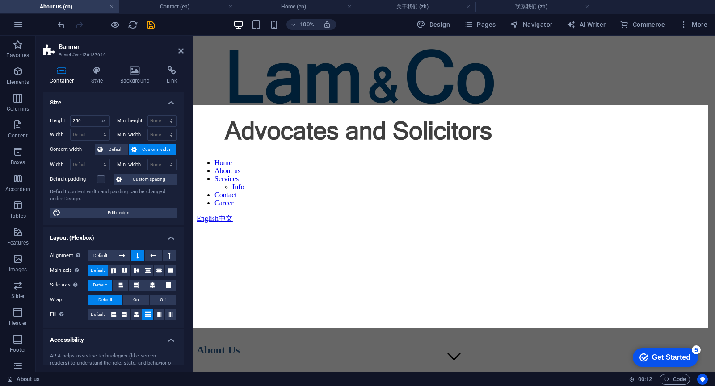
click at [385, 196] on figure at bounding box center [454, 196] width 515 height 0
click at [182, 52] on icon at bounding box center [180, 50] width 5 height 7
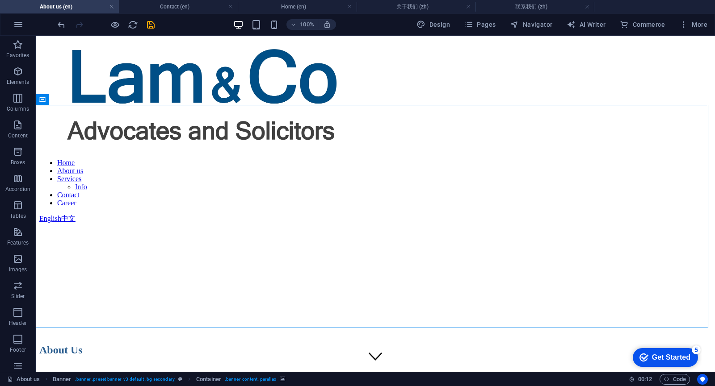
click at [70, 5] on h4 "About us (en)" at bounding box center [59, 7] width 119 height 10
click at [163, 6] on h4 "Contact (en)" at bounding box center [178, 7] width 119 height 10
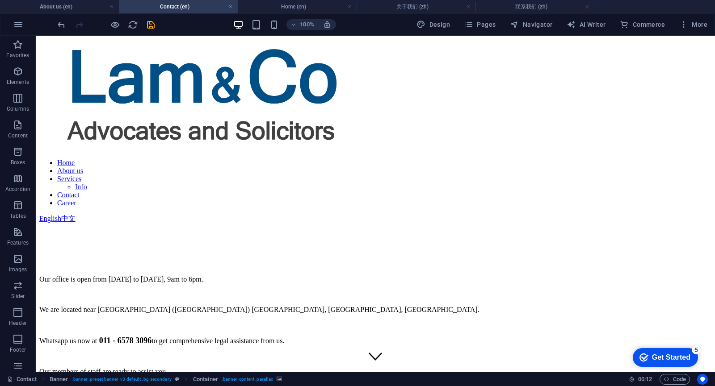
click at [318, 5] on h4 "Home (en)" at bounding box center [297, 7] width 119 height 10
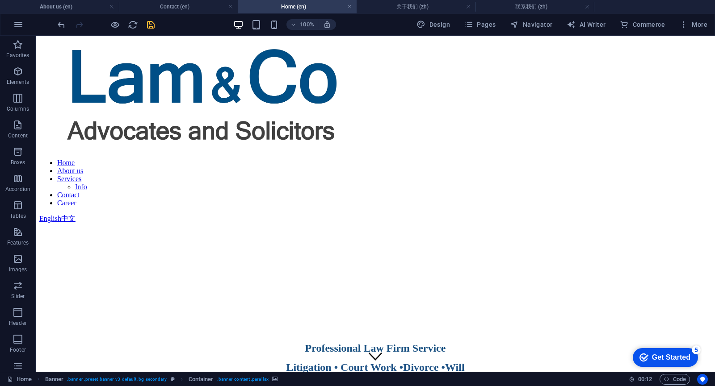
click at [318, 5] on h4 "Home (en)" at bounding box center [297, 7] width 119 height 10
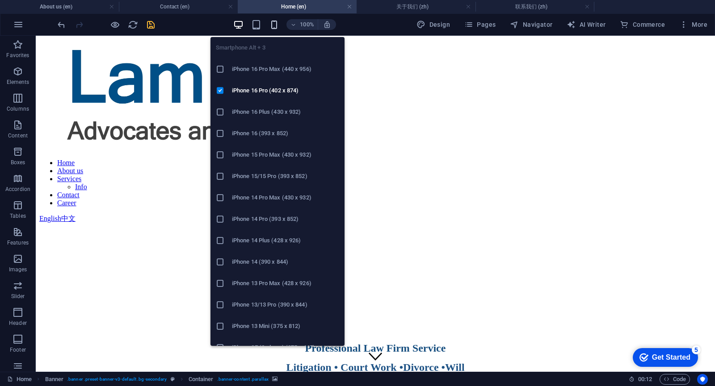
click at [278, 26] on icon "button" at bounding box center [274, 25] width 10 height 10
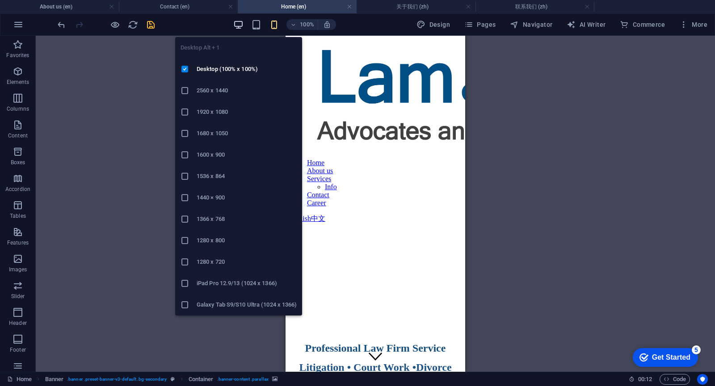
click at [235, 23] on span "button" at bounding box center [238, 25] width 11 height 10
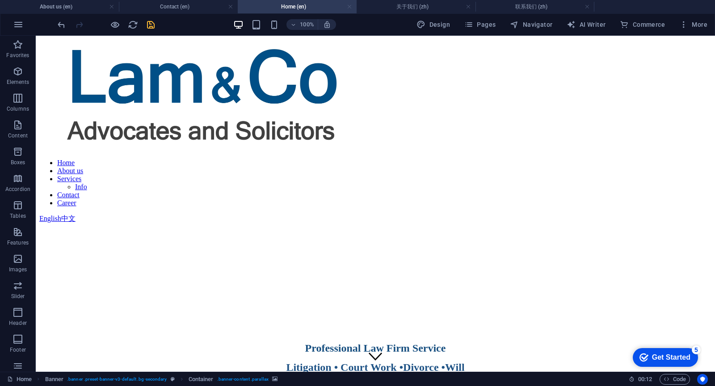
click at [350, 7] on link at bounding box center [349, 7] width 5 height 8
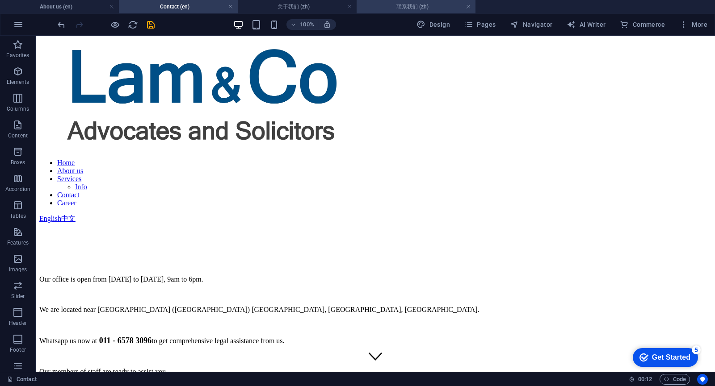
click at [419, 2] on h4 "联系我们 (zh)" at bounding box center [415, 7] width 119 height 10
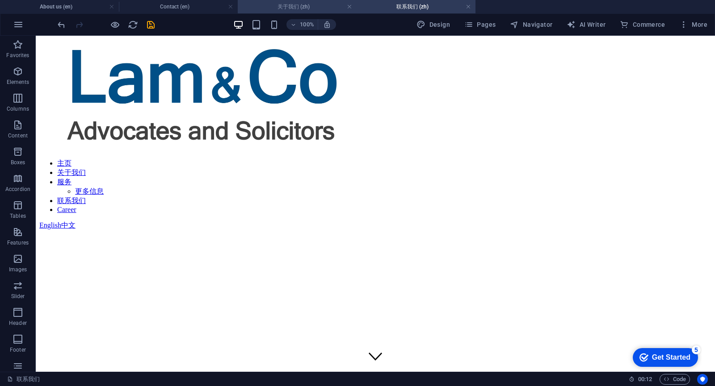
click at [301, 9] on h4 "关于我们 (zh)" at bounding box center [297, 7] width 119 height 10
click at [69, 7] on h4 "About us (en)" at bounding box center [59, 7] width 119 height 10
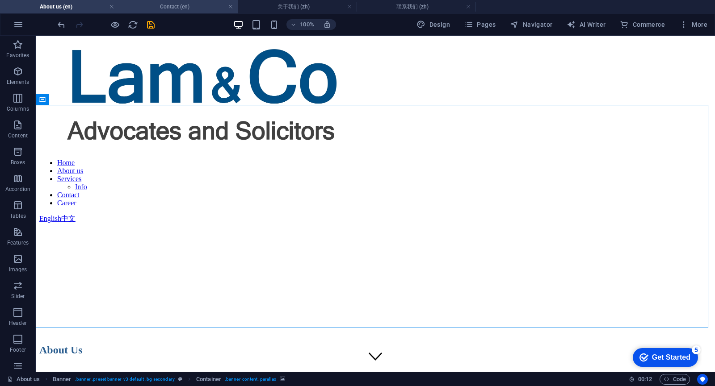
click at [184, 4] on h4 "Contact (en)" at bounding box center [178, 7] width 119 height 10
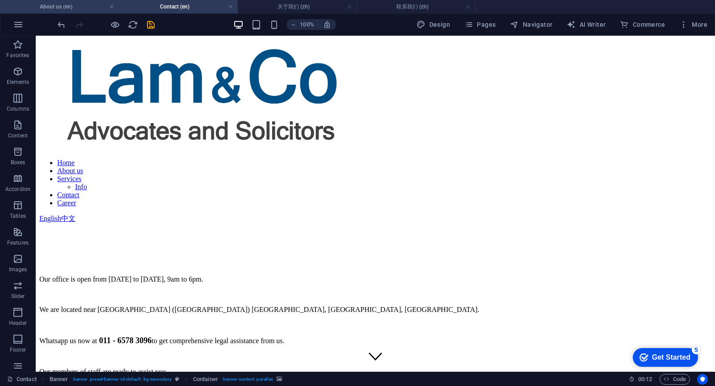
click at [61, 5] on h4 "About us (en)" at bounding box center [59, 7] width 119 height 10
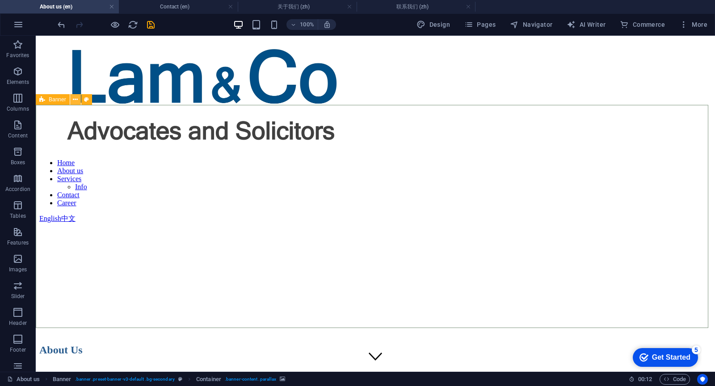
click at [76, 100] on icon at bounding box center [75, 99] width 5 height 9
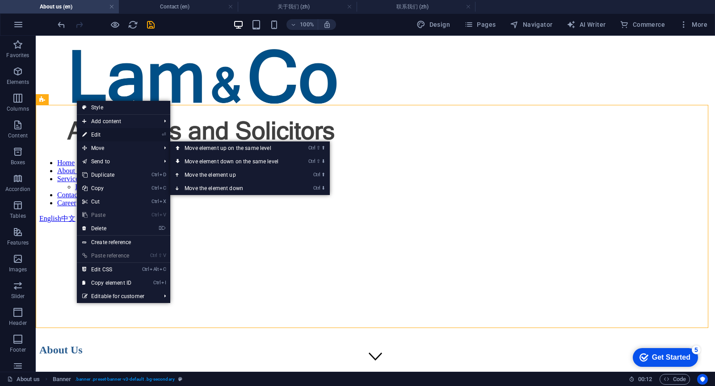
click at [104, 132] on link "⏎ Edit" at bounding box center [107, 134] width 60 height 13
select select "px"
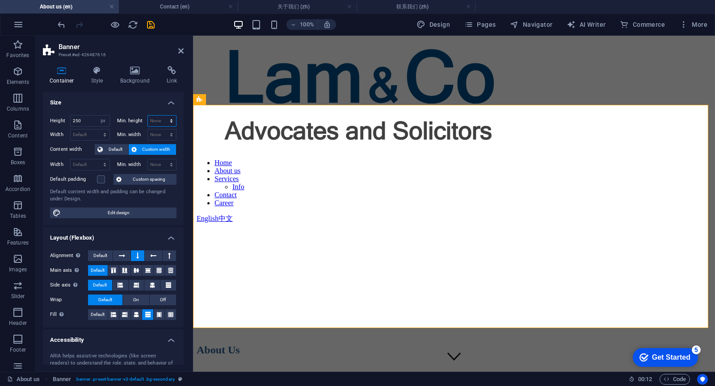
click at [157, 121] on select "None px rem % vh vw" at bounding box center [162, 121] width 29 height 11
select select "px"
click at [162, 116] on select "None px rem % vh vw" at bounding box center [162, 121] width 29 height 11
type input "0"
click at [82, 121] on input "250" at bounding box center [90, 121] width 39 height 11
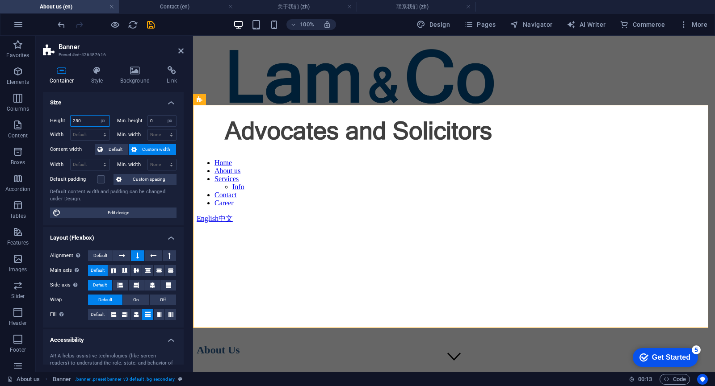
drag, startPoint x: 84, startPoint y: 120, endPoint x: 65, endPoint y: 118, distance: 19.7
click at [65, 118] on div "Height 250 Default px rem % vh vw" at bounding box center [80, 121] width 60 height 12
click at [158, 120] on input "0" at bounding box center [162, 121] width 29 height 11
click at [168, 120] on select "None px rem % vh vw" at bounding box center [169, 121] width 13 height 11
select select "cms9gc2na7o"
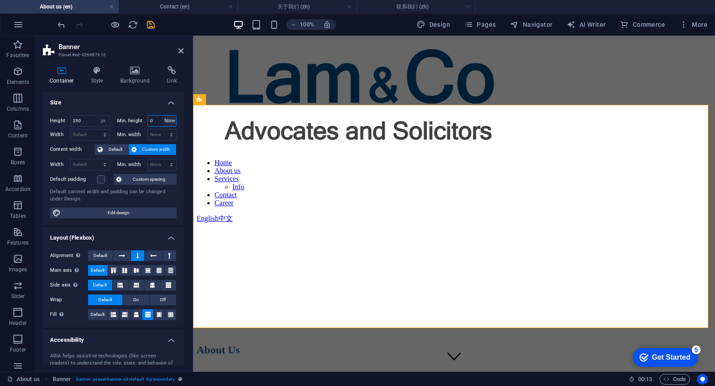
click at [163, 116] on select "None px rem % vh vw" at bounding box center [169, 121] width 13 height 11
select select "DISABLED_OPTION_VALUE"
click at [108, 107] on h4 "Size" at bounding box center [113, 100] width 141 height 16
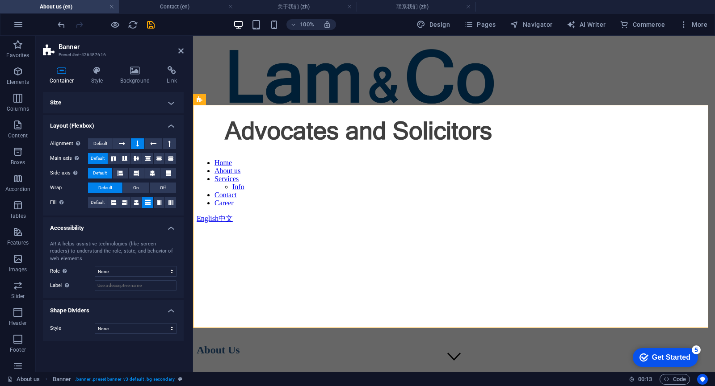
click at [109, 108] on h4 "Size" at bounding box center [113, 102] width 141 height 21
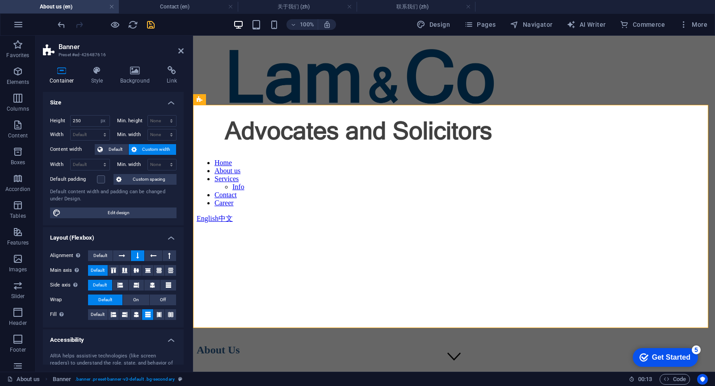
click at [150, 23] on icon "save" at bounding box center [151, 25] width 10 height 10
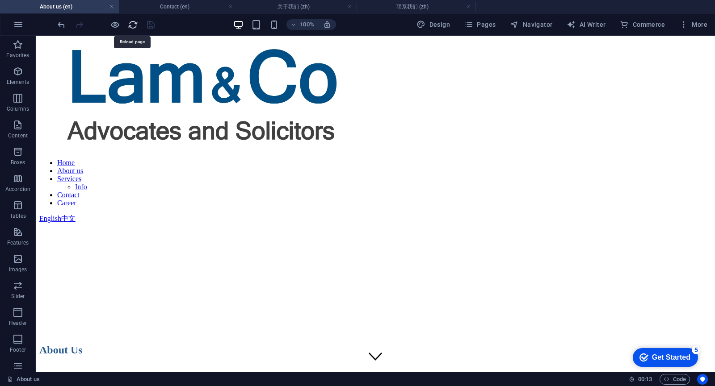
click at [132, 22] on icon "reload" at bounding box center [133, 25] width 10 height 10
click at [132, 25] on icon "reload" at bounding box center [133, 25] width 10 height 10
click at [76, 8] on h4 "About us (en)" at bounding box center [59, 7] width 119 height 10
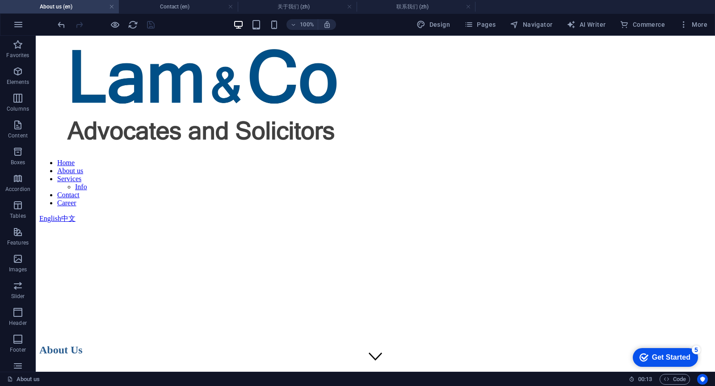
click at [76, 8] on h4 "About us (en)" at bounding box center [59, 7] width 119 height 10
click at [162, 13] on li "Contact (en)" at bounding box center [178, 6] width 119 height 13
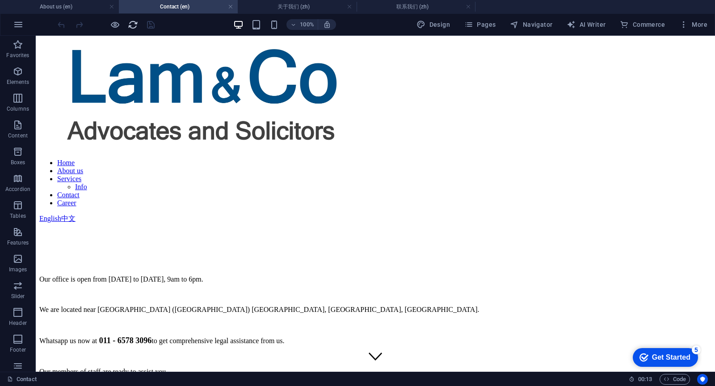
click at [129, 22] on icon "reload" at bounding box center [133, 25] width 10 height 10
click at [83, 6] on h4 "About us (en)" at bounding box center [59, 7] width 119 height 10
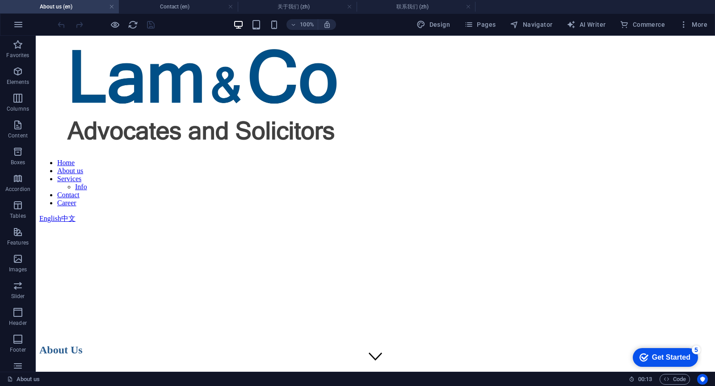
click at [88, 197] on figure at bounding box center [375, 197] width 672 height 0
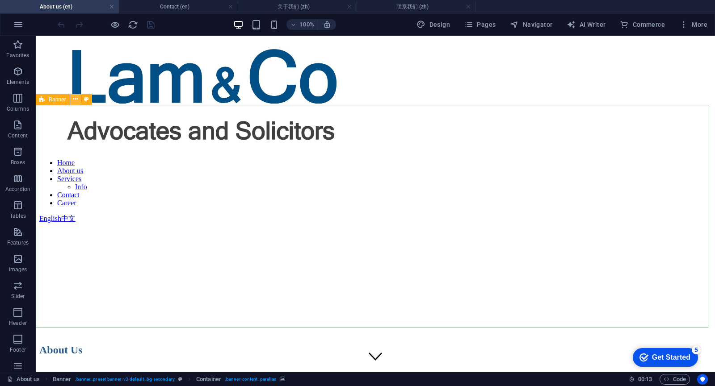
click at [76, 98] on icon at bounding box center [75, 99] width 5 height 9
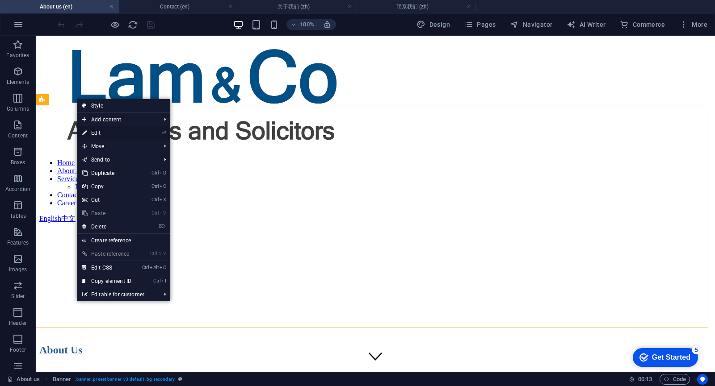
click at [105, 133] on link "⏎ Edit" at bounding box center [107, 132] width 60 height 13
select select "px"
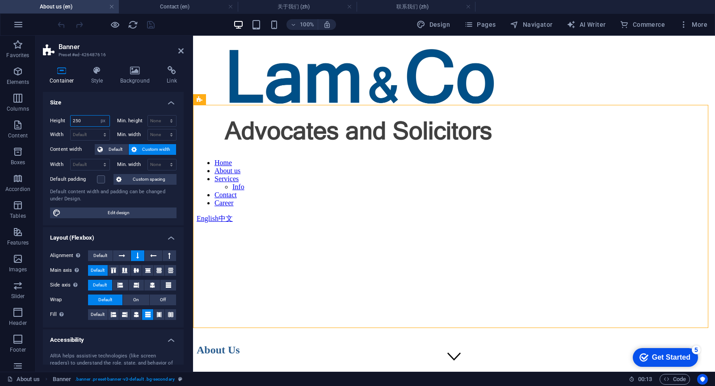
drag, startPoint x: 86, startPoint y: 119, endPoint x: 49, endPoint y: 117, distance: 37.6
click at [49, 117] on div "Height 250 Default px rem % vh vw Min. height None px rem % vh vw Width Default…" at bounding box center [113, 166] width 141 height 117
type input "0"
click at [95, 101] on h4 "Size" at bounding box center [113, 100] width 141 height 16
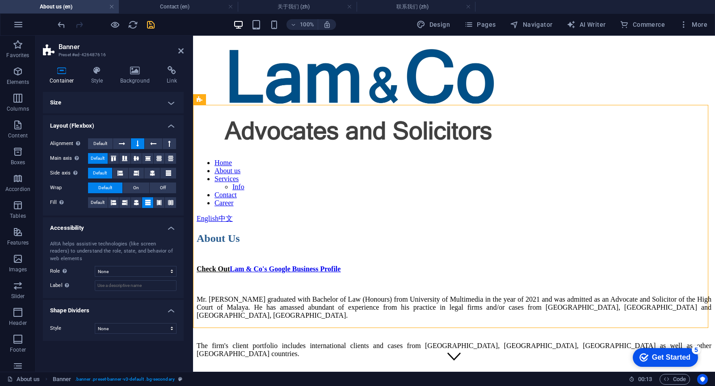
click at [98, 101] on h4 "Size" at bounding box center [113, 102] width 141 height 21
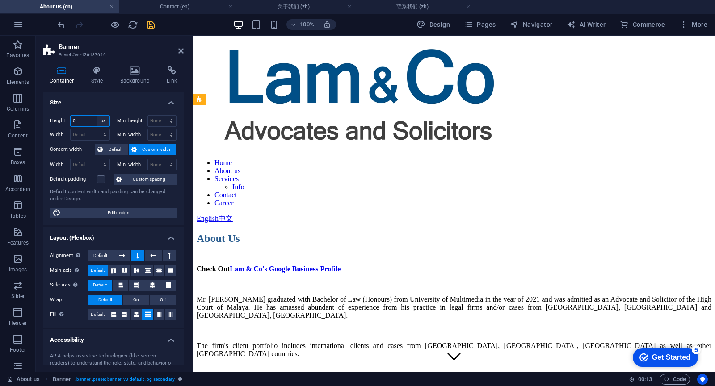
click at [102, 120] on select "Default px rem % vh vw" at bounding box center [103, 121] width 13 height 11
select select "rem"
click at [97, 116] on select "Default px rem % vh vw" at bounding box center [103, 121] width 13 height 11
type input "31.25"
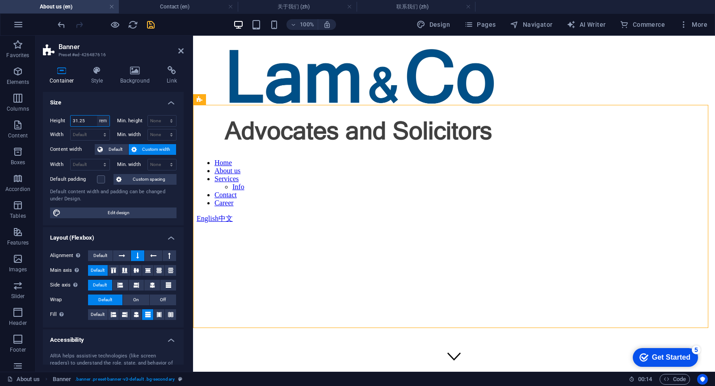
click at [101, 119] on select "Default px rem % vh vw" at bounding box center [103, 121] width 13 height 11
select select "vh"
click at [97, 116] on select "Default px rem % vh vw" at bounding box center [103, 121] width 13 height 11
type input "1000"
click at [103, 99] on h4 "Size" at bounding box center [113, 100] width 141 height 16
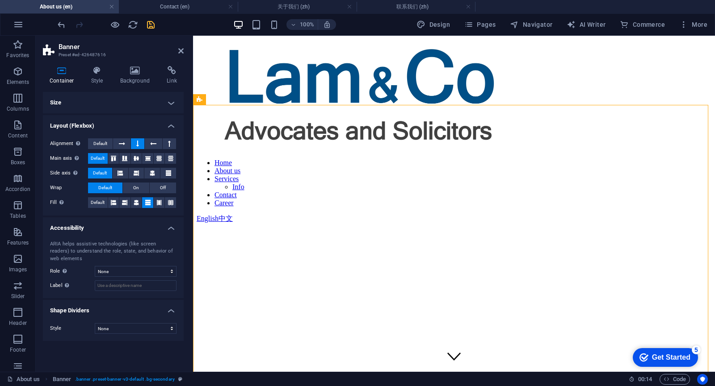
click at [104, 99] on h4 "Size" at bounding box center [113, 102] width 141 height 21
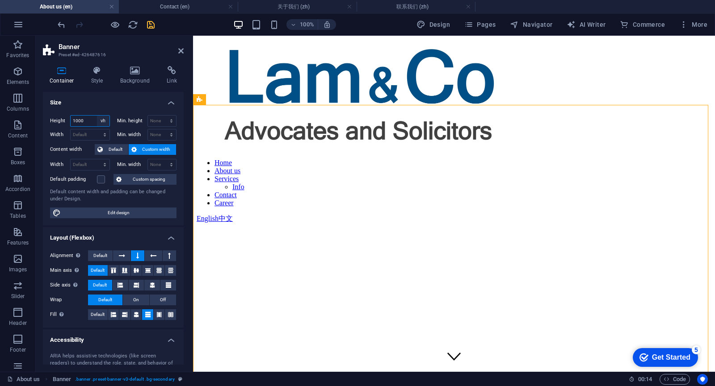
click at [101, 121] on select "Default px rem % vh vw" at bounding box center [103, 121] width 13 height 11
click at [84, 120] on input "1000" at bounding box center [90, 121] width 39 height 11
click at [103, 120] on select "Default px rem % vh vw" at bounding box center [103, 121] width 13 height 11
select select "px"
click at [97, 116] on select "Default px rem % vh vw" at bounding box center [103, 121] width 13 height 11
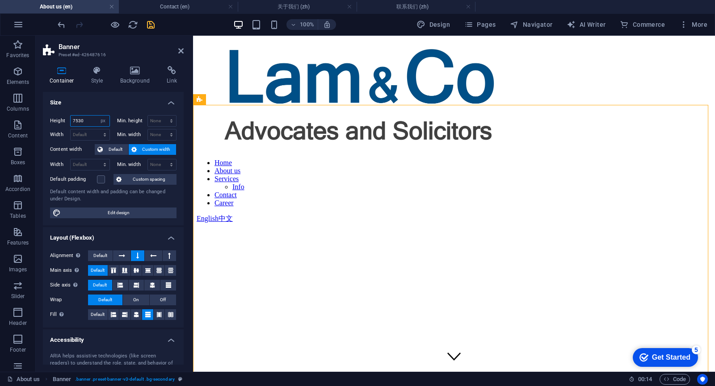
click at [90, 121] on input "7530" at bounding box center [90, 121] width 39 height 11
drag, startPoint x: 92, startPoint y: 119, endPoint x: 54, endPoint y: 119, distance: 37.5
click at [54, 119] on div "Height 7530 Default px rem % vh vw" at bounding box center [80, 121] width 60 height 12
click at [101, 101] on h4 "Size" at bounding box center [113, 100] width 141 height 16
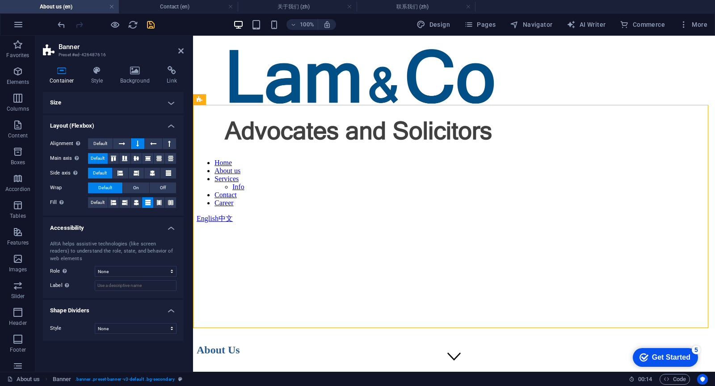
click at [123, 103] on h4 "Size" at bounding box center [113, 102] width 141 height 21
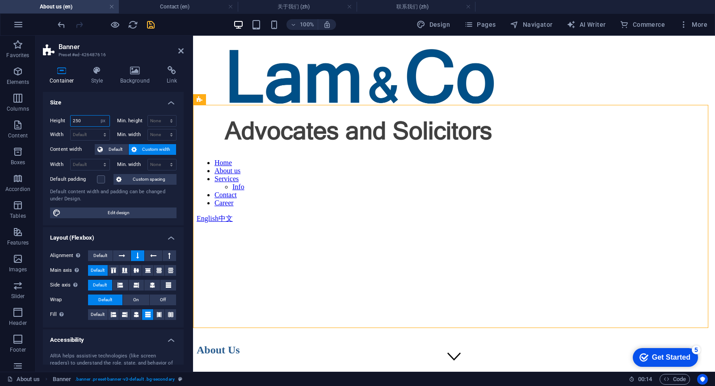
click at [82, 119] on input "250" at bounding box center [90, 121] width 39 height 11
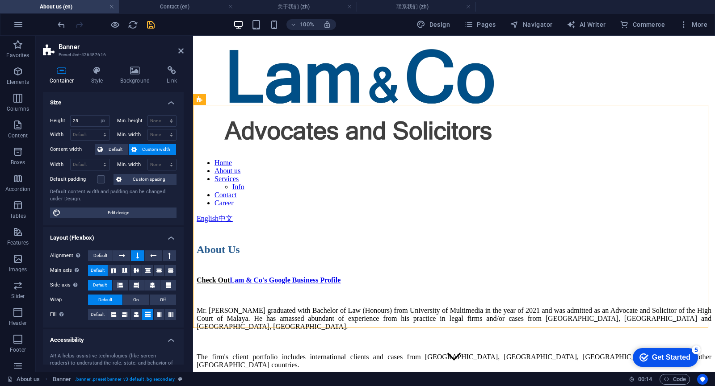
click at [101, 106] on h4 "Size" at bounding box center [113, 100] width 141 height 16
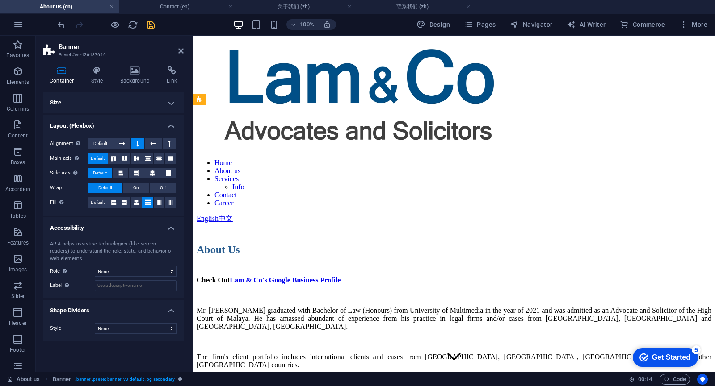
click at [103, 109] on h4 "Size" at bounding box center [113, 102] width 141 height 21
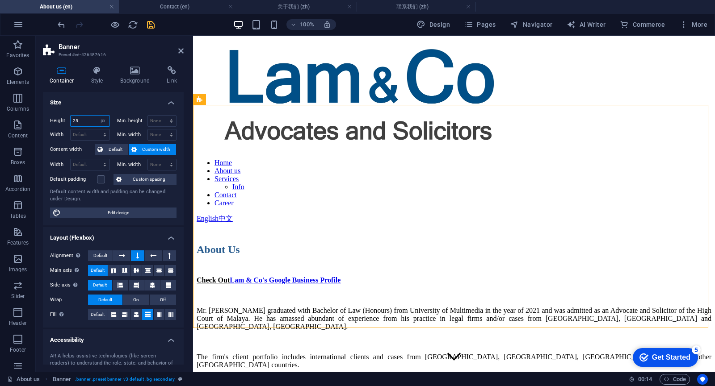
click at [94, 120] on input "25" at bounding box center [90, 121] width 39 height 11
click at [299, 179] on icon at bounding box center [301, 179] width 5 height 9
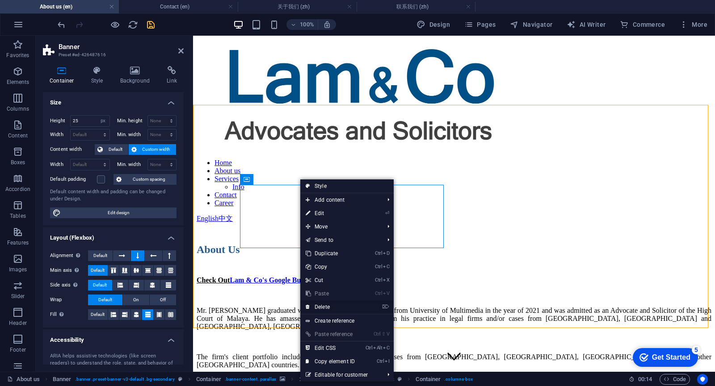
click at [330, 306] on link "⌦ Delete" at bounding box center [330, 307] width 60 height 13
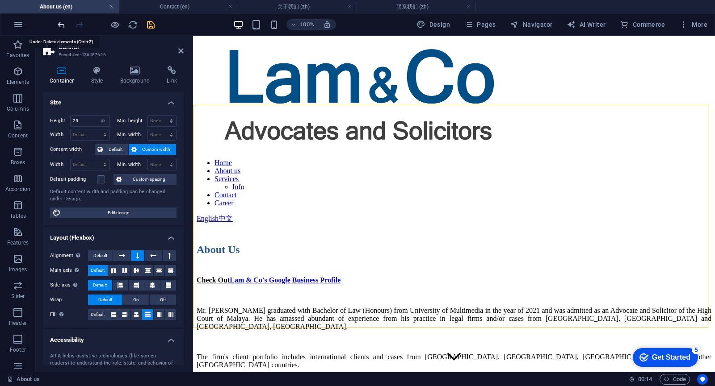
click at [59, 24] on icon "undo" at bounding box center [61, 25] width 10 height 10
click at [88, 121] on input "25" at bounding box center [90, 121] width 39 height 11
type input "250"
click at [151, 118] on select "None px rem % vh vw" at bounding box center [162, 121] width 29 height 11
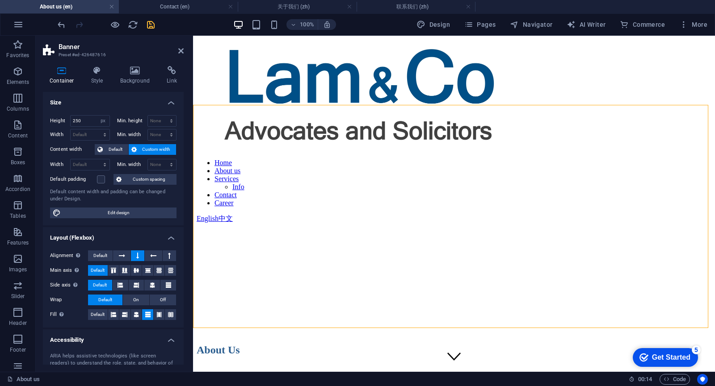
click at [117, 102] on h4 "Size" at bounding box center [113, 100] width 141 height 16
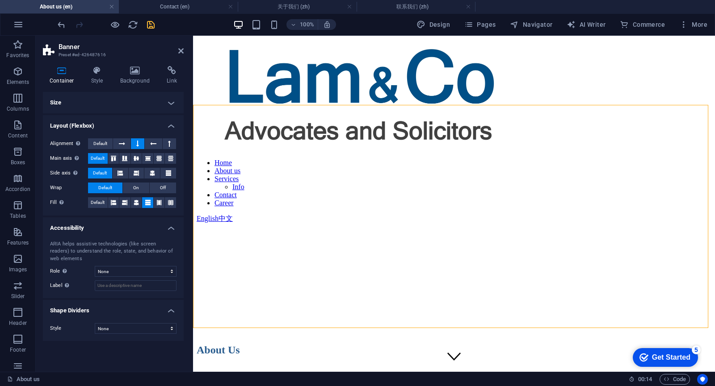
click at [130, 99] on h4 "Size" at bounding box center [113, 102] width 141 height 21
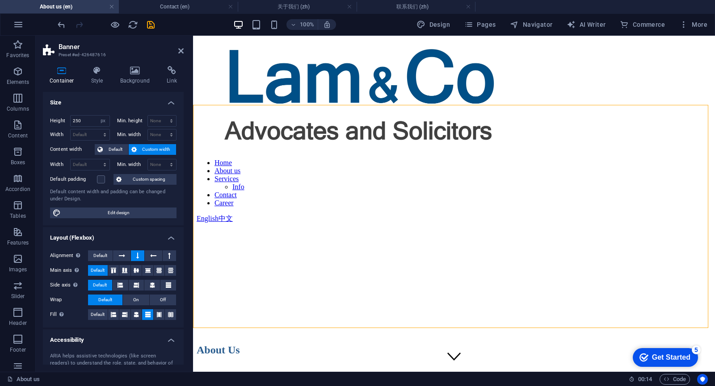
click at [150, 25] on icon "save" at bounding box center [151, 25] width 10 height 10
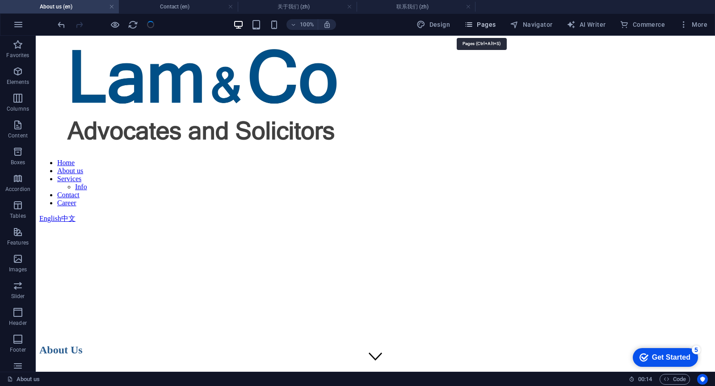
click at [494, 26] on span "Pages" at bounding box center [479, 24] width 31 height 9
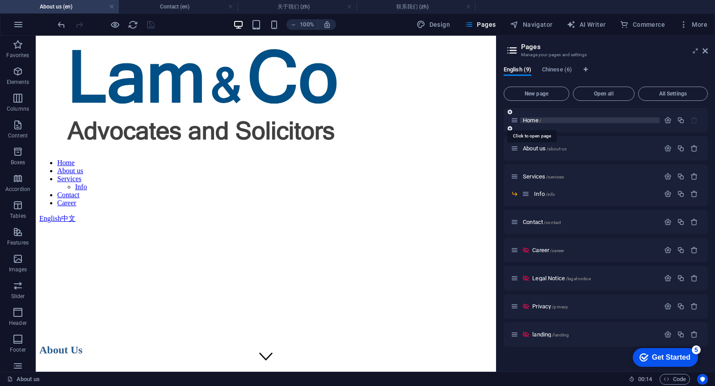
click at [531, 120] on span "Home /" at bounding box center [532, 120] width 18 height 7
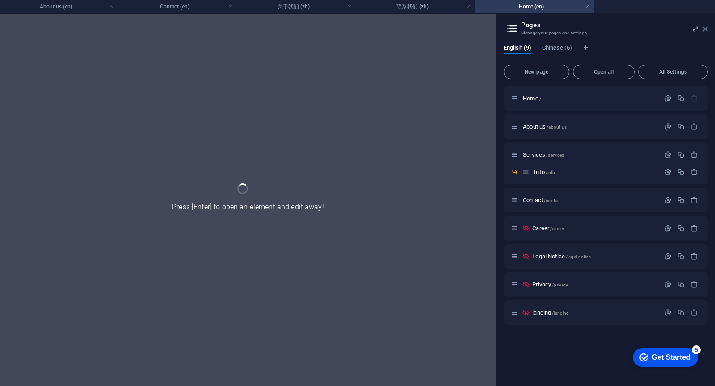
click at [705, 30] on icon at bounding box center [704, 28] width 5 height 7
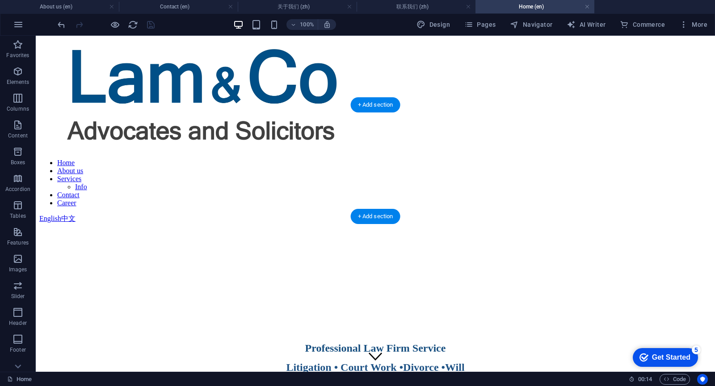
click at [242, 308] on figure at bounding box center [375, 308] width 672 height 0
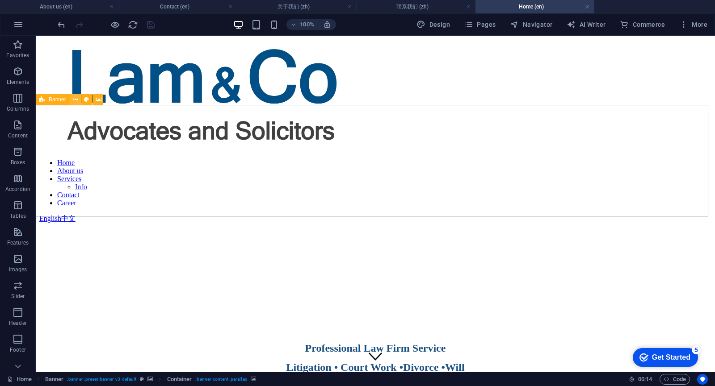
click at [76, 101] on icon at bounding box center [75, 99] width 5 height 9
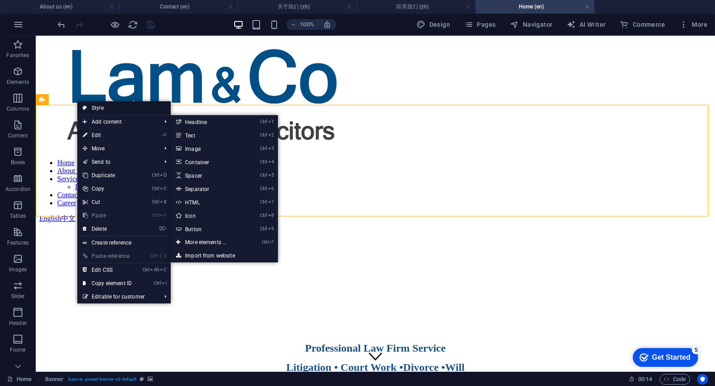
click at [101, 108] on link "Style" at bounding box center [123, 107] width 93 height 13
select select "px"
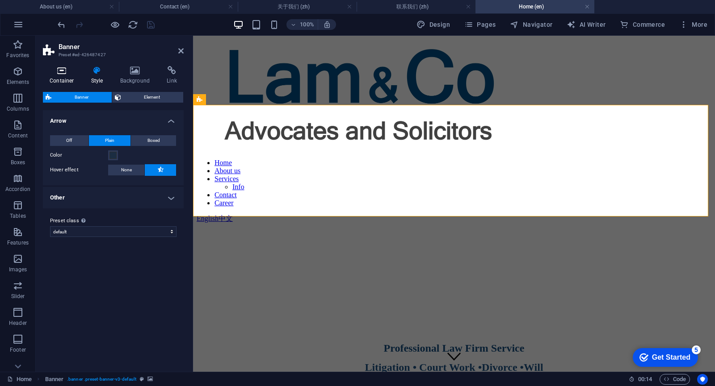
click at [62, 75] on icon at bounding box center [62, 70] width 38 height 9
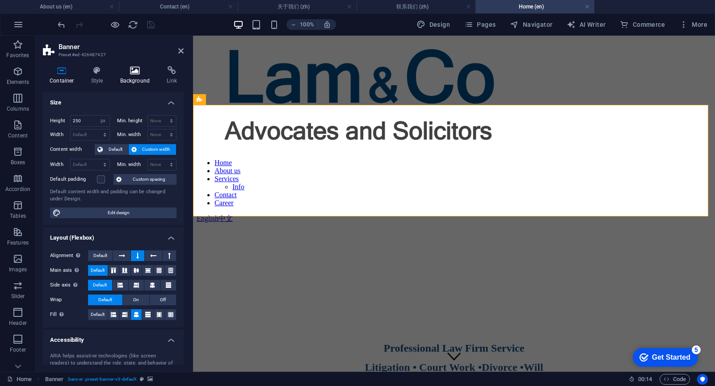
click at [129, 83] on h4 "Background" at bounding box center [136, 75] width 47 height 19
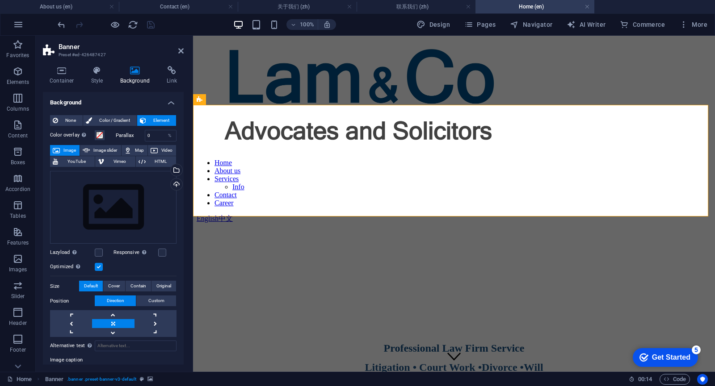
scroll to position [57, 0]
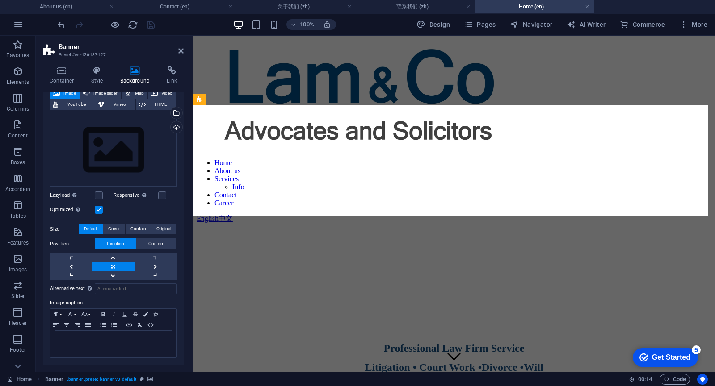
drag, startPoint x: 181, startPoint y: 150, endPoint x: 187, endPoint y: 105, distance: 45.4
click at [187, 105] on div "Container Style Background Link Size Height 250 Default px rem % vh vw Min. hei…" at bounding box center [113, 215] width 155 height 313
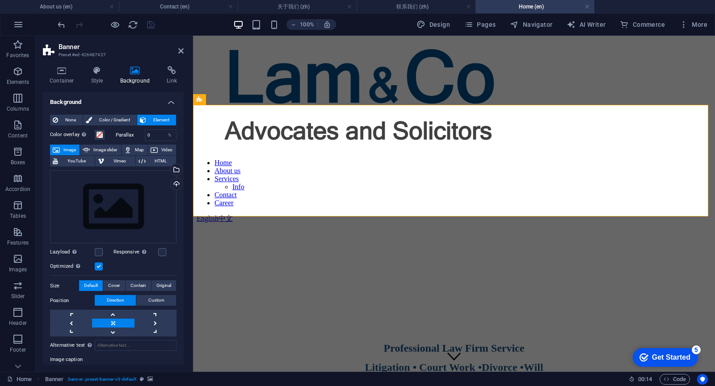
scroll to position [0, 0]
click at [163, 254] on label at bounding box center [162, 253] width 8 height 8
click at [0, 0] on input "Responsive Automatically load retina image and smartphone optimized sizes." at bounding box center [0, 0] width 0 height 0
click at [152, 21] on icon "save" at bounding box center [151, 25] width 10 height 10
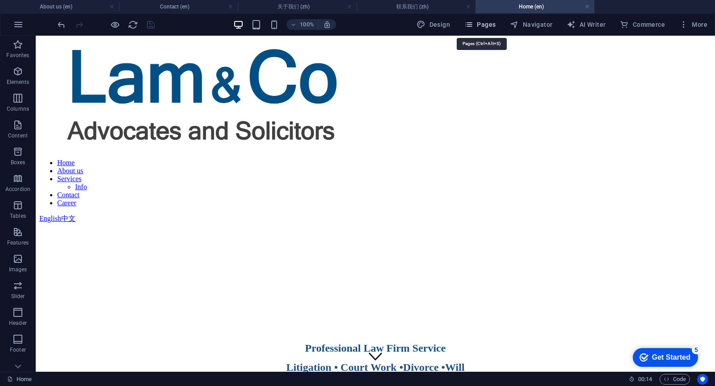
click at [484, 27] on span "Pages" at bounding box center [479, 24] width 31 height 9
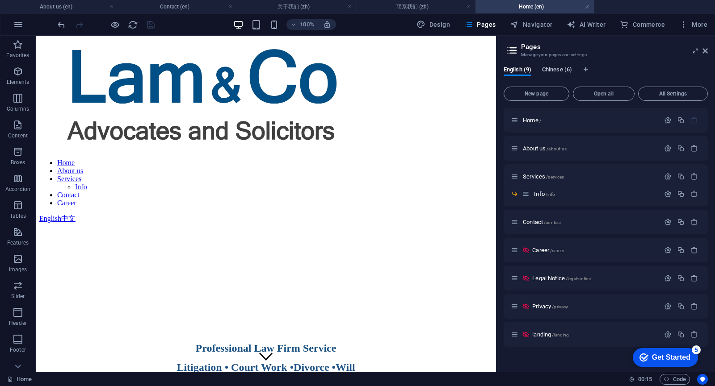
click at [553, 67] on span "Chinese (6)" at bounding box center [557, 70] width 30 height 13
click at [526, 123] on span "主页 /" at bounding box center [530, 120] width 14 height 7
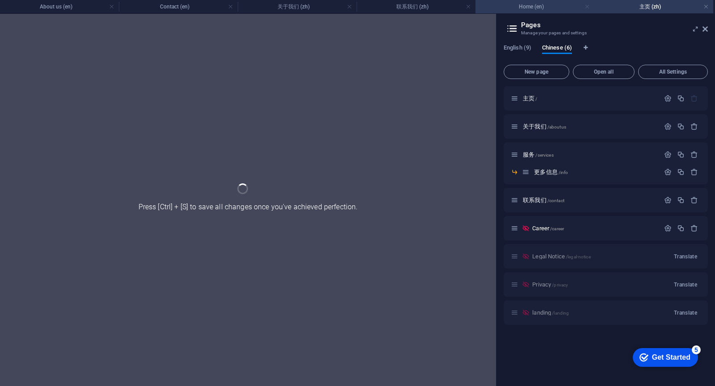
click at [587, 8] on link at bounding box center [586, 7] width 5 height 8
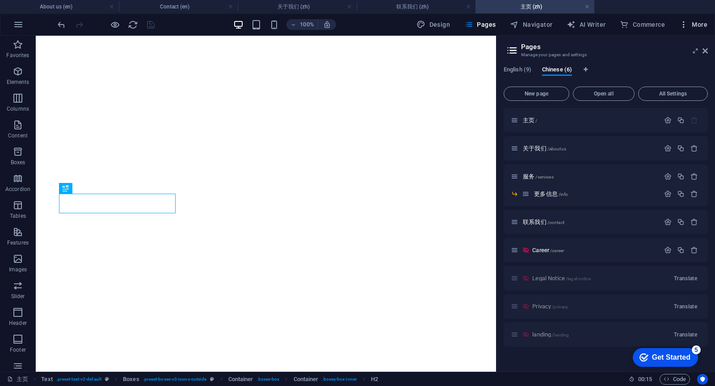
click at [707, 29] on button "More" at bounding box center [692, 24] width 35 height 14
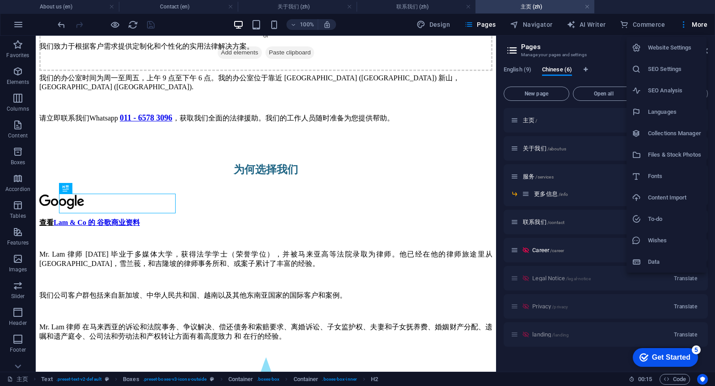
click at [631, 12] on div at bounding box center [357, 193] width 715 height 386
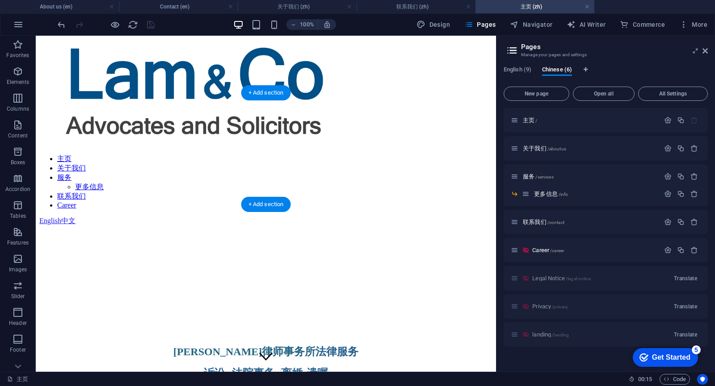
click at [77, 203] on figure at bounding box center [265, 203] width 453 height 0
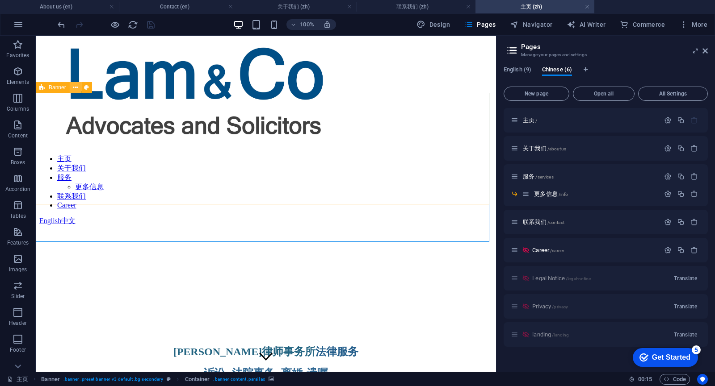
click at [74, 86] on icon at bounding box center [75, 87] width 5 height 9
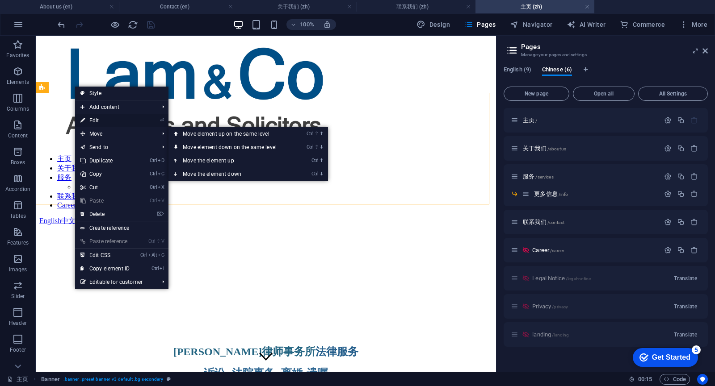
click at [96, 119] on link "⏎ Edit" at bounding box center [105, 120] width 60 height 13
select select "px"
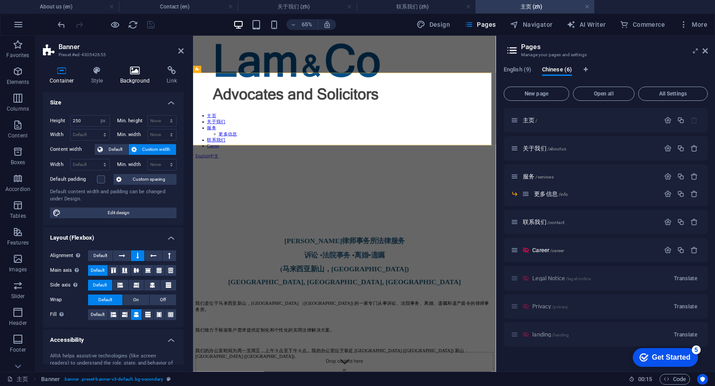
click at [126, 71] on icon at bounding box center [134, 70] width 43 height 9
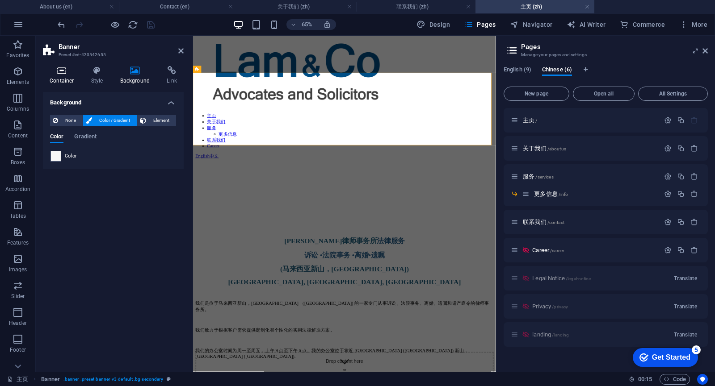
click at [65, 79] on h4 "Container" at bounding box center [64, 75] width 42 height 19
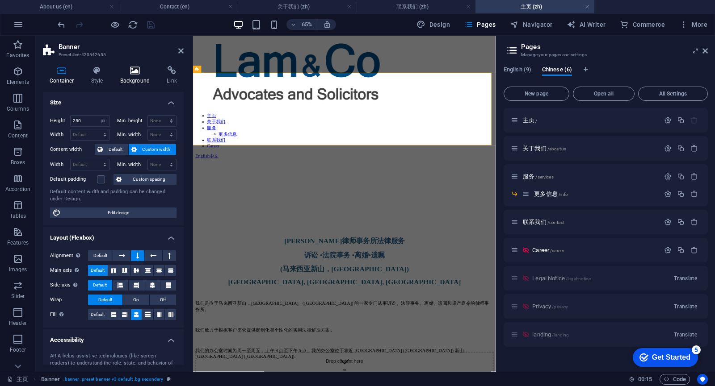
click at [123, 80] on h4 "Background" at bounding box center [136, 75] width 47 height 19
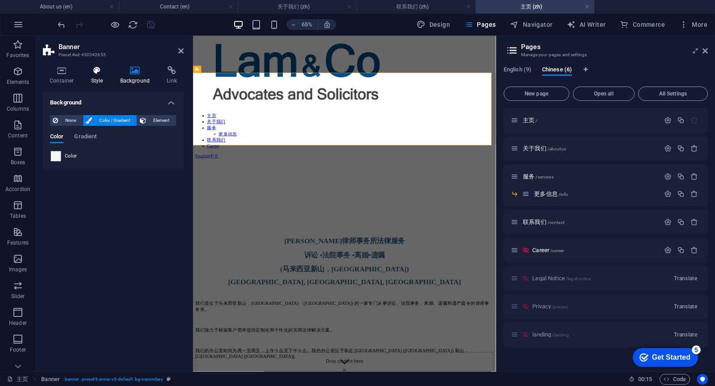
click at [88, 79] on h4 "Style" at bounding box center [98, 75] width 29 height 19
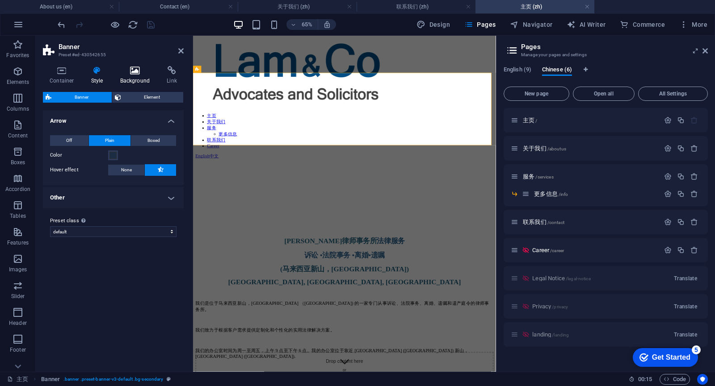
click at [137, 72] on icon at bounding box center [134, 70] width 43 height 9
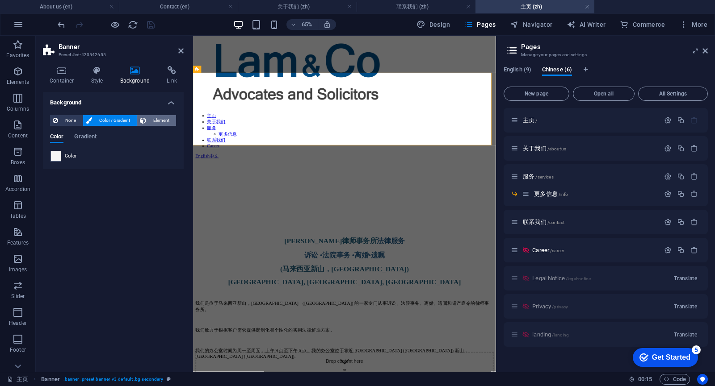
click at [155, 121] on span "Element" at bounding box center [161, 120] width 25 height 11
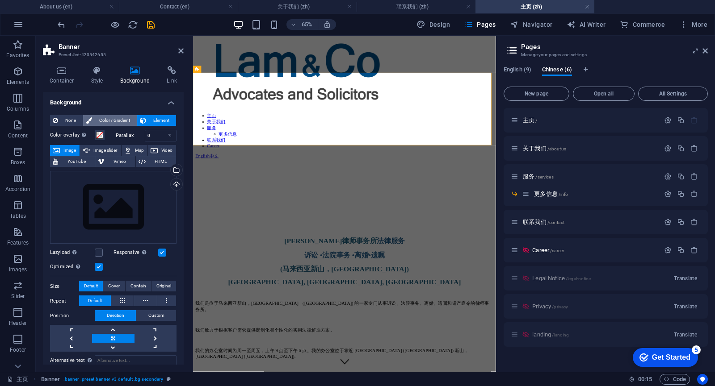
click at [116, 116] on span "Color / Gradient" at bounding box center [114, 120] width 39 height 11
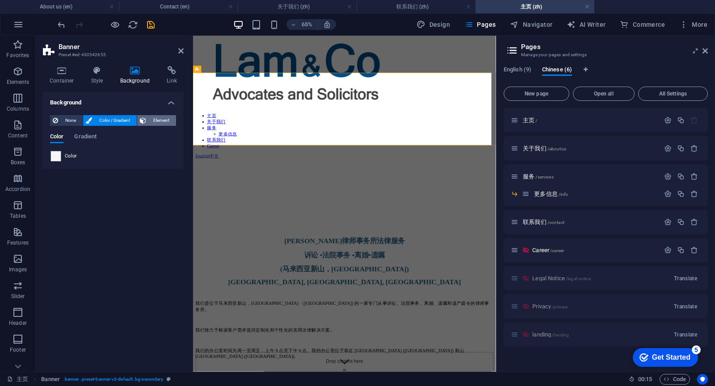
click at [154, 119] on span "Element" at bounding box center [161, 120] width 25 height 11
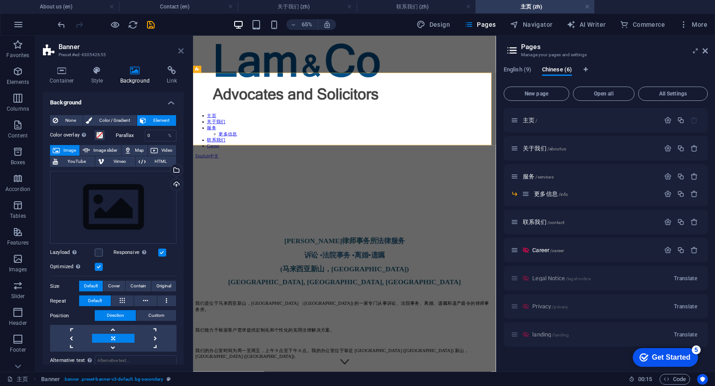
click at [180, 47] on icon at bounding box center [180, 50] width 5 height 7
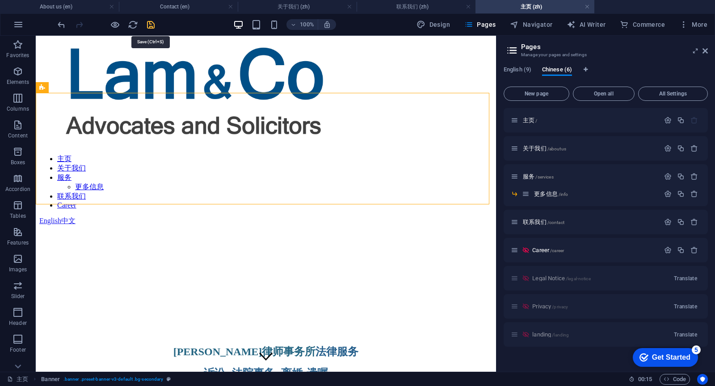
click at [152, 24] on icon "save" at bounding box center [151, 25] width 10 height 10
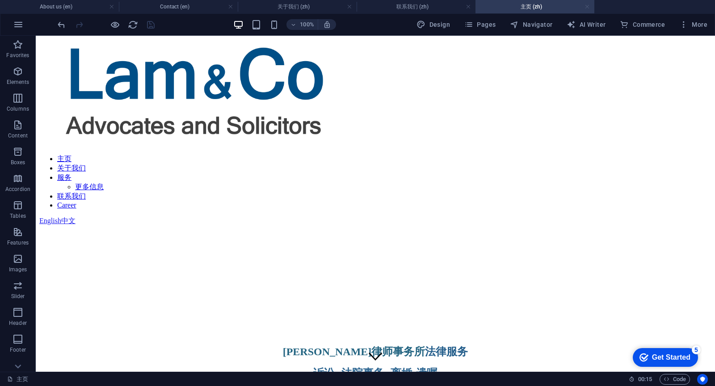
click at [588, 8] on link at bounding box center [586, 7] width 5 height 8
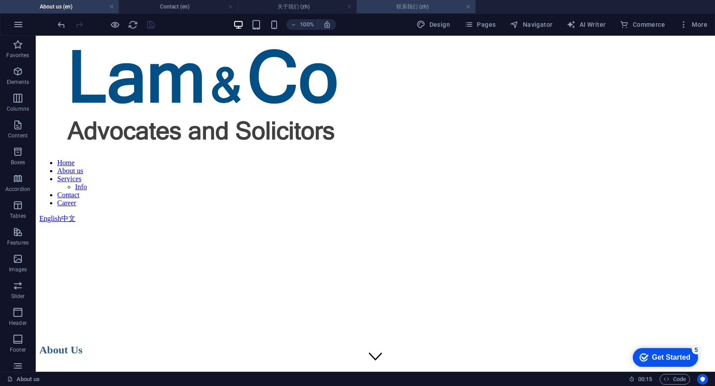
click at [415, 4] on h4 "联系我们 (zh)" at bounding box center [415, 7] width 119 height 10
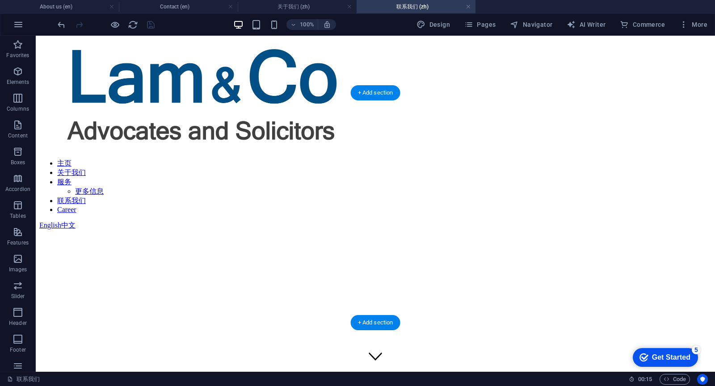
click at [112, 230] on figure at bounding box center [375, 230] width 672 height 0
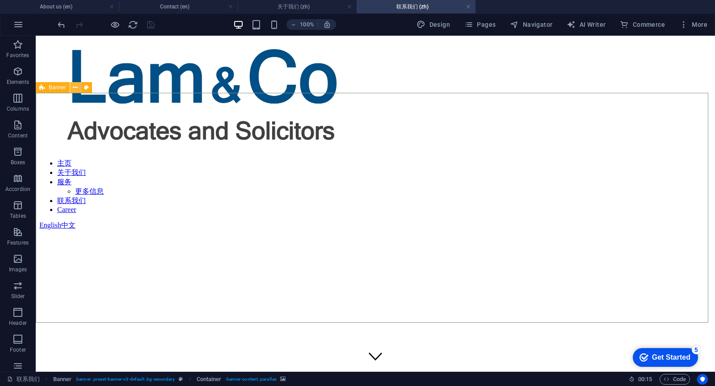
click at [75, 87] on icon at bounding box center [75, 87] width 5 height 9
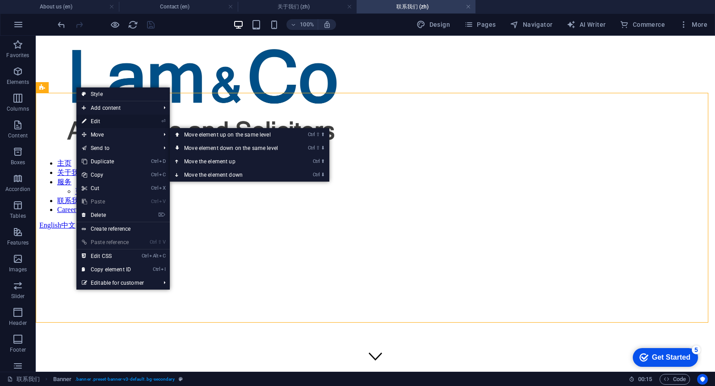
click at [105, 119] on link "⏎ Edit" at bounding box center [106, 121] width 60 height 13
select select "vh"
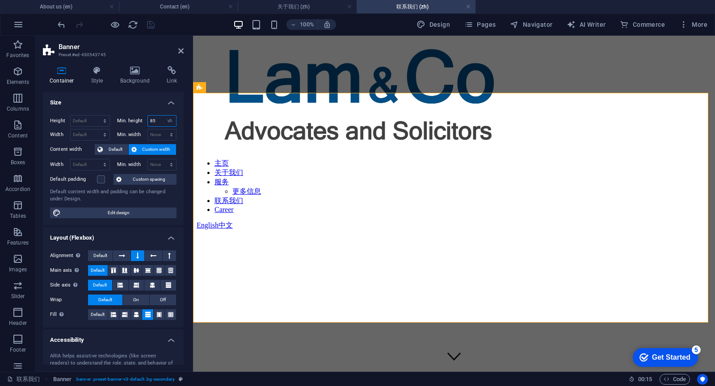
click at [156, 121] on input "85" at bounding box center [162, 121] width 29 height 11
drag, startPoint x: 159, startPoint y: 121, endPoint x: 151, endPoint y: 119, distance: 8.2
click at [151, 119] on input "85" at bounding box center [162, 121] width 29 height 11
click at [131, 114] on div "Height Default px rem % vh vw Min. height 80 None px rem % vh vw Width Default …" at bounding box center [113, 166] width 141 height 117
click at [155, 117] on input "80" at bounding box center [162, 121] width 29 height 11
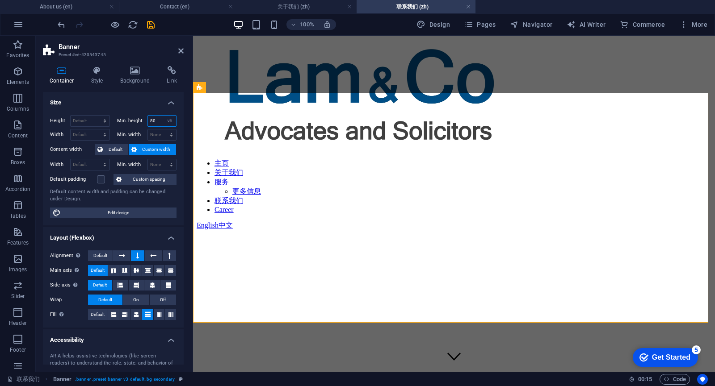
type input "8"
click at [133, 116] on div "Min. height 50 None px rem % vh vw" at bounding box center [147, 121] width 60 height 12
click at [129, 121] on label "Min. height" at bounding box center [132, 120] width 30 height 5
click at [157, 121] on input "50" at bounding box center [162, 121] width 29 height 11
drag, startPoint x: 158, startPoint y: 121, endPoint x: 141, endPoint y: 118, distance: 17.6
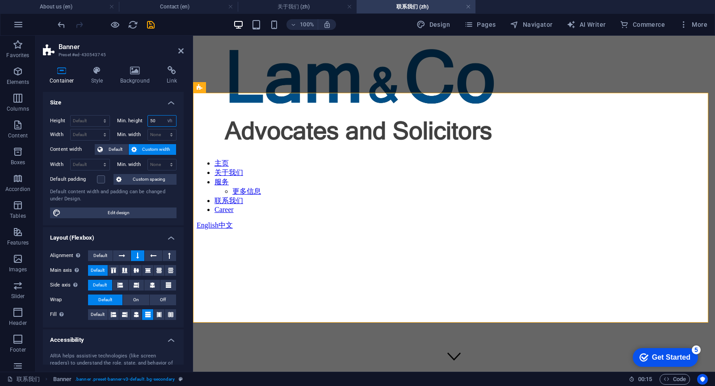
click at [141, 118] on div "Min. height 50 None px rem % vh vw" at bounding box center [147, 121] width 60 height 12
type input "0"
click at [130, 100] on h4 "Size" at bounding box center [113, 100] width 141 height 16
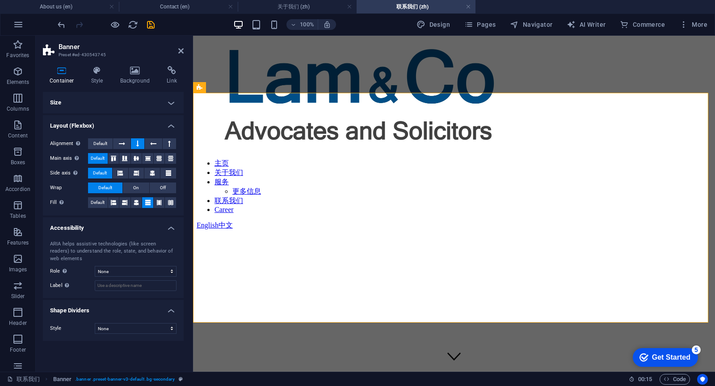
click at [173, 101] on h4 "Size" at bounding box center [113, 102] width 141 height 21
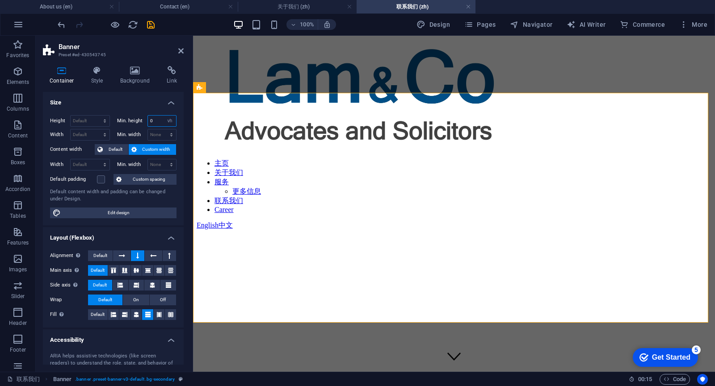
click at [161, 119] on input "0" at bounding box center [162, 121] width 29 height 11
drag, startPoint x: 161, startPoint y: 121, endPoint x: 142, endPoint y: 120, distance: 19.2
click at [142, 120] on div "Min. height 0 None px rem % vh vw" at bounding box center [147, 121] width 60 height 12
click at [171, 120] on select "None px rem % vh vw" at bounding box center [169, 121] width 13 height 11
select select "r4pfsq2hka4"
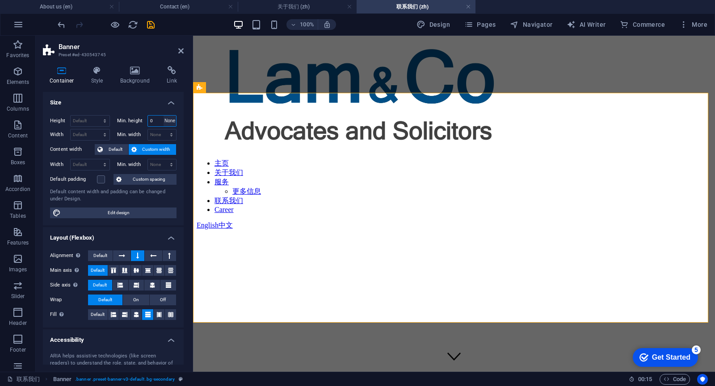
click at [163, 116] on select "None px rem % vh vw" at bounding box center [169, 121] width 13 height 11
select select "DISABLED_OPTION_VALUE"
click at [159, 120] on select "None px rem % vh vw" at bounding box center [162, 121] width 29 height 11
click at [92, 117] on select "Default px rem % vh vw" at bounding box center [90, 121] width 39 height 11
select select "px"
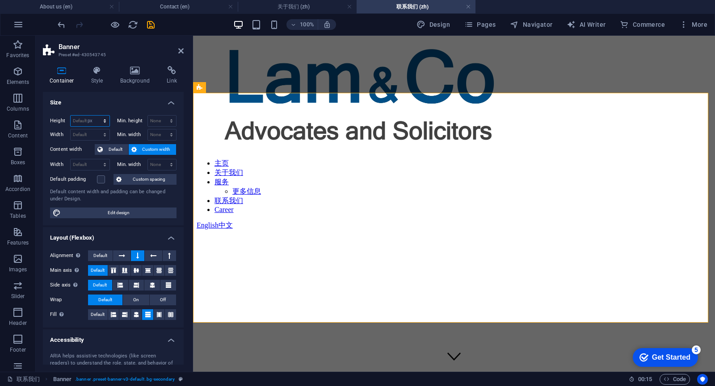
click at [96, 116] on select "Default px rem % vh vw" at bounding box center [90, 121] width 39 height 11
click at [86, 121] on input "515" at bounding box center [90, 121] width 39 height 11
click at [88, 120] on input "515" at bounding box center [90, 121] width 39 height 11
click at [91, 121] on input "515" at bounding box center [90, 121] width 39 height 11
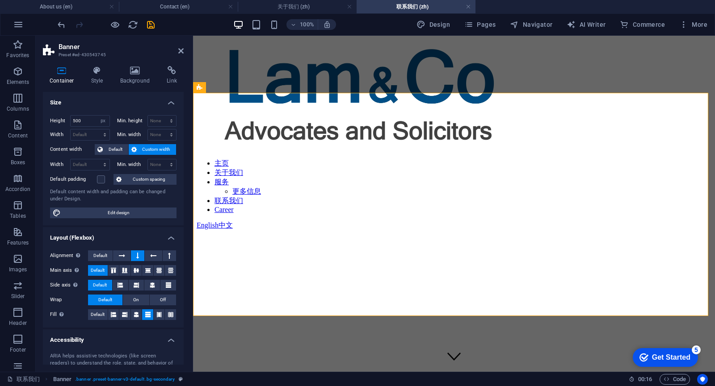
click at [87, 113] on div "Height 500 Default px rem % vh vw Min. height None px rem % vh vw Width Default…" at bounding box center [113, 166] width 141 height 117
drag, startPoint x: 86, startPoint y: 121, endPoint x: 54, endPoint y: 119, distance: 32.3
click at [54, 119] on div "Height 500 Default px rem % vh vw" at bounding box center [80, 121] width 60 height 12
click at [86, 104] on h4 "Size" at bounding box center [113, 100] width 141 height 16
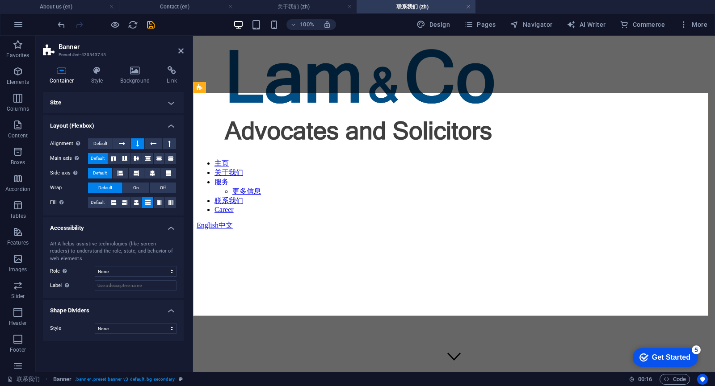
click at [103, 99] on h4 "Size" at bounding box center [113, 102] width 141 height 21
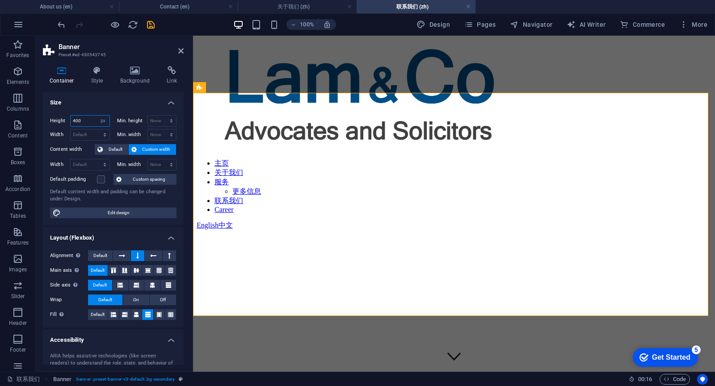
click at [88, 120] on input "400" at bounding box center [90, 121] width 39 height 11
click at [59, 119] on div "Height 400 Default px rem % vh vw" at bounding box center [80, 121] width 60 height 12
type input "5"
click at [64, 133] on label "Width" at bounding box center [60, 134] width 20 height 5
click at [114, 147] on span "Default" at bounding box center [115, 149] width 20 height 11
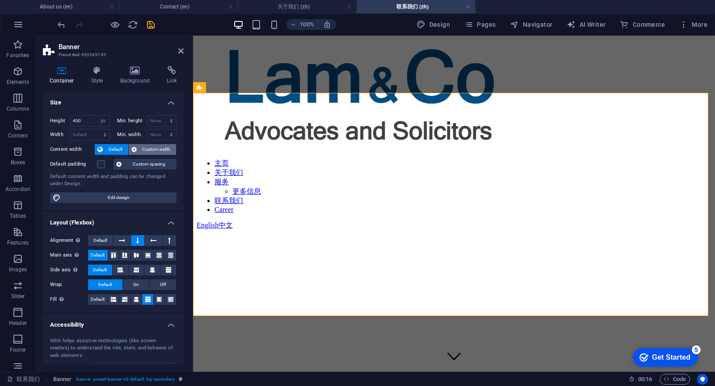
click at [144, 148] on span "Custom width" at bounding box center [156, 149] width 34 height 11
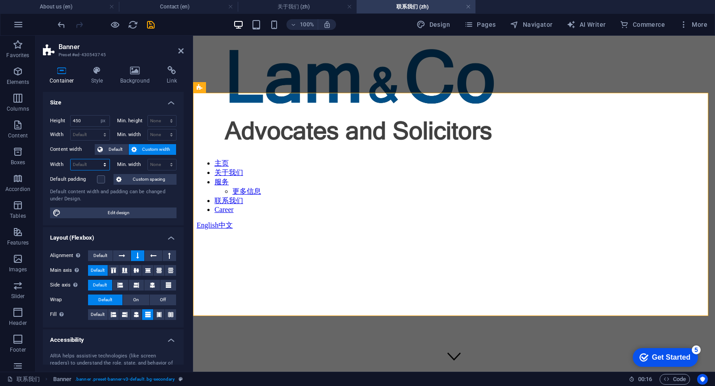
click at [99, 165] on select "Default px rem % em vh vw" at bounding box center [90, 164] width 39 height 11
click at [116, 148] on span "Default" at bounding box center [115, 149] width 20 height 11
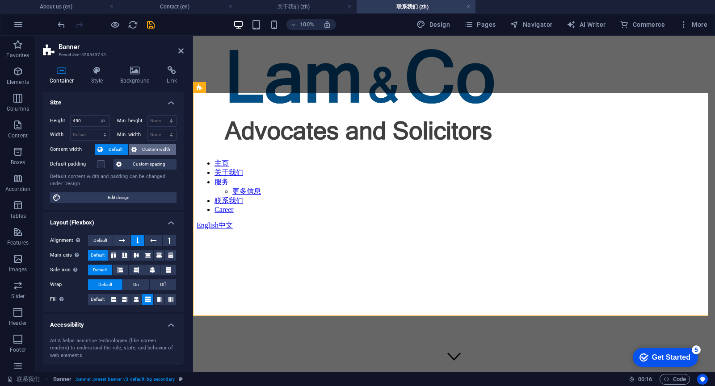
click at [146, 147] on span "Custom width" at bounding box center [156, 149] width 34 height 11
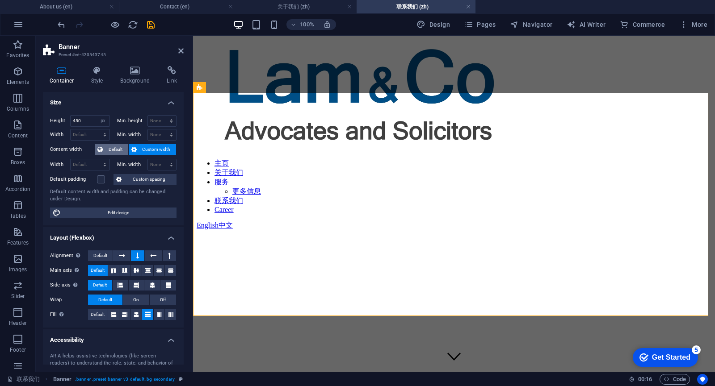
click at [116, 151] on span "Default" at bounding box center [115, 149] width 20 height 11
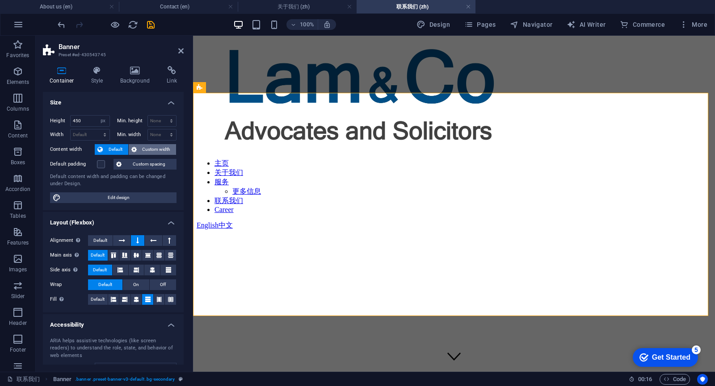
click at [138, 150] on button "Custom width" at bounding box center [153, 149] width 48 height 11
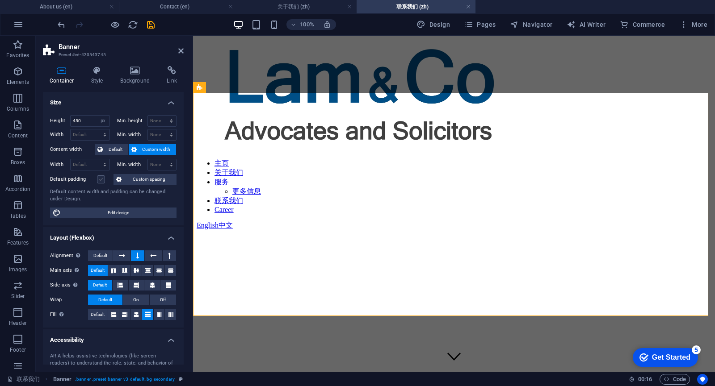
click at [98, 181] on label at bounding box center [101, 180] width 8 height 8
click at [0, 0] on input "Default padding" at bounding box center [0, 0] width 0 height 0
click at [98, 181] on label at bounding box center [101, 180] width 8 height 8
click at [0, 0] on input "Default padding" at bounding box center [0, 0] width 0 height 0
click at [100, 180] on label at bounding box center [101, 180] width 8 height 8
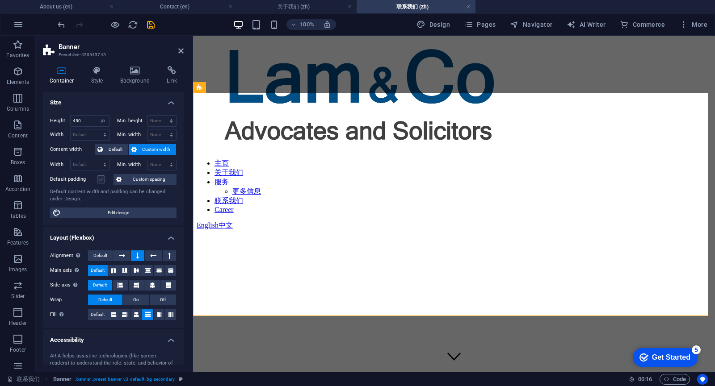
click at [0, 0] on input "Default padding" at bounding box center [0, 0] width 0 height 0
click at [100, 180] on label at bounding box center [101, 180] width 8 height 8
click at [0, 0] on input "Default padding" at bounding box center [0, 0] width 0 height 0
click at [119, 177] on button "Custom spacing" at bounding box center [144, 179] width 63 height 11
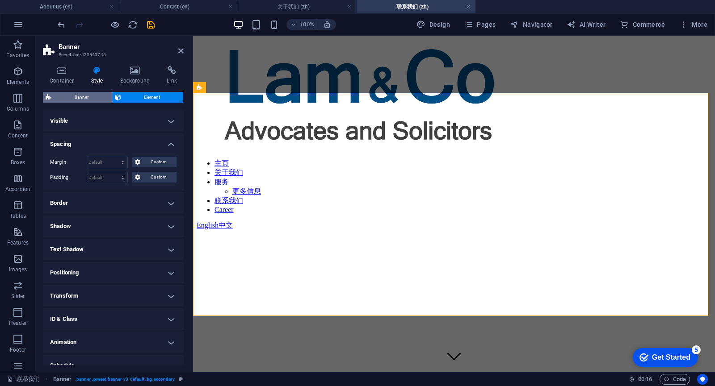
click at [69, 97] on span "Banner" at bounding box center [81, 97] width 55 height 11
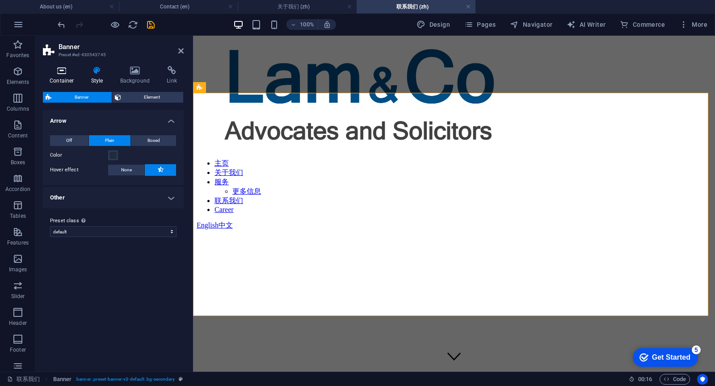
click at [66, 74] on icon at bounding box center [62, 70] width 38 height 9
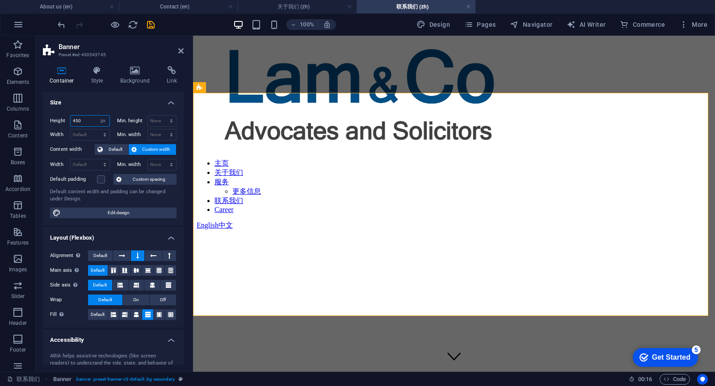
click at [82, 120] on input "450" at bounding box center [90, 121] width 39 height 11
drag, startPoint x: 93, startPoint y: 120, endPoint x: 70, endPoint y: 117, distance: 23.3
click at [70, 117] on div "Height 450 Default px rem % vh vw" at bounding box center [80, 121] width 60 height 12
click at [120, 103] on h4 "Size" at bounding box center [113, 100] width 141 height 16
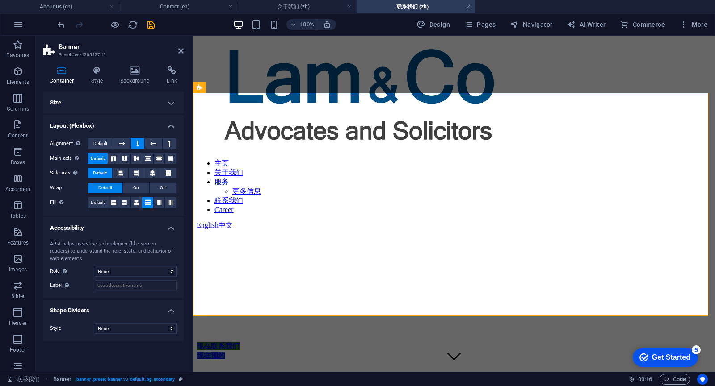
click at [122, 102] on h4 "Size" at bounding box center [113, 102] width 141 height 21
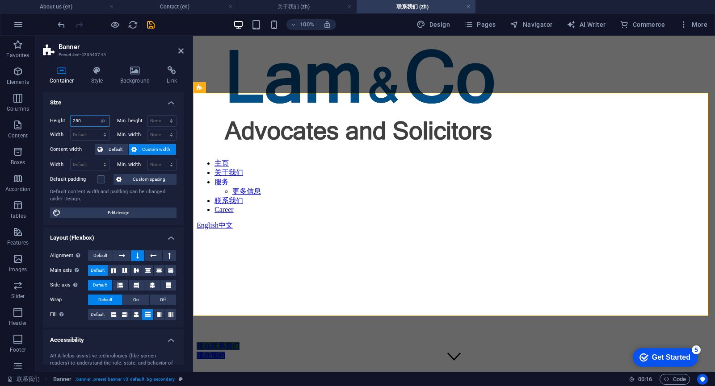
drag, startPoint x: 88, startPoint y: 121, endPoint x: 68, endPoint y: 119, distance: 20.2
click at [68, 119] on div "Height 250 Default px rem % vh vw" at bounding box center [80, 121] width 60 height 12
type input "4"
click at [180, 50] on icon at bounding box center [180, 50] width 5 height 7
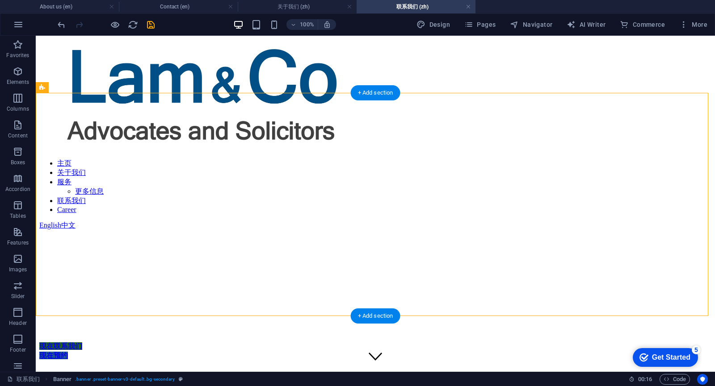
click at [146, 208] on figure at bounding box center [375, 208] width 672 height 0
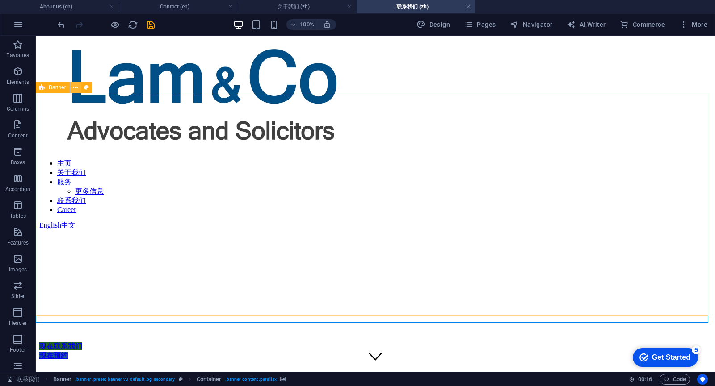
click at [79, 89] on button at bounding box center [75, 87] width 11 height 11
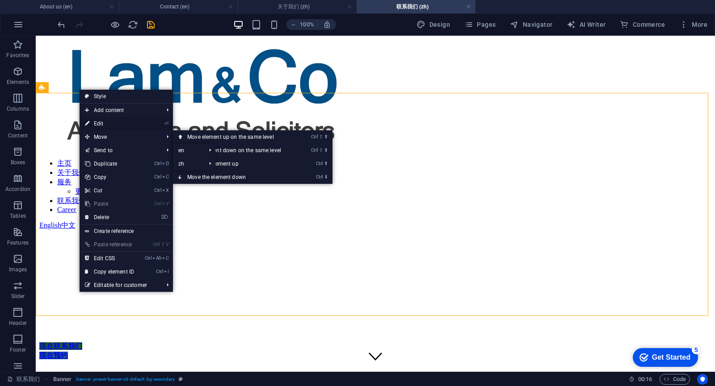
click at [109, 124] on link "⏎ Edit" at bounding box center [110, 123] width 60 height 13
select select "px"
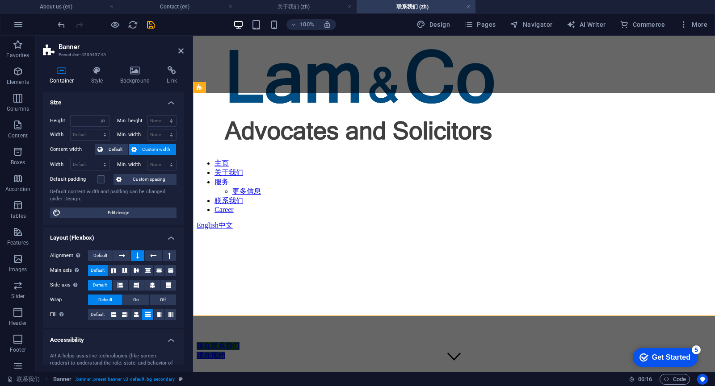
type input "250"
drag, startPoint x: 179, startPoint y: 53, endPoint x: 142, endPoint y: 18, distance: 50.9
click at [179, 53] on icon at bounding box center [180, 50] width 5 height 7
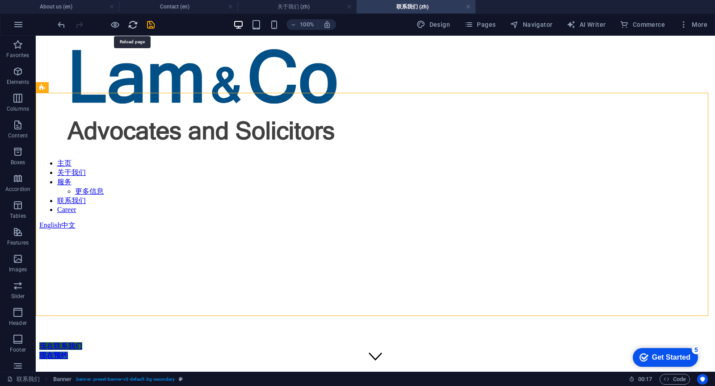
click at [132, 26] on icon "reload" at bounding box center [133, 25] width 10 height 10
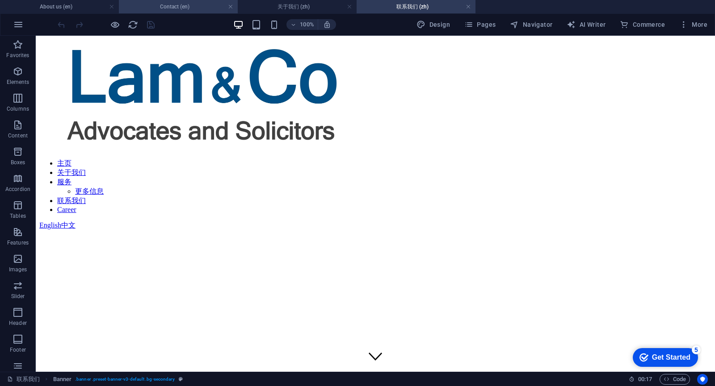
click at [189, 5] on h4 "Contact (en)" at bounding box center [178, 7] width 119 height 10
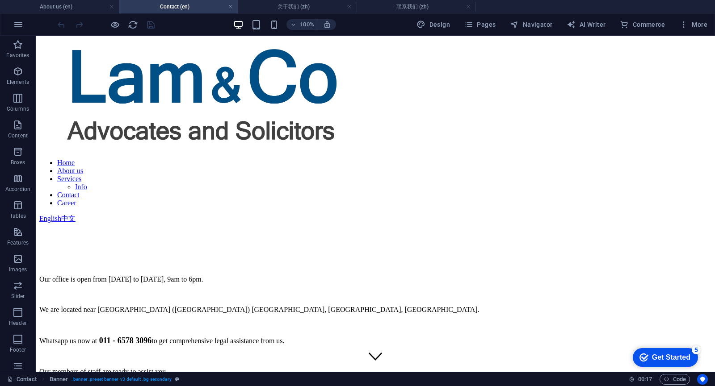
click at [189, 5] on h4 "Contact (en)" at bounding box center [178, 7] width 119 height 10
click at [75, 8] on h4 "About us (en)" at bounding box center [59, 7] width 119 height 10
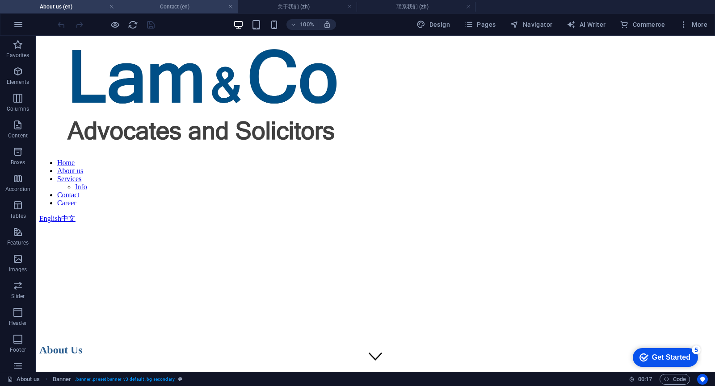
click at [205, 6] on h4 "Contact (en)" at bounding box center [178, 7] width 119 height 10
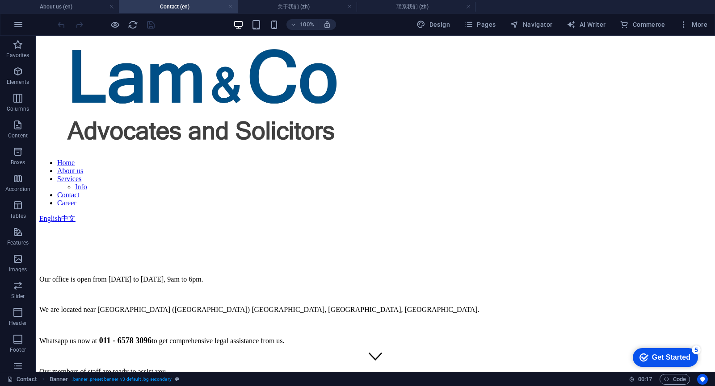
click at [230, 7] on link at bounding box center [230, 7] width 5 height 8
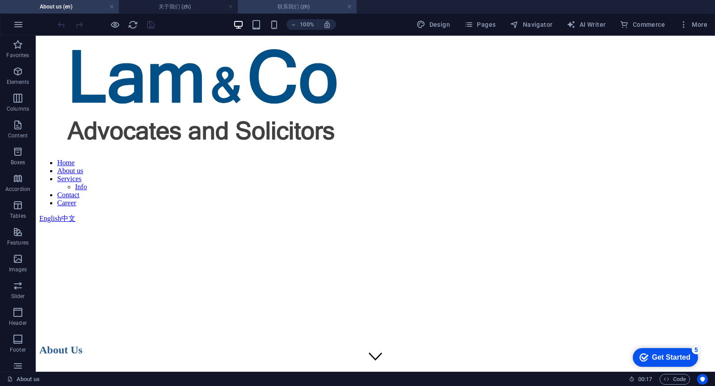
drag, startPoint x: 311, startPoint y: 4, endPoint x: 320, endPoint y: 5, distance: 8.6
click at [302, 8] on h4 "联系我们 (zh)" at bounding box center [297, 7] width 119 height 10
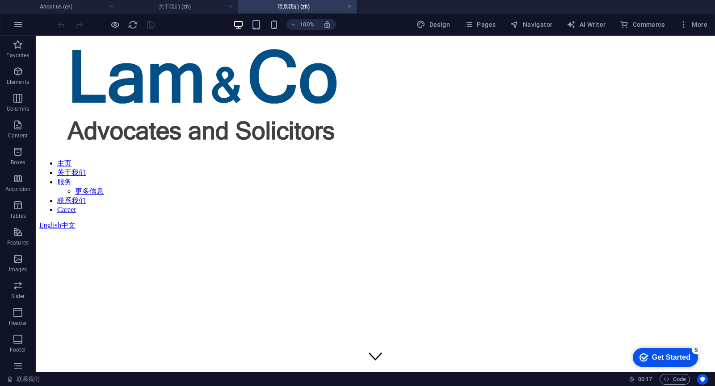
click at [302, 8] on h4 "联系我们 (zh)" at bounding box center [297, 7] width 119 height 10
click at [351, 7] on link at bounding box center [349, 7] width 5 height 8
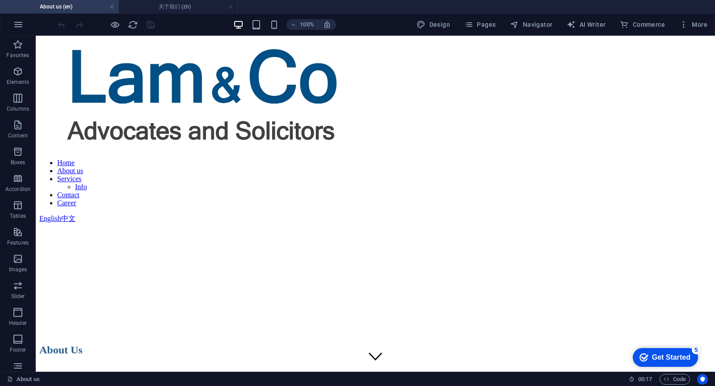
click at [351, 7] on ul "About us (en) 关于我们 (zh)" at bounding box center [357, 6] width 715 height 13
click at [82, 4] on h4 "About us (en)" at bounding box center [59, 7] width 119 height 10
click at [162, 196] on figure at bounding box center [375, 196] width 672 height 0
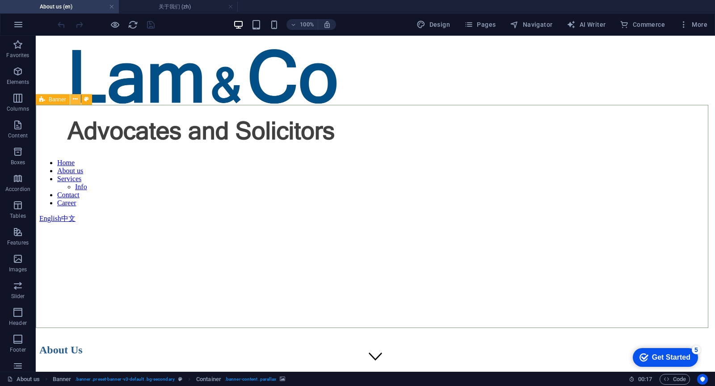
click at [74, 98] on icon at bounding box center [75, 99] width 5 height 9
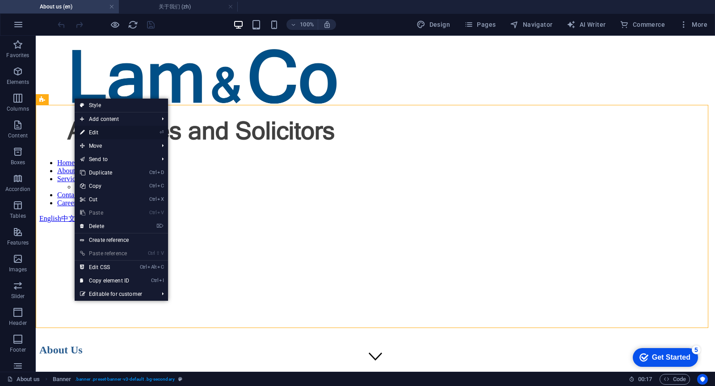
click at [109, 133] on link "⏎ Edit" at bounding box center [105, 132] width 60 height 13
select select "px"
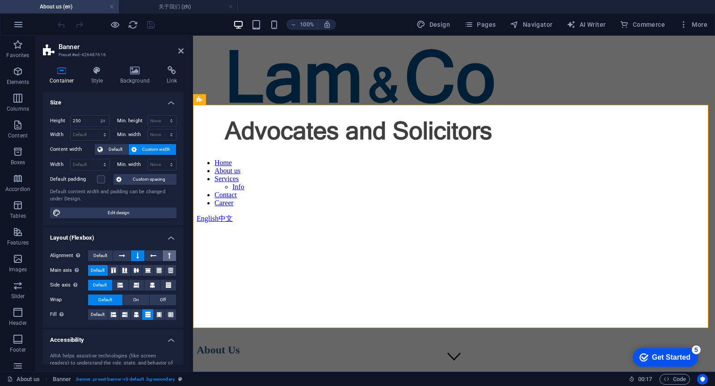
click at [165, 254] on button at bounding box center [169, 256] width 13 height 11
click at [139, 255] on button at bounding box center [137, 256] width 13 height 11
click at [140, 255] on button at bounding box center [137, 256] width 13 height 11
click at [102, 254] on span "Default" at bounding box center [100, 256] width 14 height 11
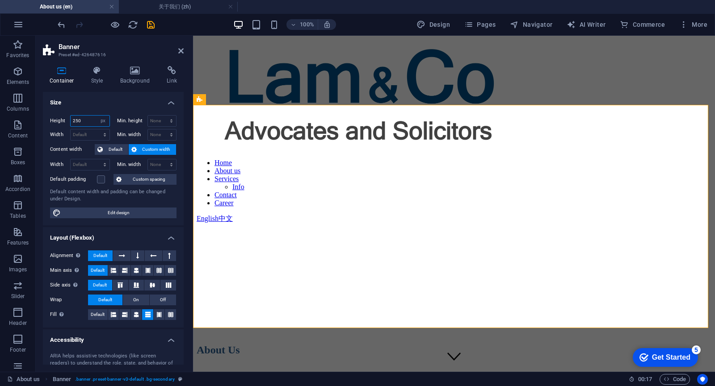
click at [86, 119] on input "250" at bounding box center [90, 121] width 39 height 11
type input "2"
click at [92, 108] on div "Height 5000 Default px rem % vh vw Min. height None px rem % vh vw Width Defaul…" at bounding box center [113, 166] width 141 height 117
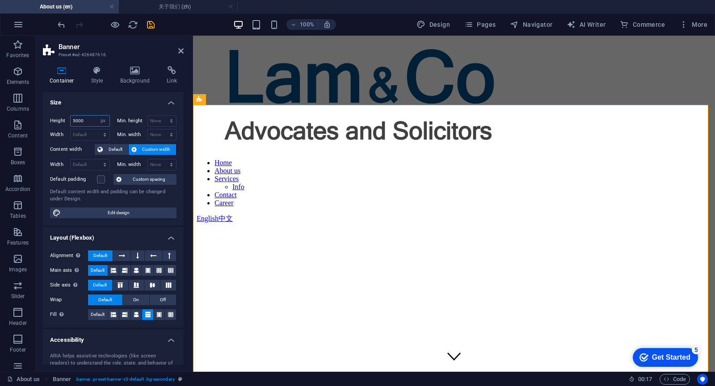
click at [87, 126] on input "5000" at bounding box center [90, 121] width 39 height 11
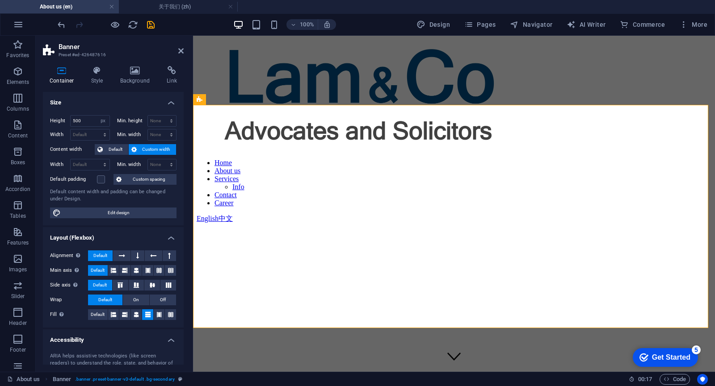
click at [89, 105] on h4 "Size" at bounding box center [113, 100] width 141 height 16
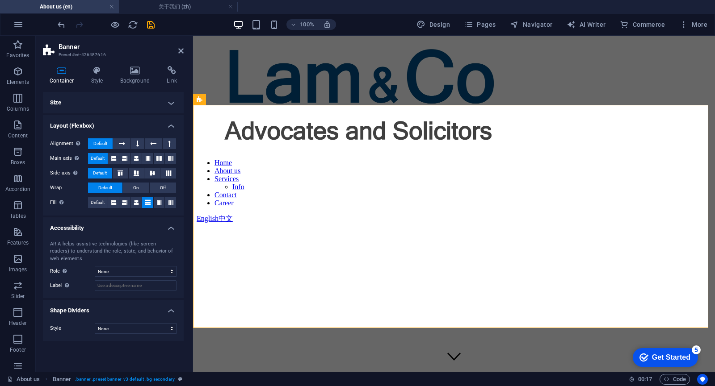
click at [110, 104] on h4 "Size" at bounding box center [113, 102] width 141 height 21
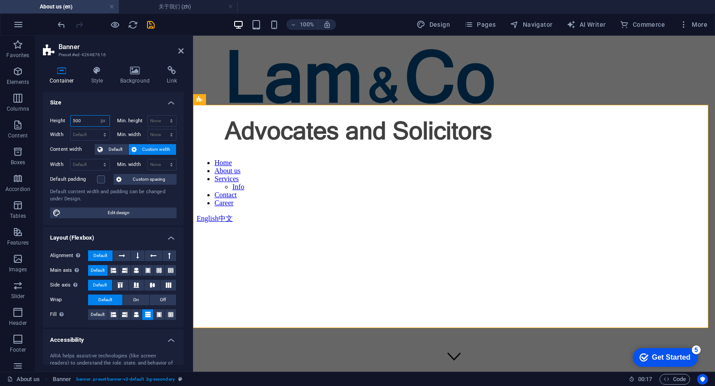
click at [91, 121] on input "500" at bounding box center [90, 121] width 39 height 11
type input "5"
click at [103, 103] on h4 "Size" at bounding box center [113, 100] width 141 height 16
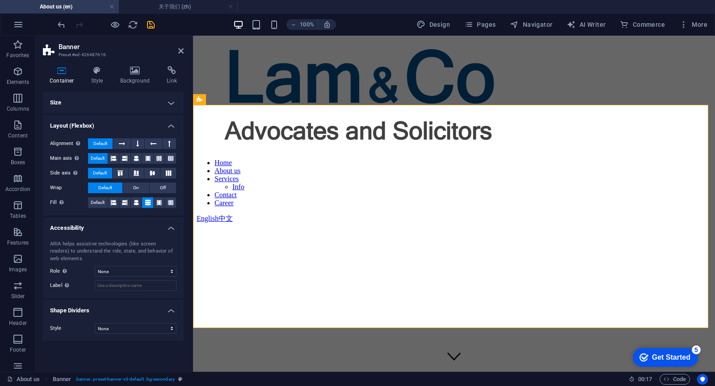
click at [100, 105] on h4 "Size" at bounding box center [113, 102] width 141 height 21
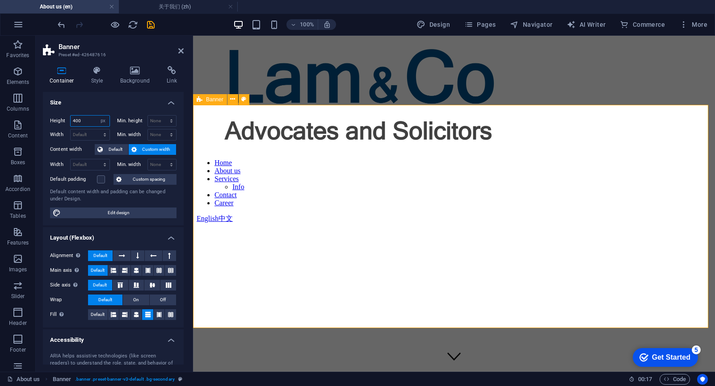
drag, startPoint x: 91, startPoint y: 120, endPoint x: 46, endPoint y: 117, distance: 44.8
click at [46, 117] on div "Height 400 Default px rem % vh vw Min. height None px rem % vh vw Width Default…" at bounding box center [113, 166] width 141 height 117
type input "250"
click at [79, 107] on h4 "Size" at bounding box center [113, 100] width 141 height 16
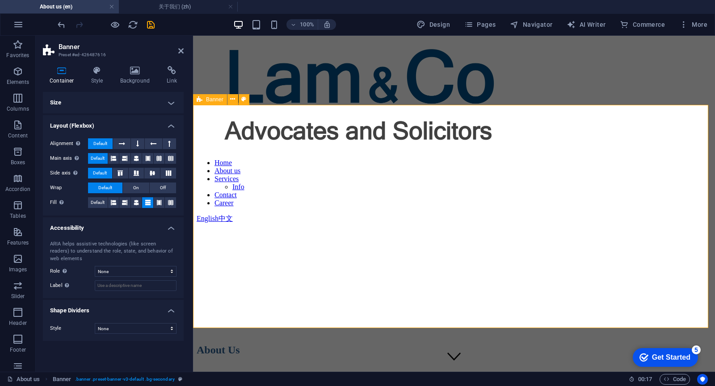
click at [110, 103] on h4 "Size" at bounding box center [113, 102] width 141 height 21
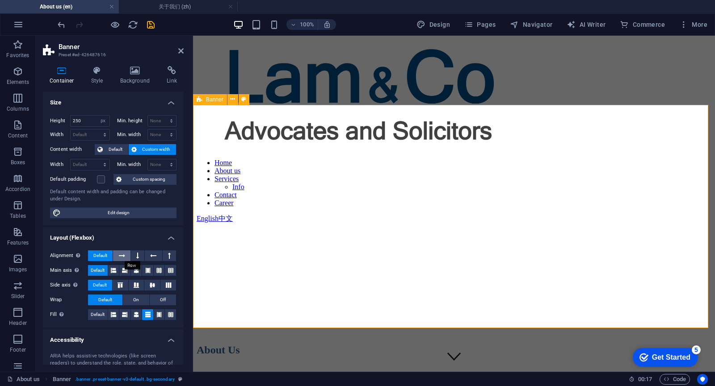
click at [127, 254] on button at bounding box center [121, 256] width 17 height 11
click at [134, 255] on button at bounding box center [137, 256] width 13 height 11
click at [115, 271] on icon at bounding box center [113, 270] width 11 height 5
click at [131, 271] on icon at bounding box center [136, 270] width 11 height 5
click at [102, 272] on span "Default" at bounding box center [98, 270] width 14 height 11
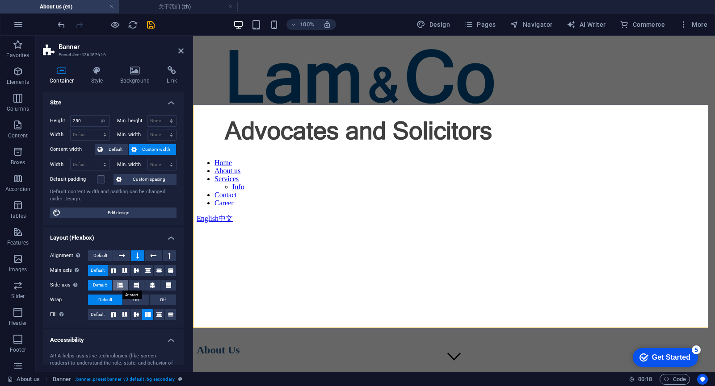
click at [117, 288] on button at bounding box center [121, 285] width 16 height 11
click at [135, 285] on icon at bounding box center [136, 285] width 5 height 11
click at [105, 287] on span "Default" at bounding box center [100, 285] width 14 height 11
click at [138, 301] on button "On" at bounding box center [136, 300] width 26 height 11
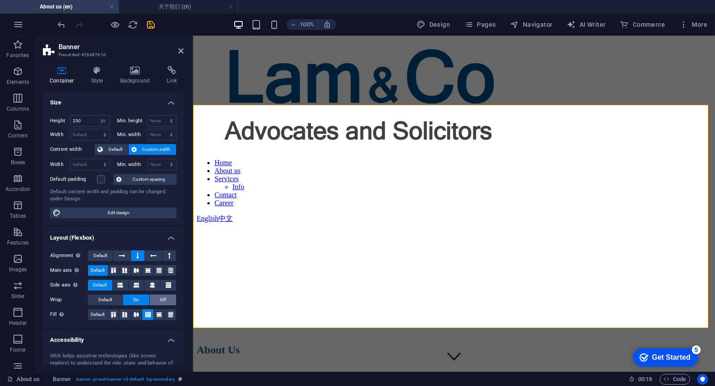
click at [156, 299] on button "Off" at bounding box center [163, 300] width 26 height 11
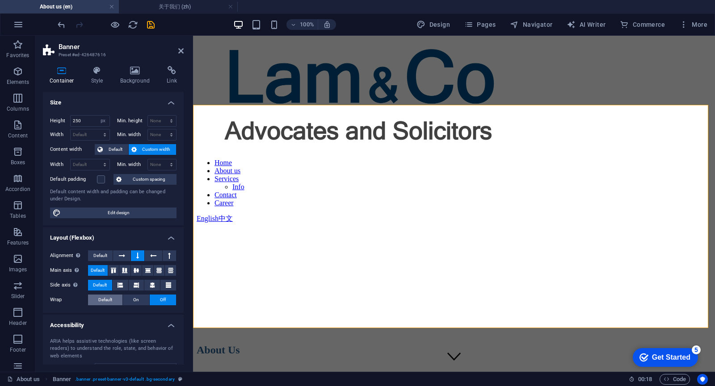
click at [107, 300] on span "Default" at bounding box center [105, 300] width 14 height 11
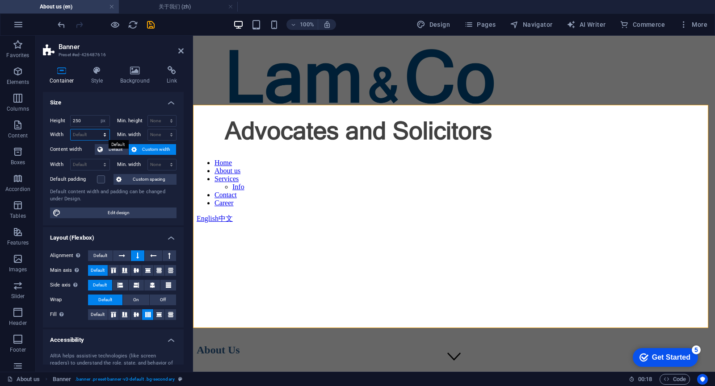
click at [98, 134] on select "Default px rem % em vh vw" at bounding box center [90, 135] width 39 height 11
drag, startPoint x: 88, startPoint y: 121, endPoint x: 66, endPoint y: 121, distance: 21.9
click at [66, 121] on div "Height 250 Default px rem % vh vw" at bounding box center [80, 121] width 60 height 12
click at [101, 120] on select "Default px rem % vh vw" at bounding box center [103, 121] width 13 height 11
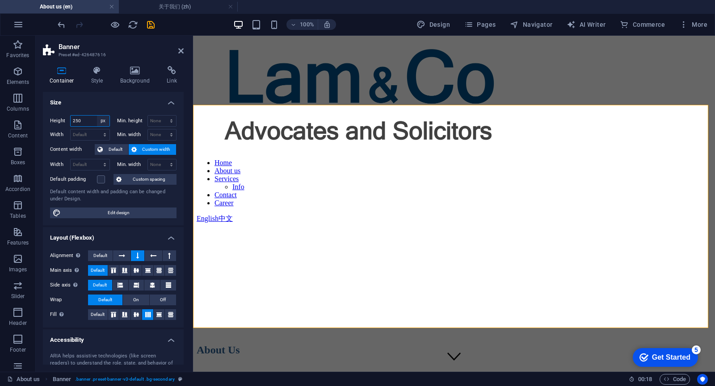
select select "rem"
click at [97, 116] on select "Default px rem % vh vw" at bounding box center [103, 121] width 13 height 11
type input "31.25"
click at [104, 123] on select "Default px rem % vh vw" at bounding box center [103, 121] width 13 height 11
select select "%"
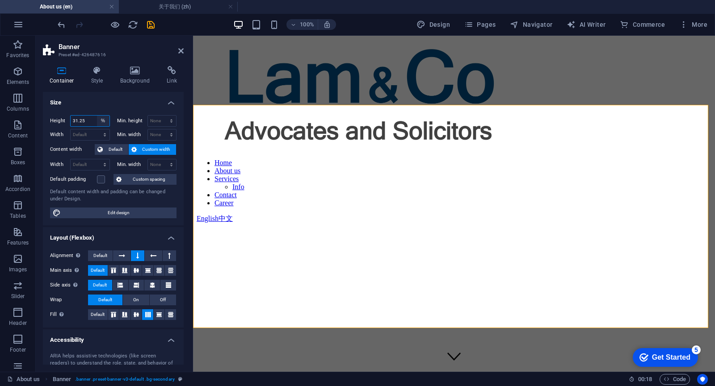
click at [97, 116] on select "Default px rem % vh vw" at bounding box center [103, 121] width 13 height 11
type input "100"
click at [104, 121] on select "Default px rem % vh vw" at bounding box center [103, 121] width 13 height 11
select select "vh"
click at [97, 116] on select "Default px rem % vh vw" at bounding box center [103, 121] width 13 height 11
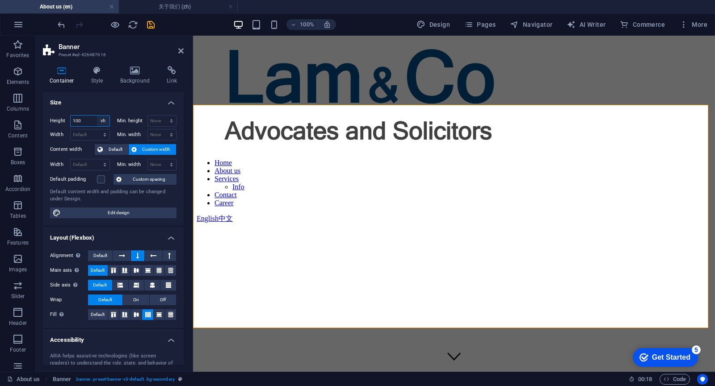
type input "66.4"
click at [102, 121] on select "Default px rem % vh vw" at bounding box center [103, 121] width 13 height 11
select select "vw"
click at [97, 116] on select "Default px rem % vh vw" at bounding box center [103, 121] width 13 height 11
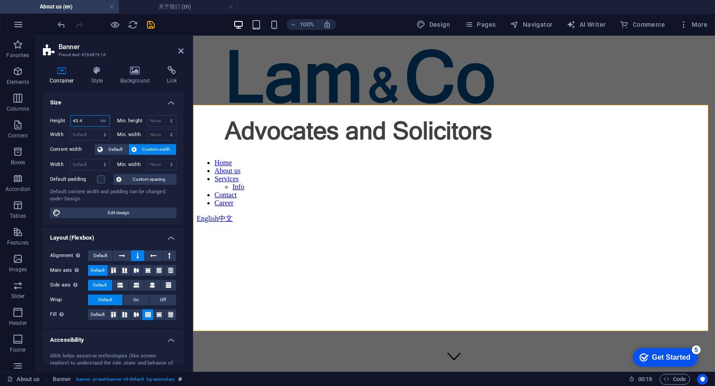
click at [84, 119] on input "43.4" at bounding box center [90, 121] width 39 height 11
click at [88, 121] on input "43.4" at bounding box center [90, 121] width 39 height 11
drag, startPoint x: 86, startPoint y: 121, endPoint x: 61, endPoint y: 120, distance: 24.6
click at [64, 120] on div "Height 43.4 Default px rem % vh vw" at bounding box center [80, 121] width 60 height 12
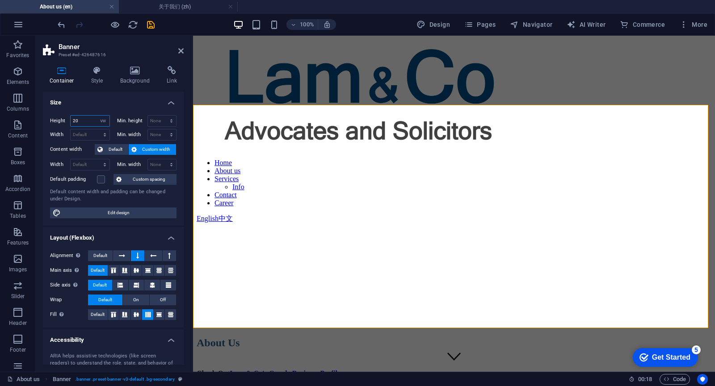
drag, startPoint x: 84, startPoint y: 119, endPoint x: 63, endPoint y: 119, distance: 21.0
click at [63, 119] on div "Height 20 Default px rem % vh vw" at bounding box center [80, 121] width 60 height 12
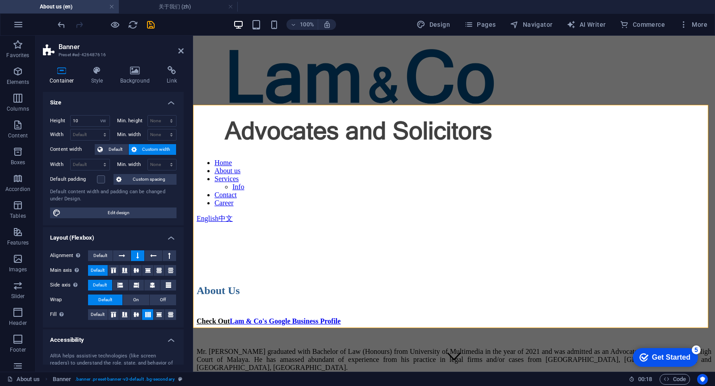
click at [87, 106] on h4 "Size" at bounding box center [113, 100] width 141 height 16
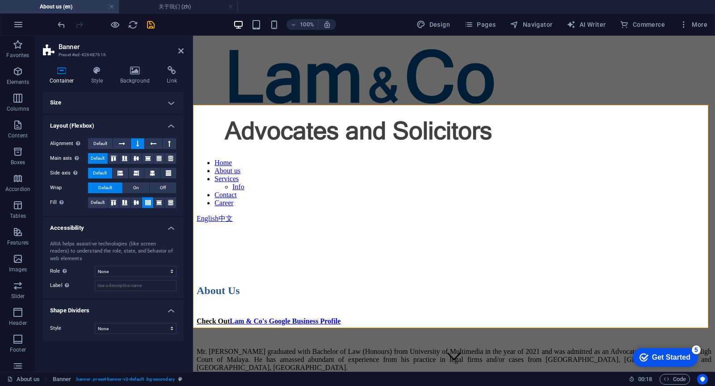
click at [103, 105] on h4 "Size" at bounding box center [113, 102] width 141 height 21
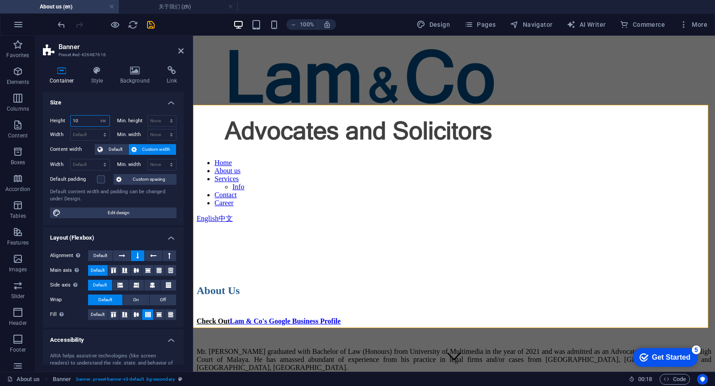
click at [88, 122] on input "10" at bounding box center [90, 121] width 39 height 11
type input "1"
type input "5"
click at [94, 108] on div "Height 5 Default px rem % vh vw Min. height None px rem % vh vw Width Default p…" at bounding box center [113, 166] width 141 height 117
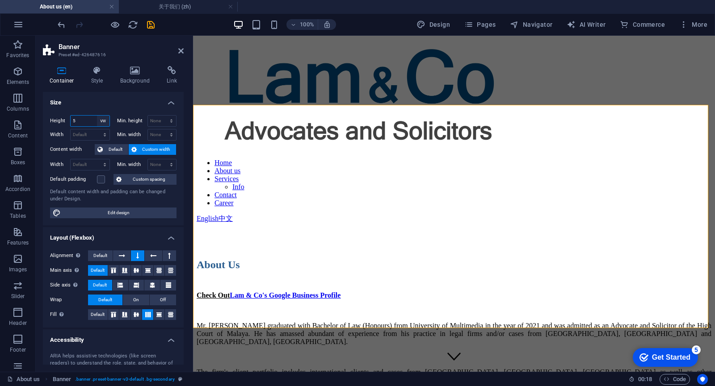
click at [104, 117] on select "Default px rem % vh vw" at bounding box center [103, 121] width 13 height 11
select select "vh"
click at [97, 116] on select "Default px rem % vh vw" at bounding box center [103, 121] width 13 height 11
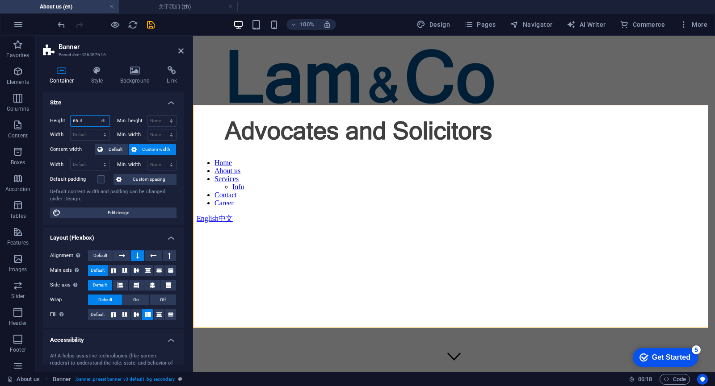
click at [89, 119] on input "66.4" at bounding box center [90, 121] width 39 height 11
drag, startPoint x: 87, startPoint y: 120, endPoint x: 65, endPoint y: 120, distance: 22.3
click at [67, 120] on div "Height 66.4 Default px rem % vh vw" at bounding box center [80, 121] width 60 height 12
click at [78, 110] on div "Height 50 Default px rem % vh vw Min. height None px rem % vh vw Width Default …" at bounding box center [113, 166] width 141 height 117
drag, startPoint x: 84, startPoint y: 117, endPoint x: 59, endPoint y: 119, distance: 25.1
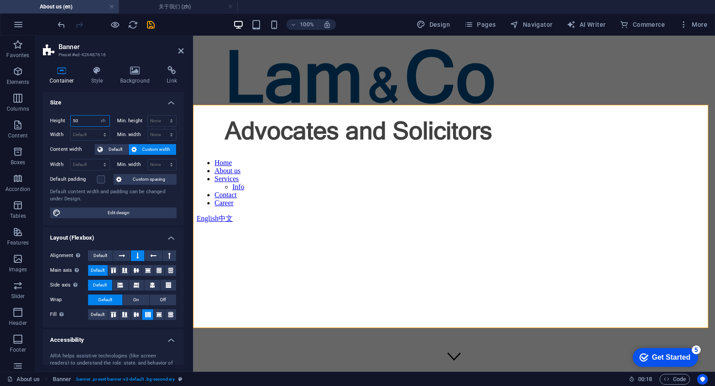
click at [59, 119] on div "Height 50 Default px rem % vh vw" at bounding box center [80, 121] width 60 height 12
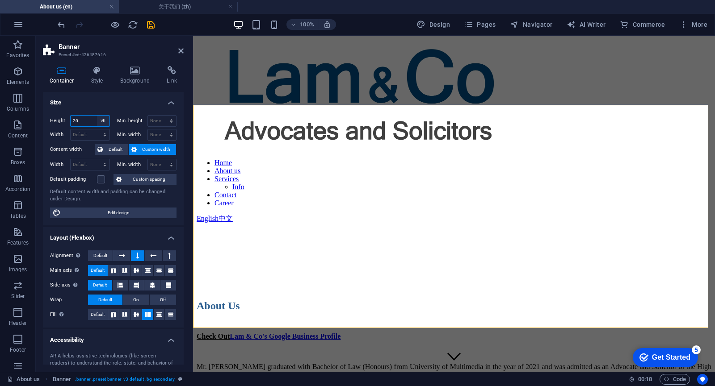
type input "20"
click at [102, 120] on select "Default px rem % vh vw" at bounding box center [103, 121] width 13 height 11
select select "default"
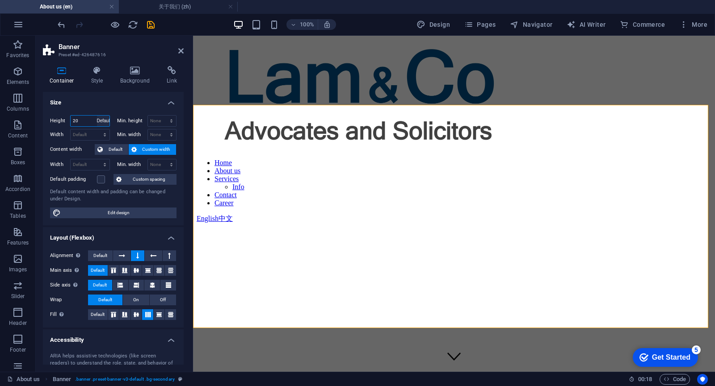
click at [97, 116] on select "Default px rem % vh vw" at bounding box center [103, 121] width 13 height 11
click at [86, 122] on select "Default px rem % vh vw" at bounding box center [90, 121] width 39 height 11
select select "px"
click at [96, 116] on select "Default px rem % vh vw" at bounding box center [90, 121] width 39 height 11
type input "500"
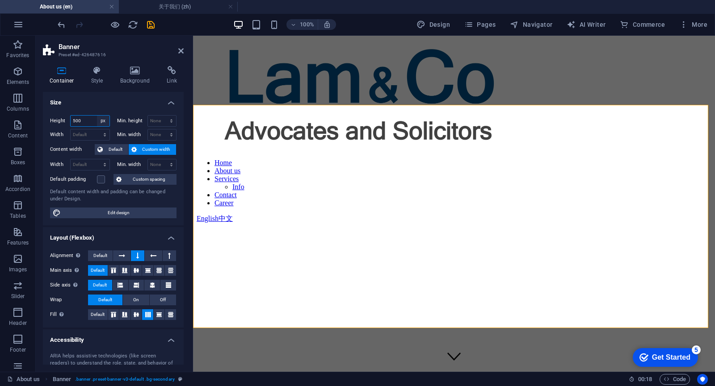
click at [105, 119] on select "Default px rem % vh vw" at bounding box center [103, 121] width 13 height 11
select select "rem"
click at [97, 116] on select "Default px rem % vh vw" at bounding box center [103, 121] width 13 height 11
type input "31.25"
click at [105, 120] on select "Default px rem % vh vw" at bounding box center [103, 121] width 13 height 11
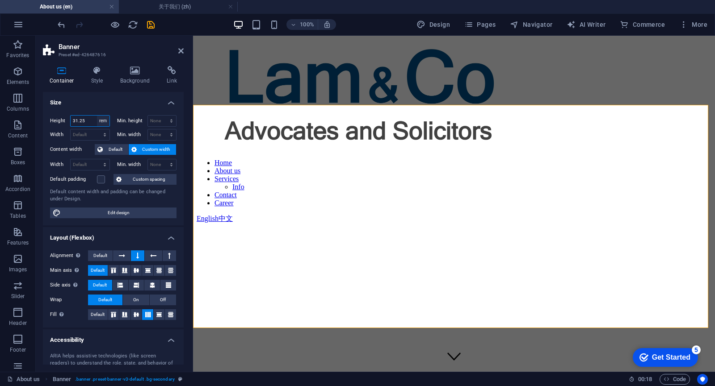
select select "px"
click at [97, 116] on select "Default px rem % vh vw" at bounding box center [103, 121] width 13 height 11
click at [89, 121] on input "500" at bounding box center [90, 121] width 39 height 11
click at [90, 119] on input "500" at bounding box center [90, 121] width 39 height 11
click at [85, 121] on input "500" at bounding box center [90, 121] width 39 height 11
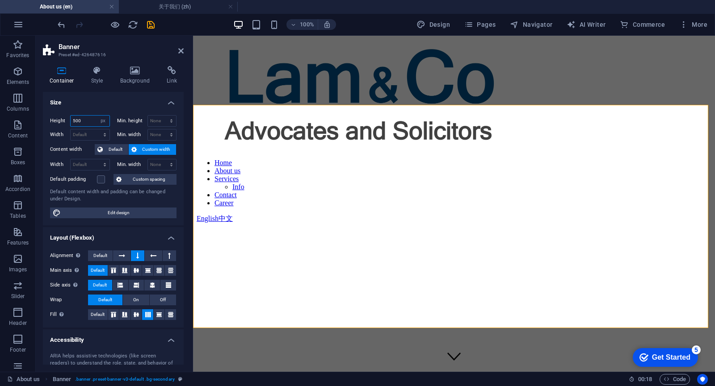
drag, startPoint x: 84, startPoint y: 120, endPoint x: 64, endPoint y: 120, distance: 19.7
click at [65, 120] on div "Height 500 Default px rem % vh vw" at bounding box center [80, 121] width 60 height 12
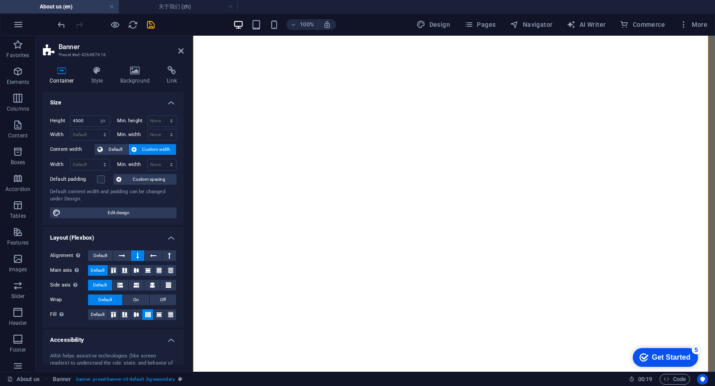
scroll to position [1742, 0]
click at [93, 119] on input "4500" at bounding box center [90, 121] width 39 height 11
drag, startPoint x: 92, startPoint y: 119, endPoint x: 66, endPoint y: 121, distance: 25.9
click at [66, 121] on div "Height 4500 Default px rem % vh vw" at bounding box center [80, 121] width 60 height 12
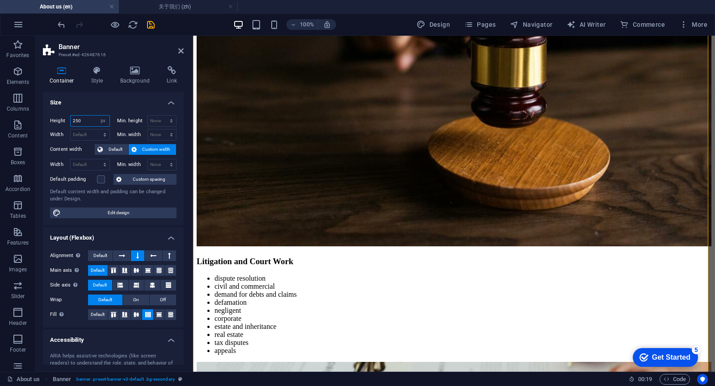
type input "250"
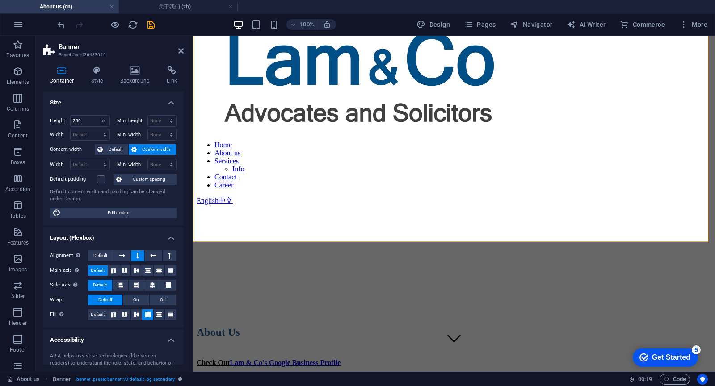
scroll to position [0, 0]
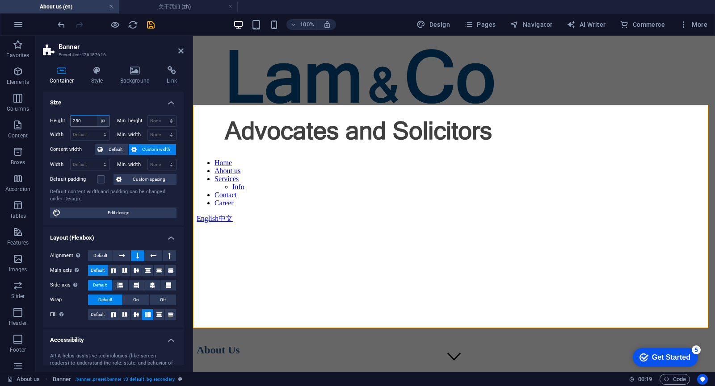
click at [103, 121] on select "Default px rem % vh vw" at bounding box center [103, 121] width 13 height 11
click at [123, 102] on h4 "Size" at bounding box center [113, 100] width 141 height 16
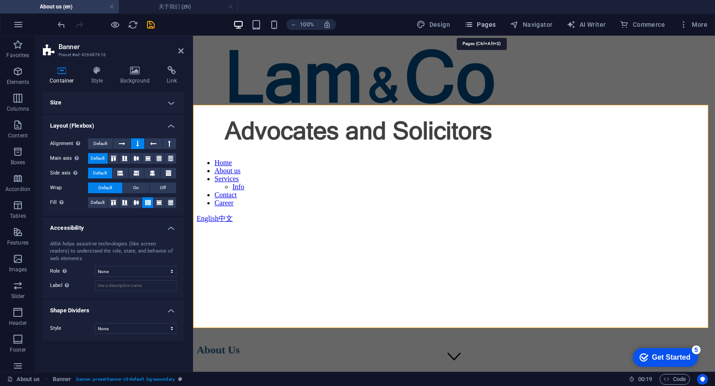
click at [477, 26] on span "Pages" at bounding box center [479, 24] width 31 height 9
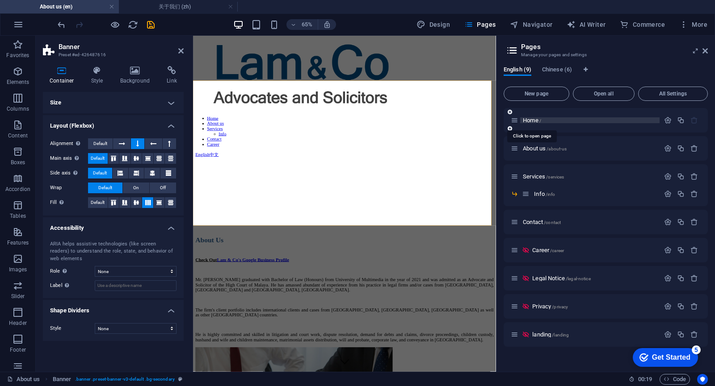
click at [529, 122] on span "Home /" at bounding box center [532, 120] width 18 height 7
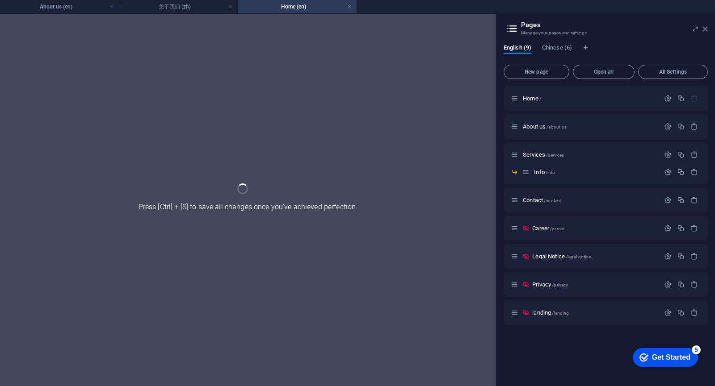
click at [707, 32] on icon at bounding box center [704, 28] width 5 height 7
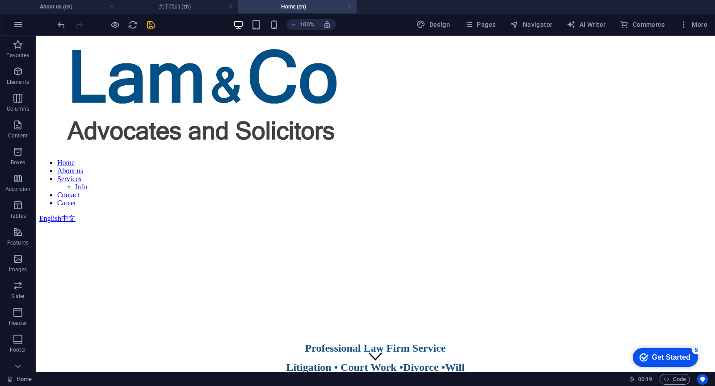
click at [351, 8] on link at bounding box center [349, 7] width 5 height 8
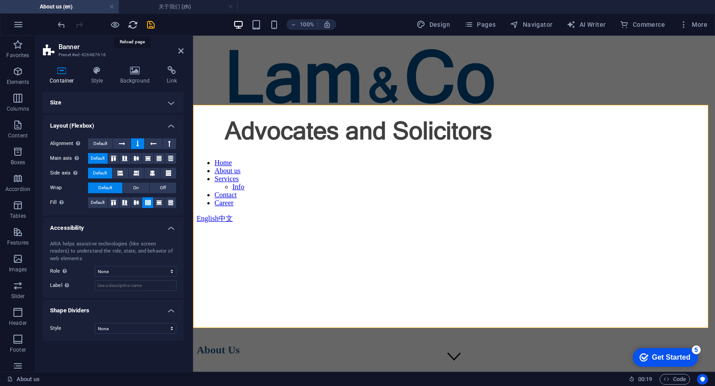
click at [135, 25] on icon "reload" at bounding box center [133, 25] width 10 height 10
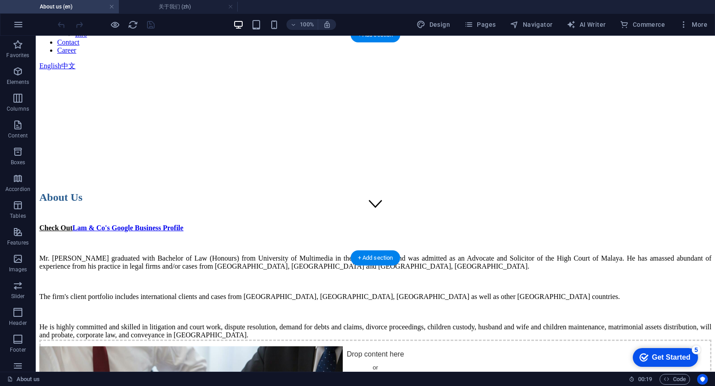
scroll to position [45, 0]
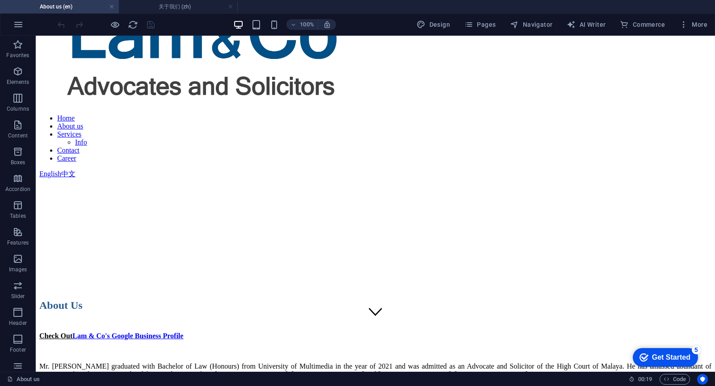
click at [76, 9] on h4 "About us (en)" at bounding box center [59, 7] width 119 height 10
